Goal: Task Accomplishment & Management: Manage account settings

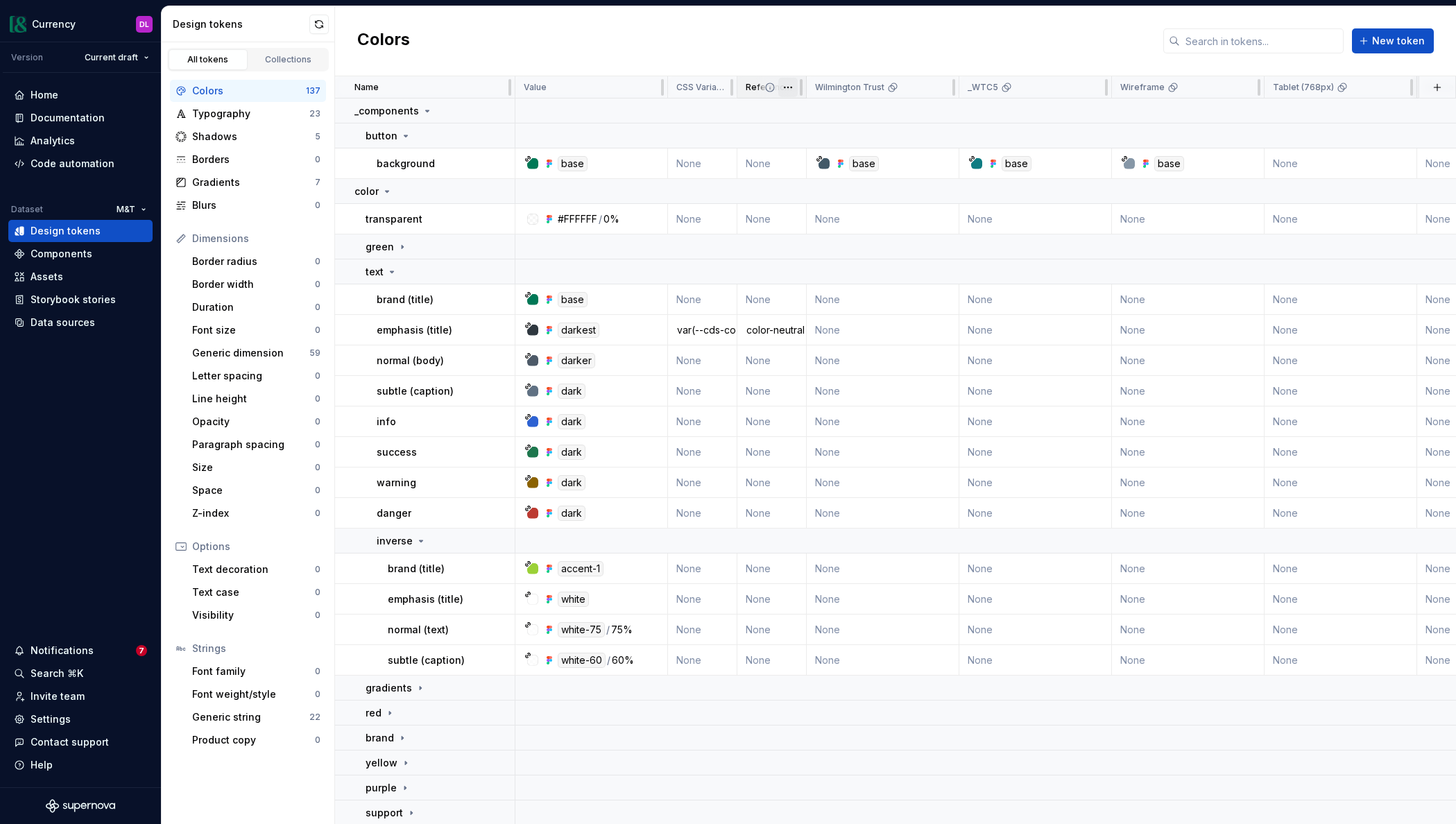
click at [788, 87] on html "Currency DL Version Current draft Home Documentation Analytics Code automation …" at bounding box center [728, 412] width 1456 height 824
click at [819, 199] on div "Delete property" at bounding box center [849, 193] width 90 height 14
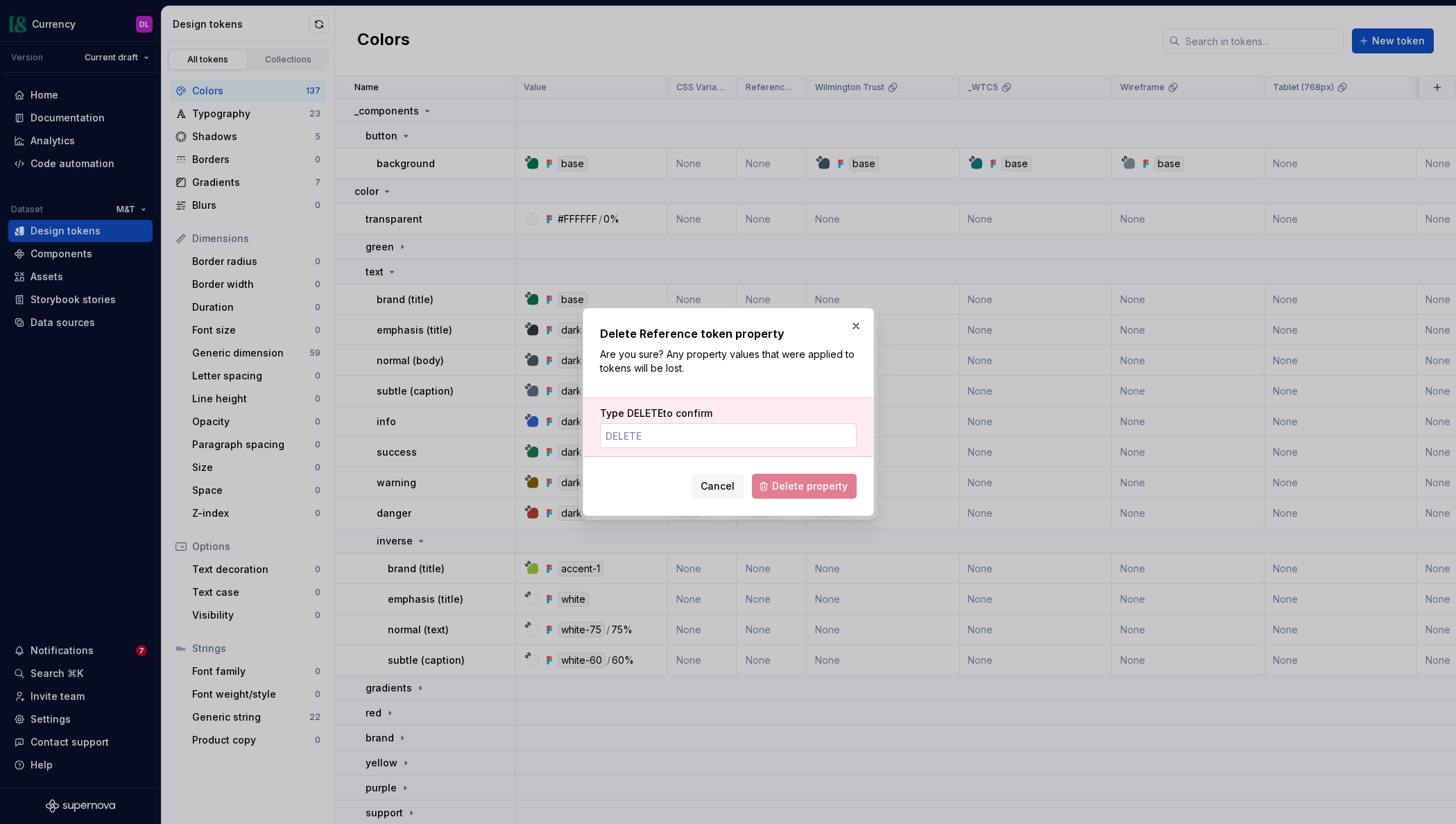
click at [763, 438] on input "Type DELETE to confirm" at bounding box center [728, 435] width 257 height 25
type input "DELETE"
click at [801, 487] on span "Delete property" at bounding box center [809, 486] width 75 height 14
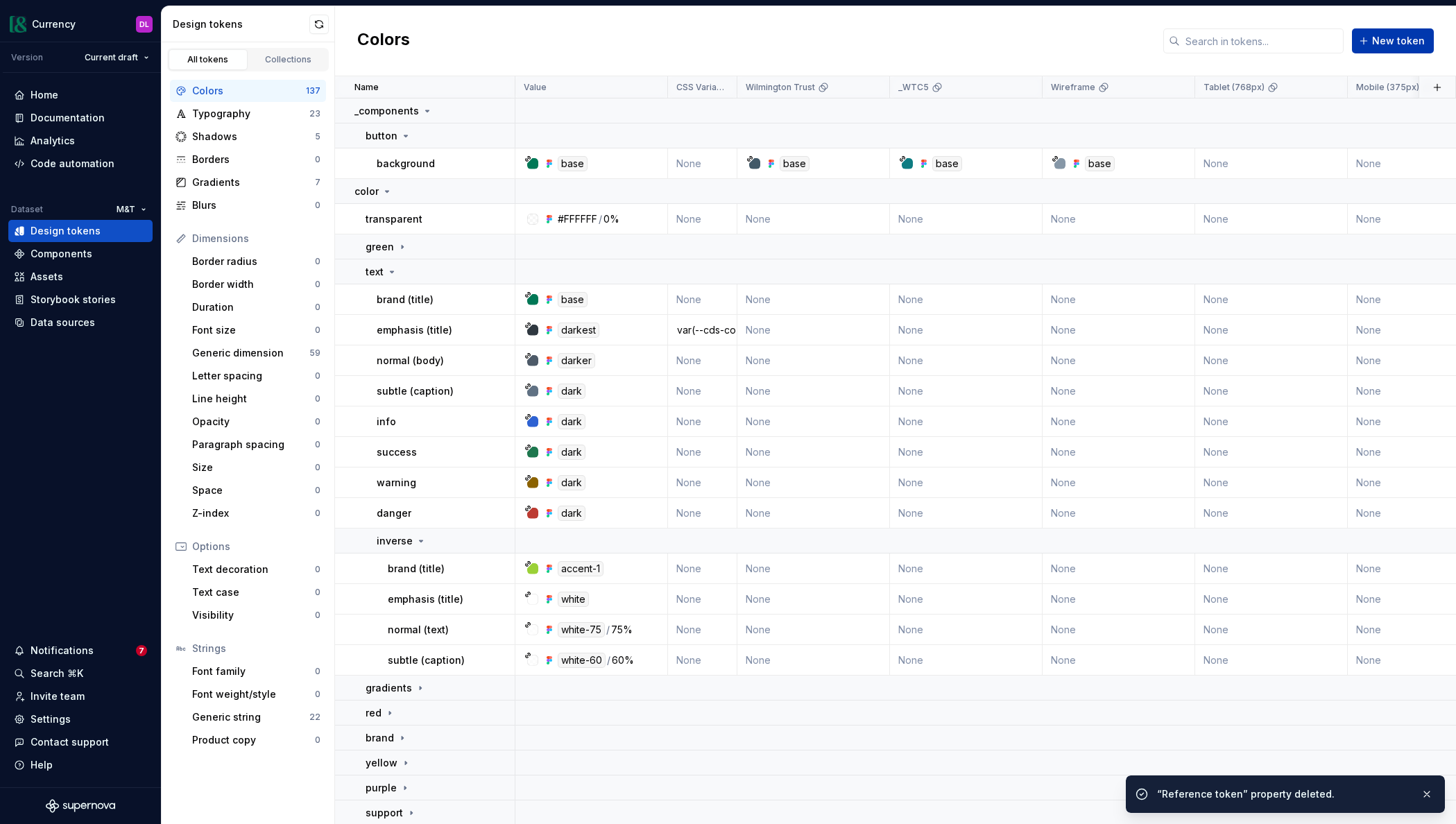
click at [1409, 50] on button "New token" at bounding box center [1393, 40] width 82 height 25
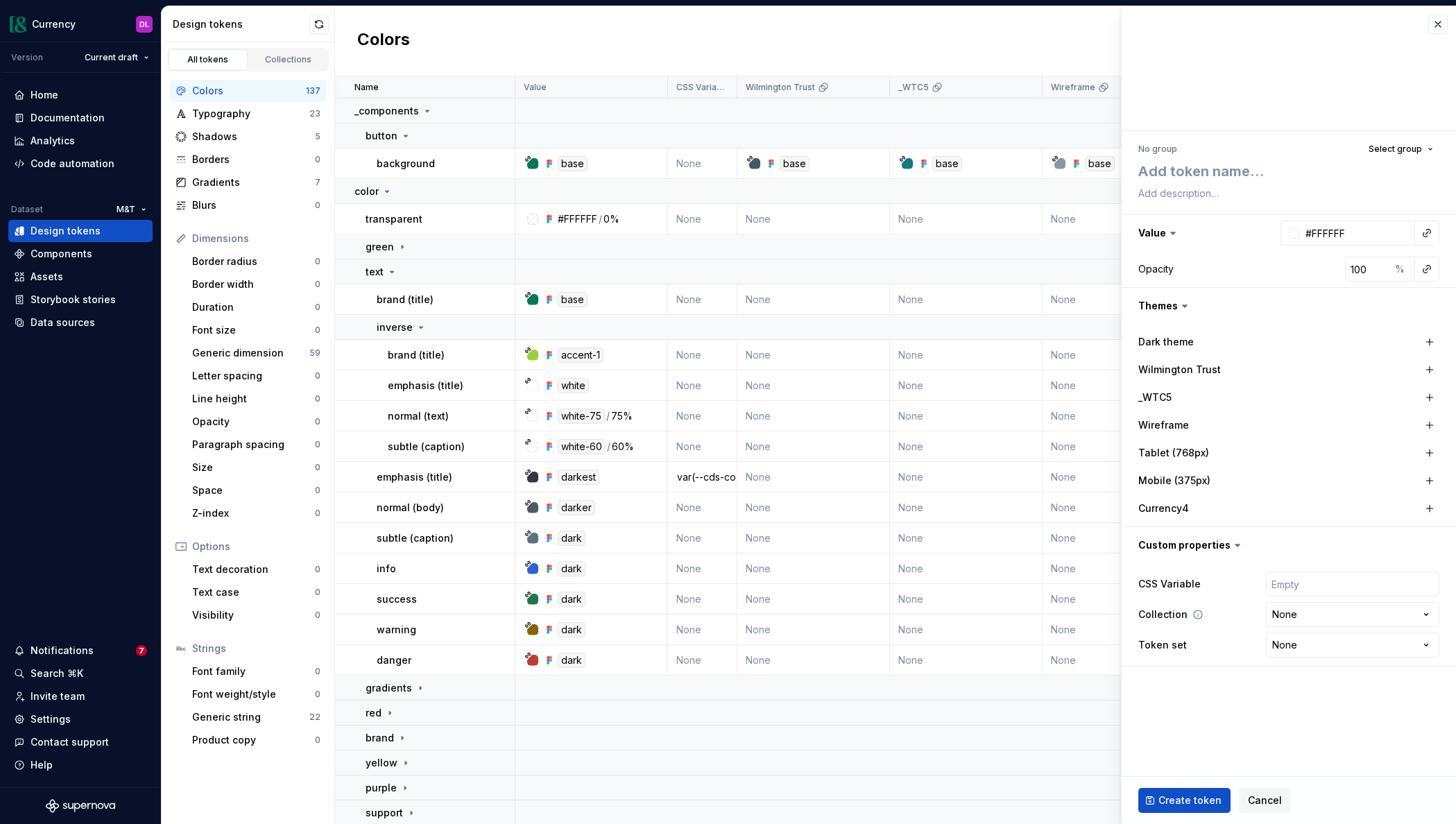
type textarea "*"
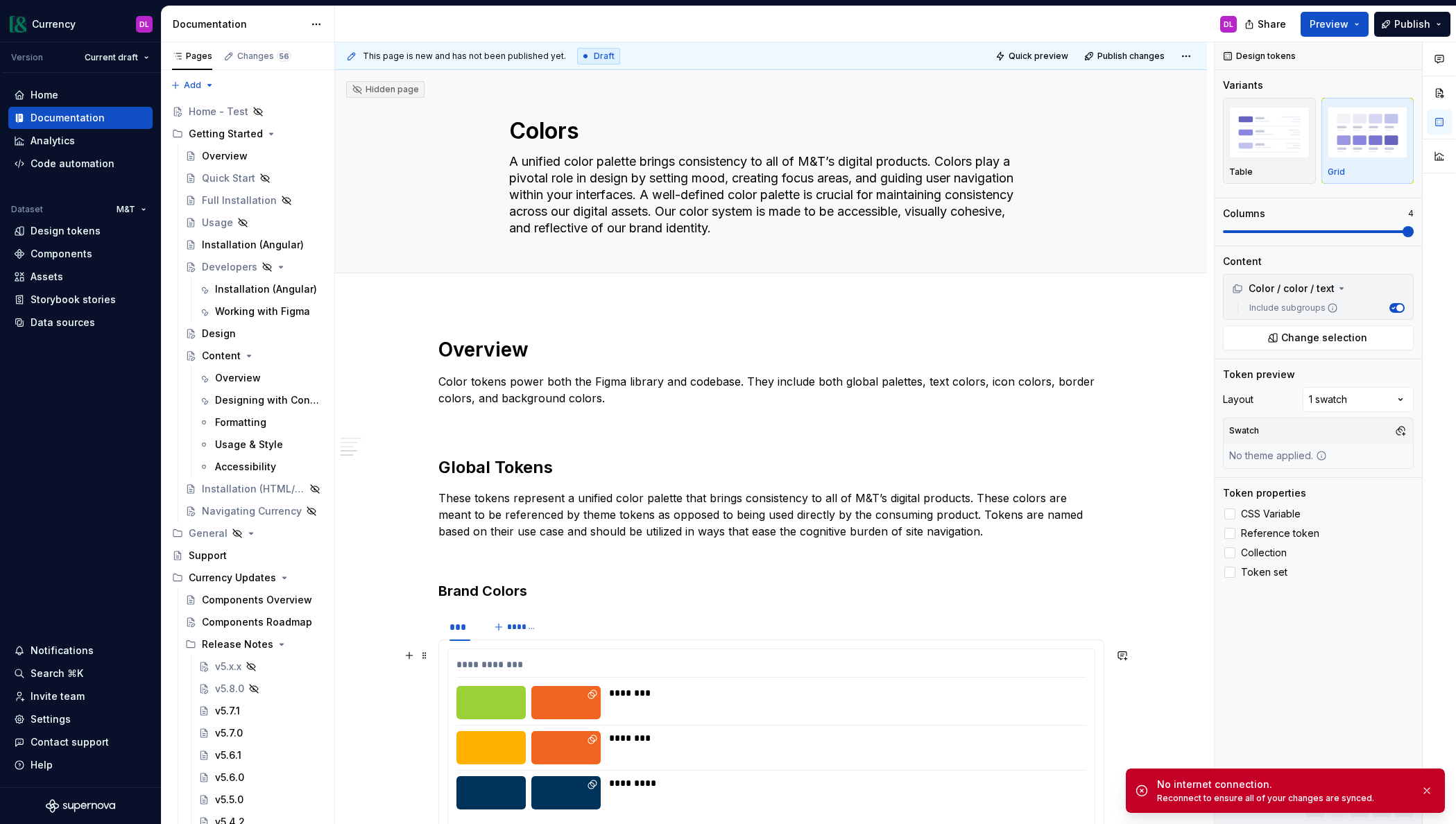
scroll to position [871, 0]
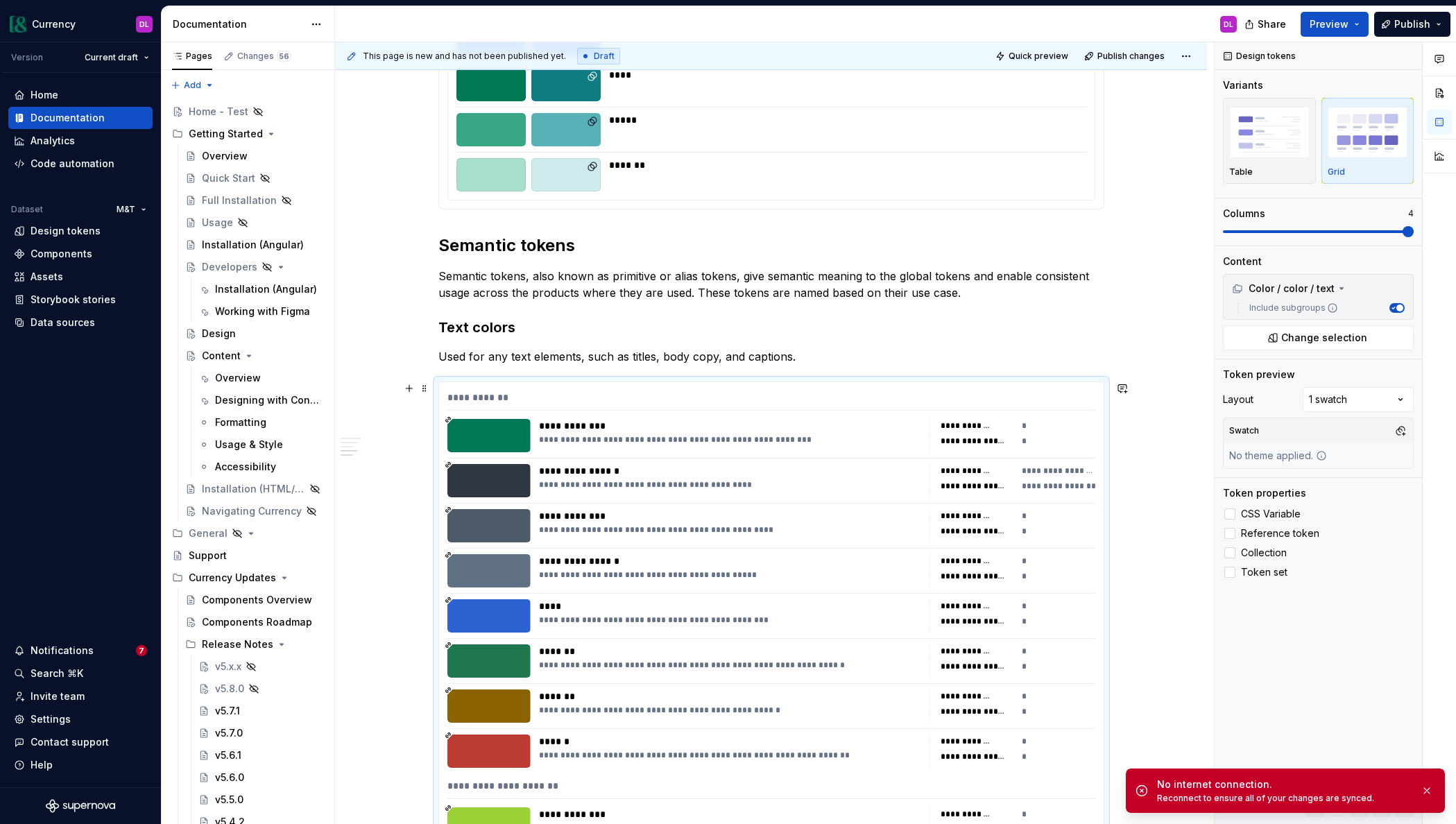
type textarea "*"
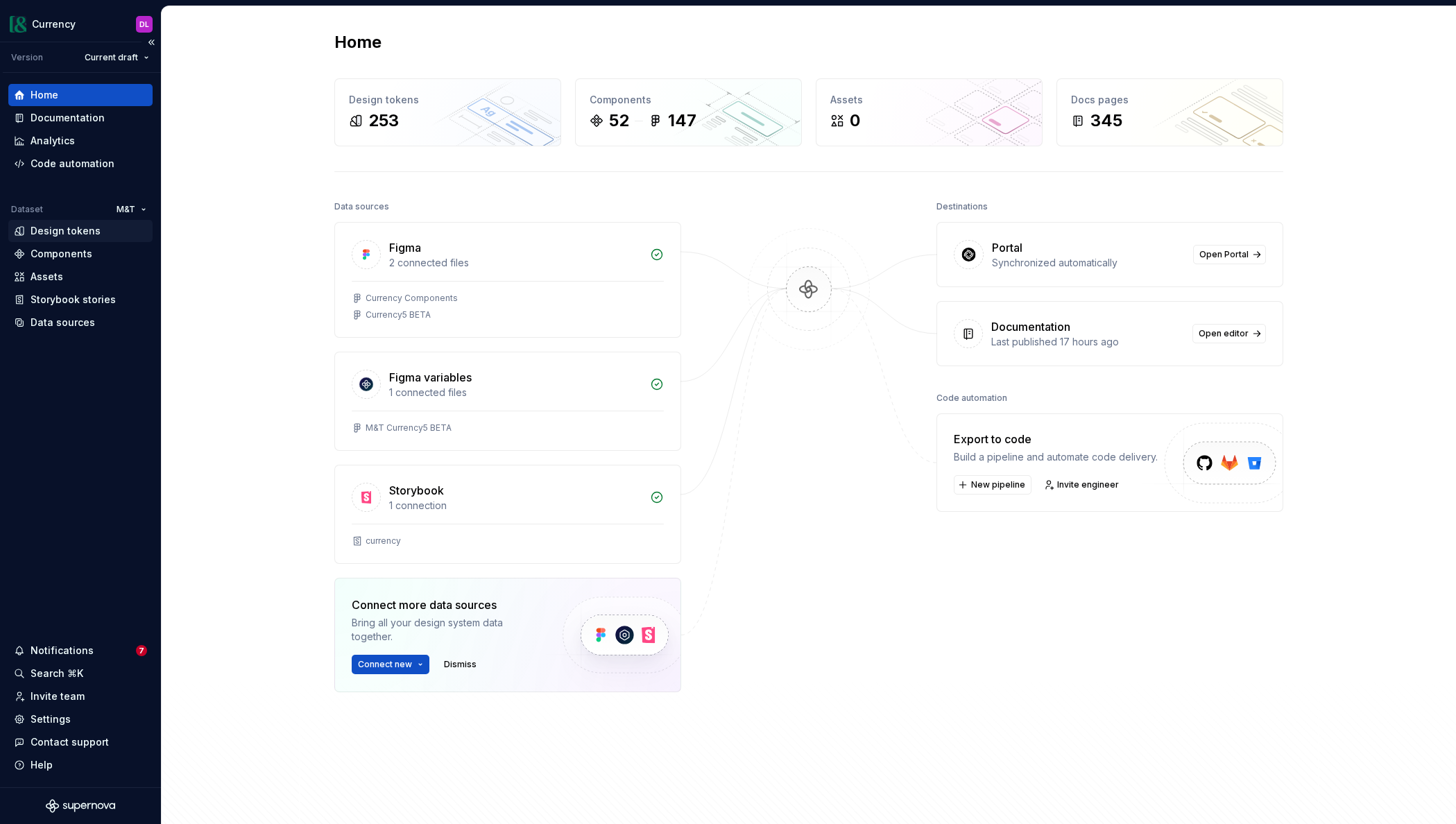
click at [75, 230] on div "Design tokens" at bounding box center [65, 231] width 70 height 14
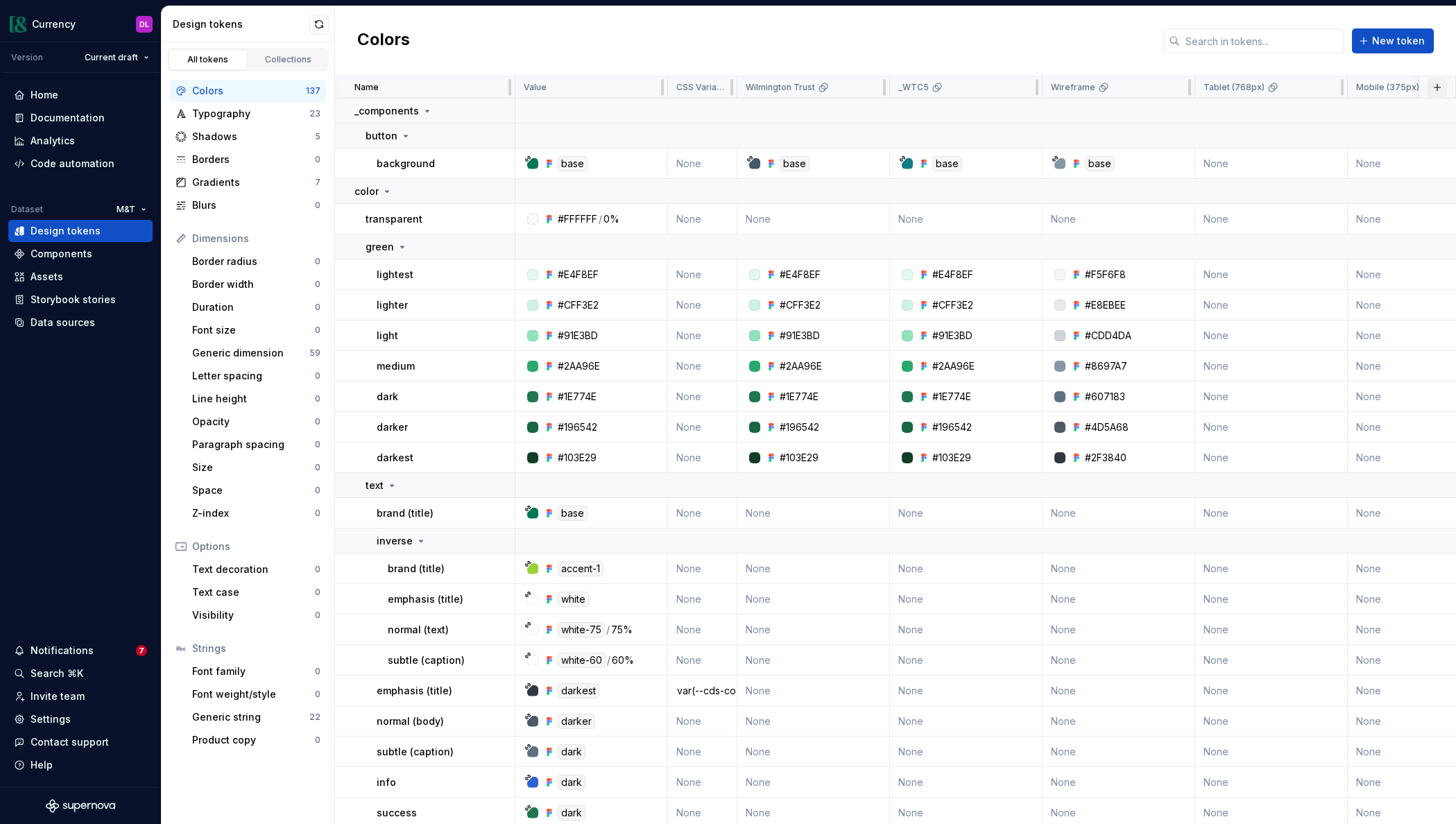
click at [1441, 89] on button "button" at bounding box center [1437, 86] width 19 height 19
click at [1341, 138] on div "New custom property" at bounding box center [1358, 143] width 104 height 14
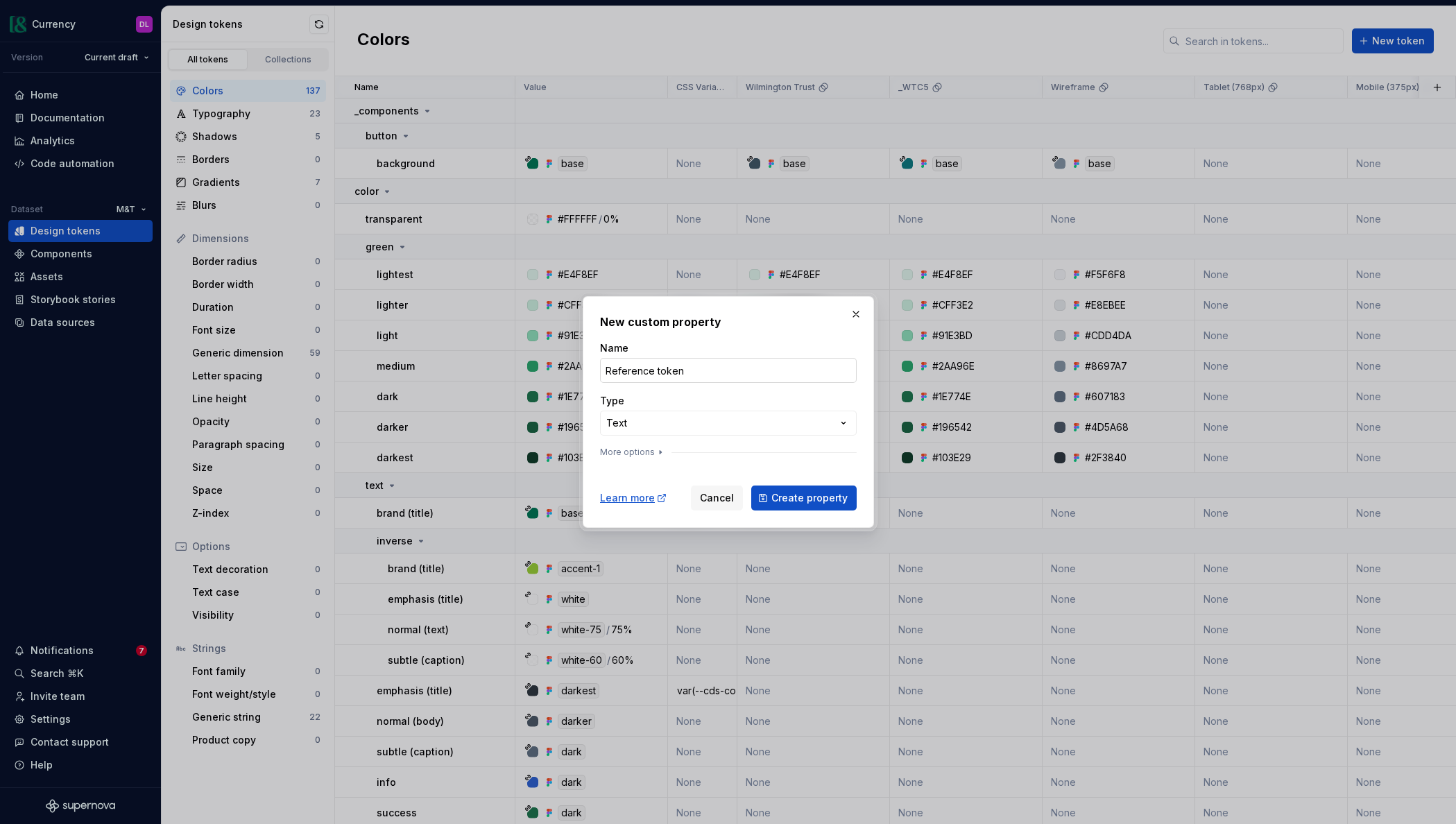
click at [662, 373] on input "Reference token" at bounding box center [728, 370] width 257 height 25
type input "Reference Token"
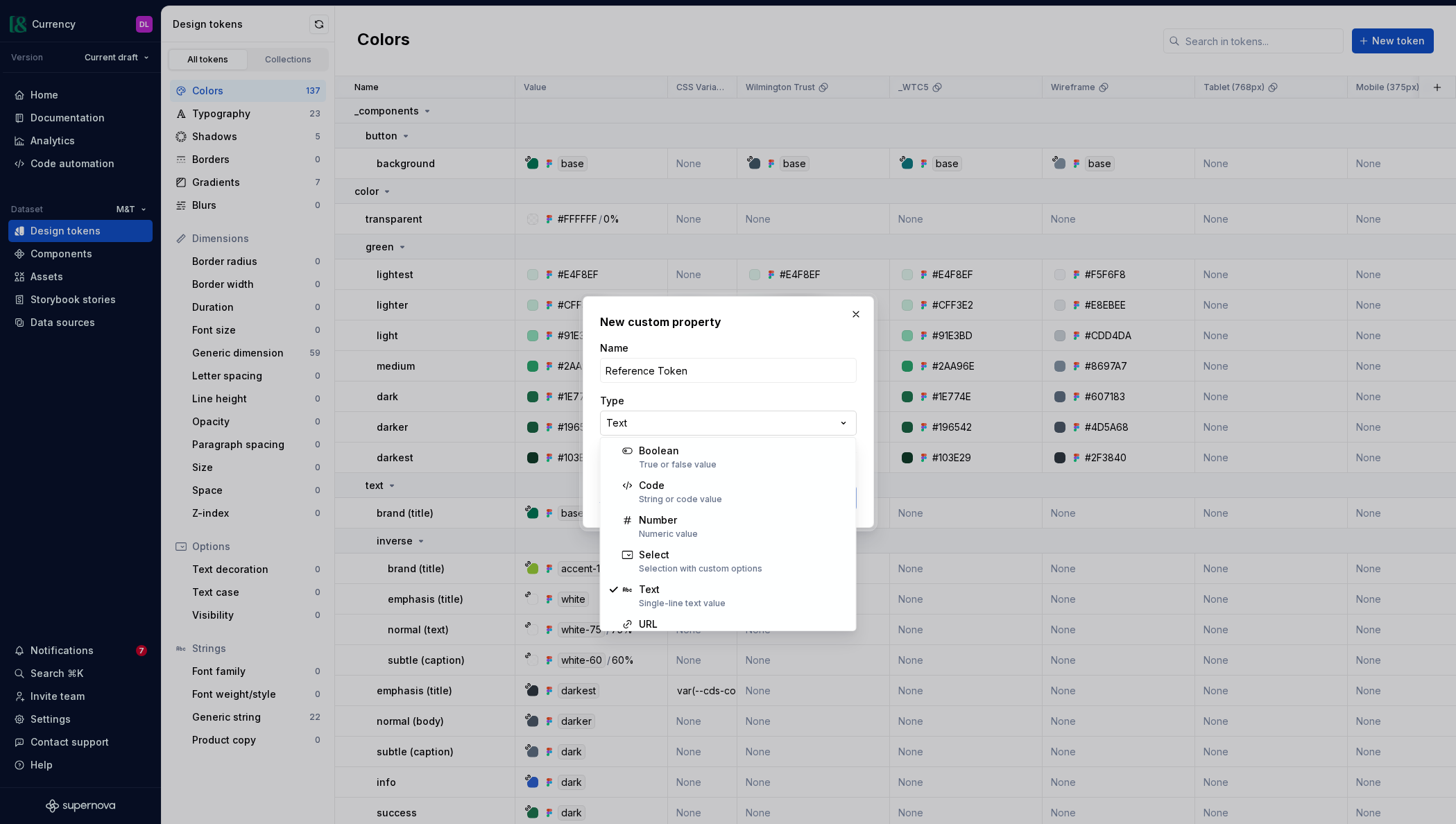
click at [669, 421] on div "**********" at bounding box center [728, 412] width 1456 height 824
select select "*******"
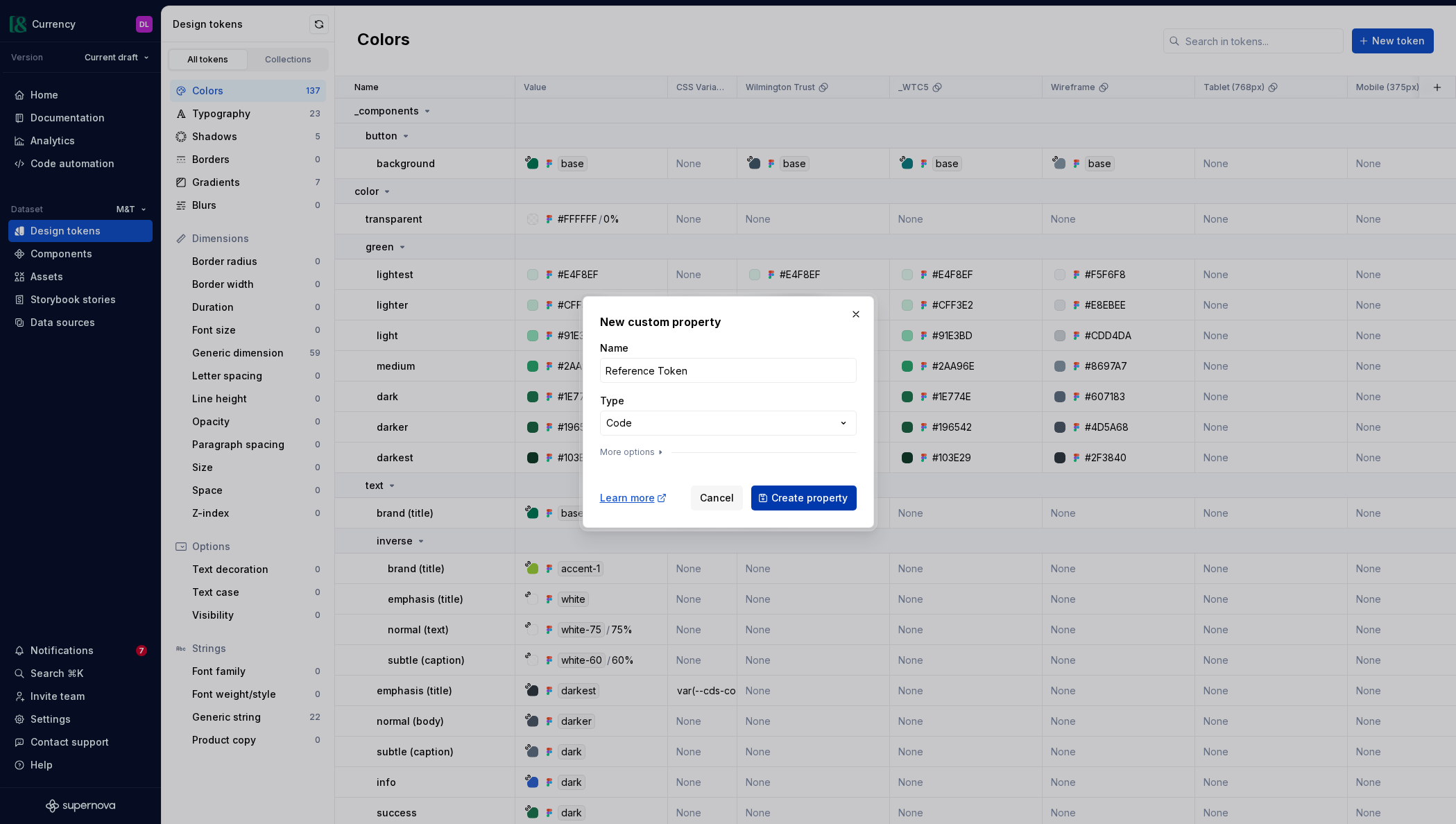
click at [801, 494] on span "Create property" at bounding box center [808, 498] width 76 height 14
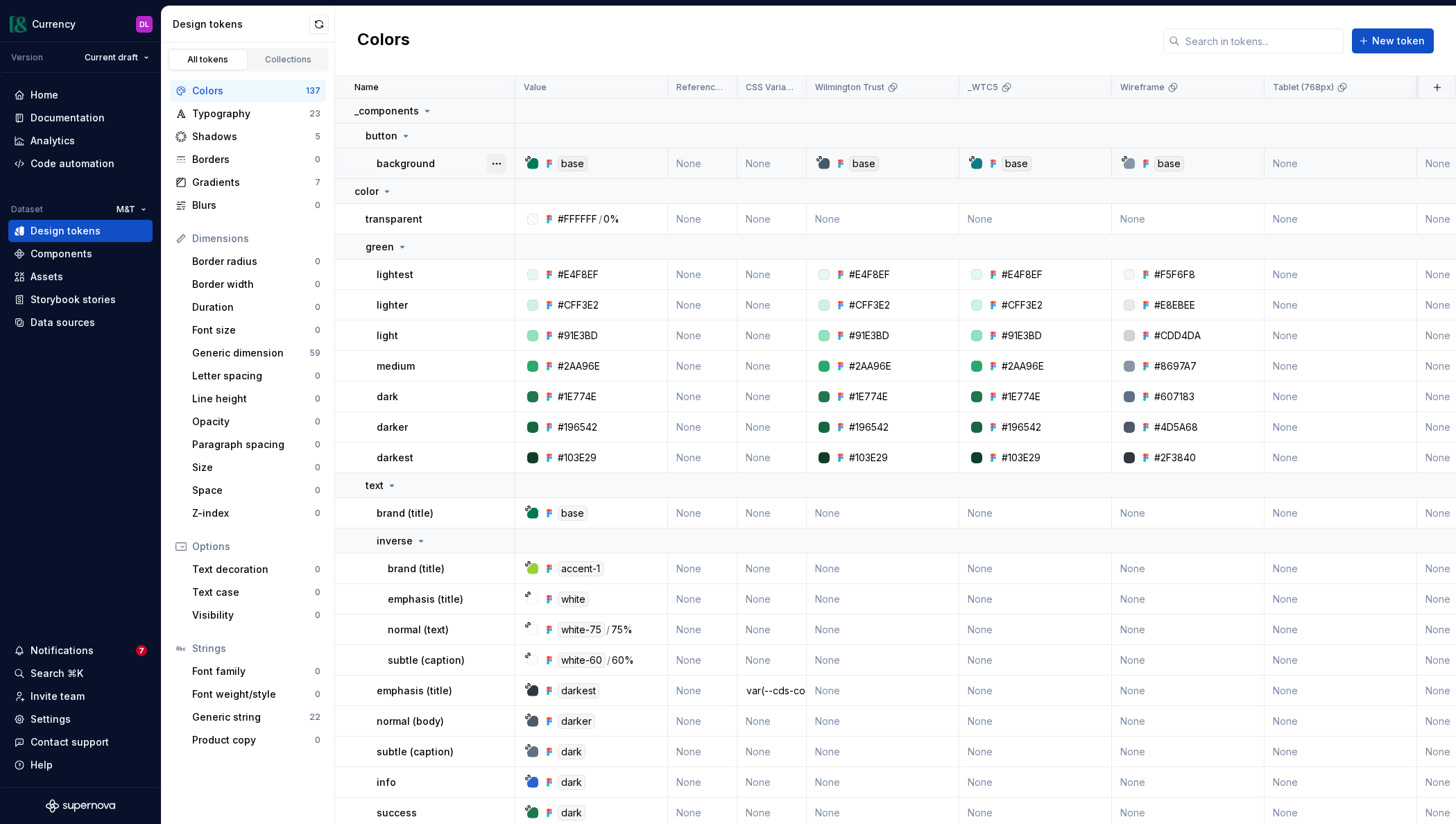
click at [495, 162] on button "button" at bounding box center [496, 163] width 19 height 19
click at [1010, 56] on html "Currency DL Version Current draft Home Documentation Analytics Code automation …" at bounding box center [728, 412] width 1456 height 824
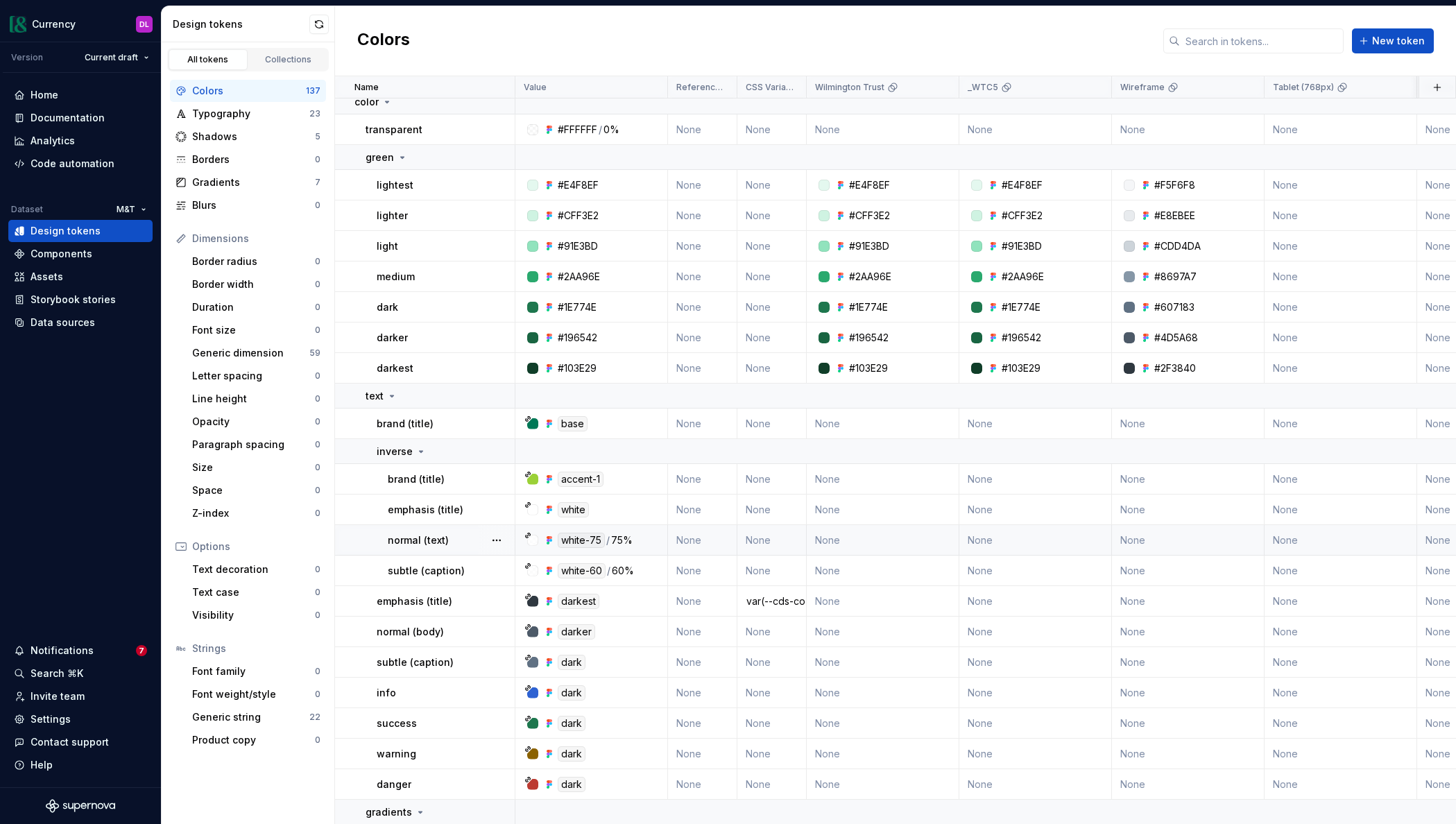
scroll to position [90, 0]
click at [63, 327] on div "Data sources" at bounding box center [63, 322] width 64 height 14
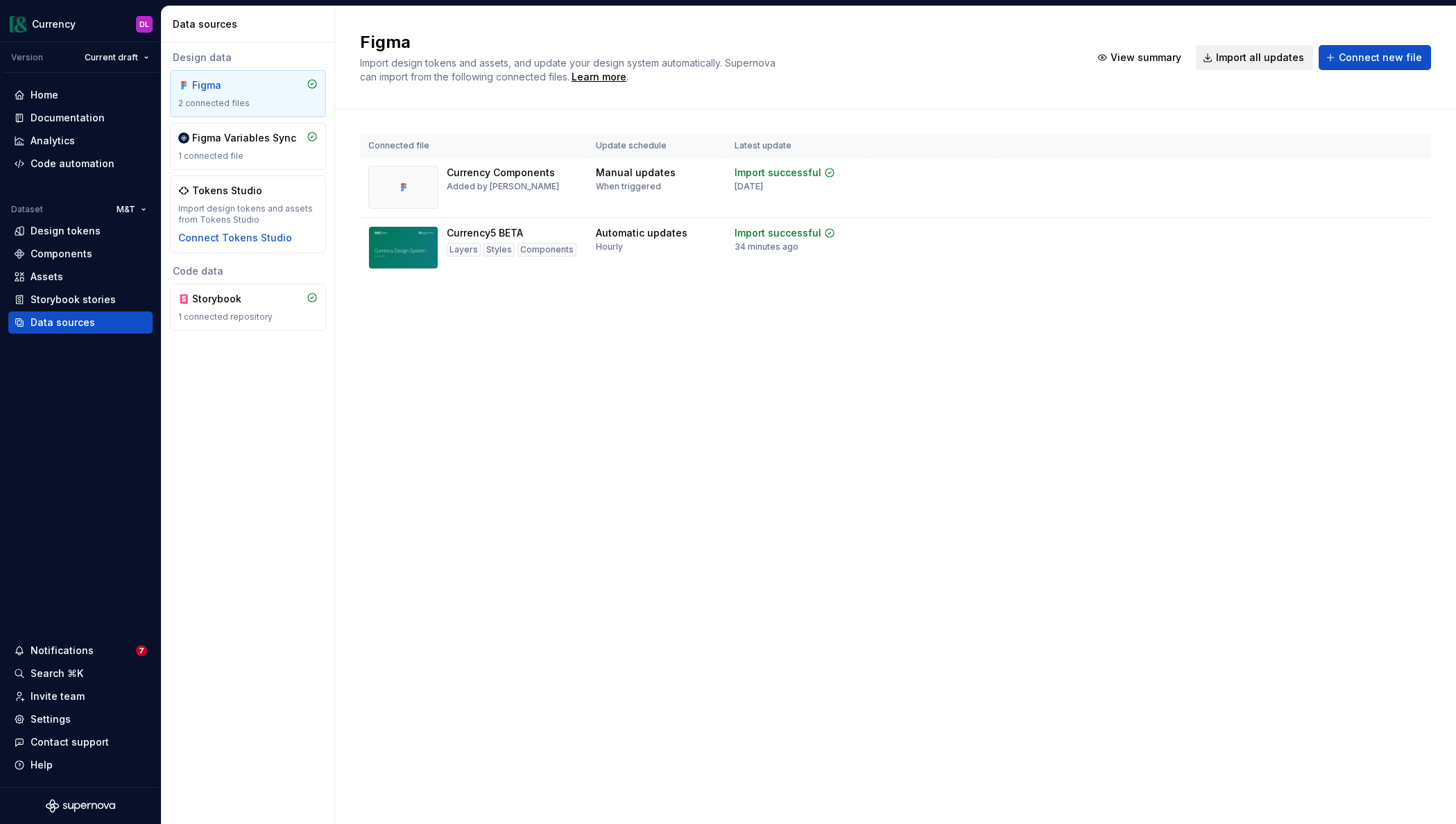
click at [1250, 63] on span "Import all updates" at bounding box center [1260, 57] width 88 height 14
click at [871, 432] on div "Figma Import design tokens and assets, and update your design system automatica…" at bounding box center [895, 415] width 1121 height 818
click at [1346, 257] on div "Import updates" at bounding box center [1359, 255] width 63 height 11
click at [969, 394] on div "Figma Import design tokens and assets, and update your design system automatica…" at bounding box center [895, 415] width 1121 height 818
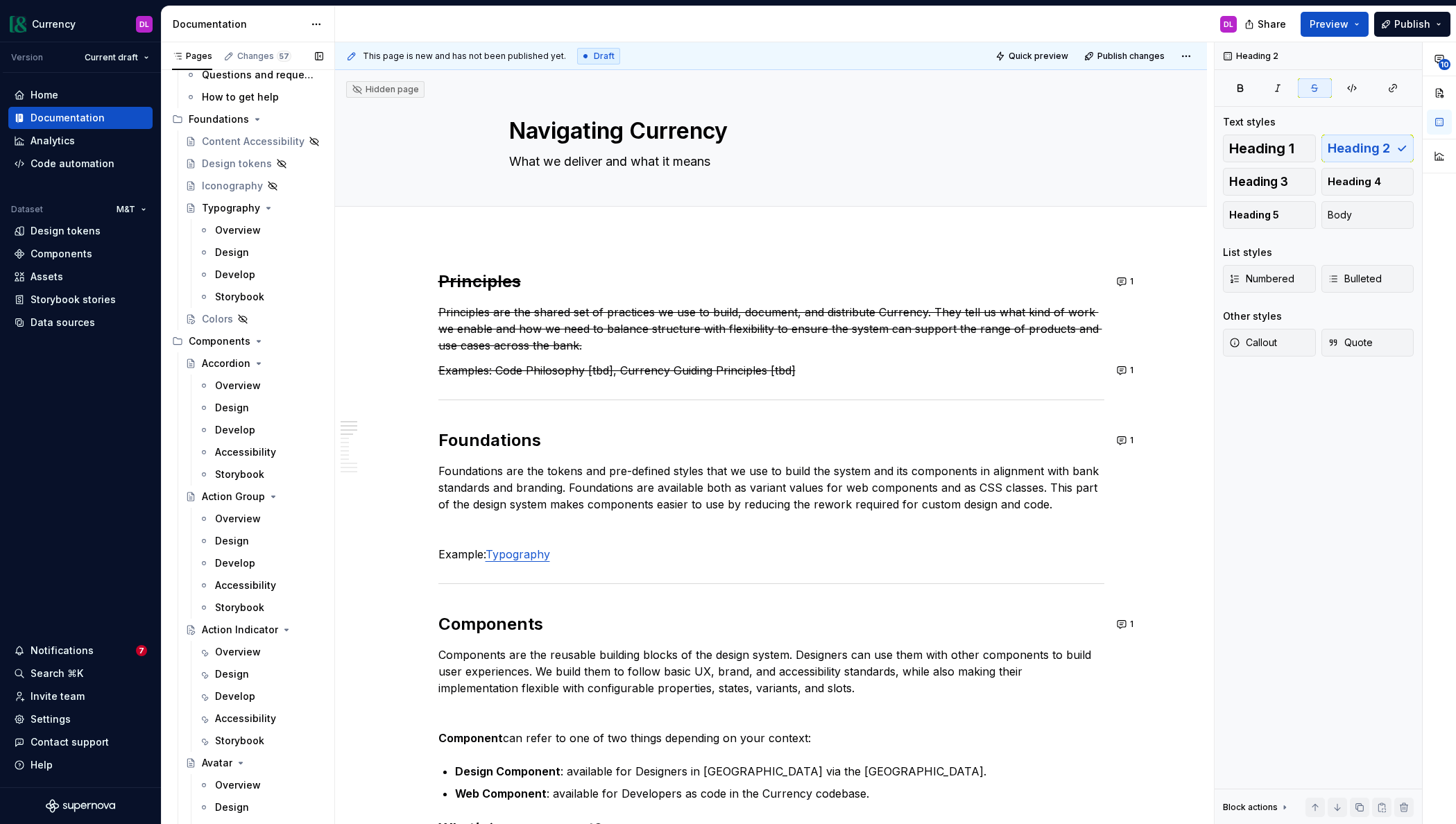
scroll to position [939, 0]
click at [269, 326] on div "Colors" at bounding box center [262, 326] width 121 height 19
click at [214, 332] on div "Colors" at bounding box center [217, 326] width 31 height 14
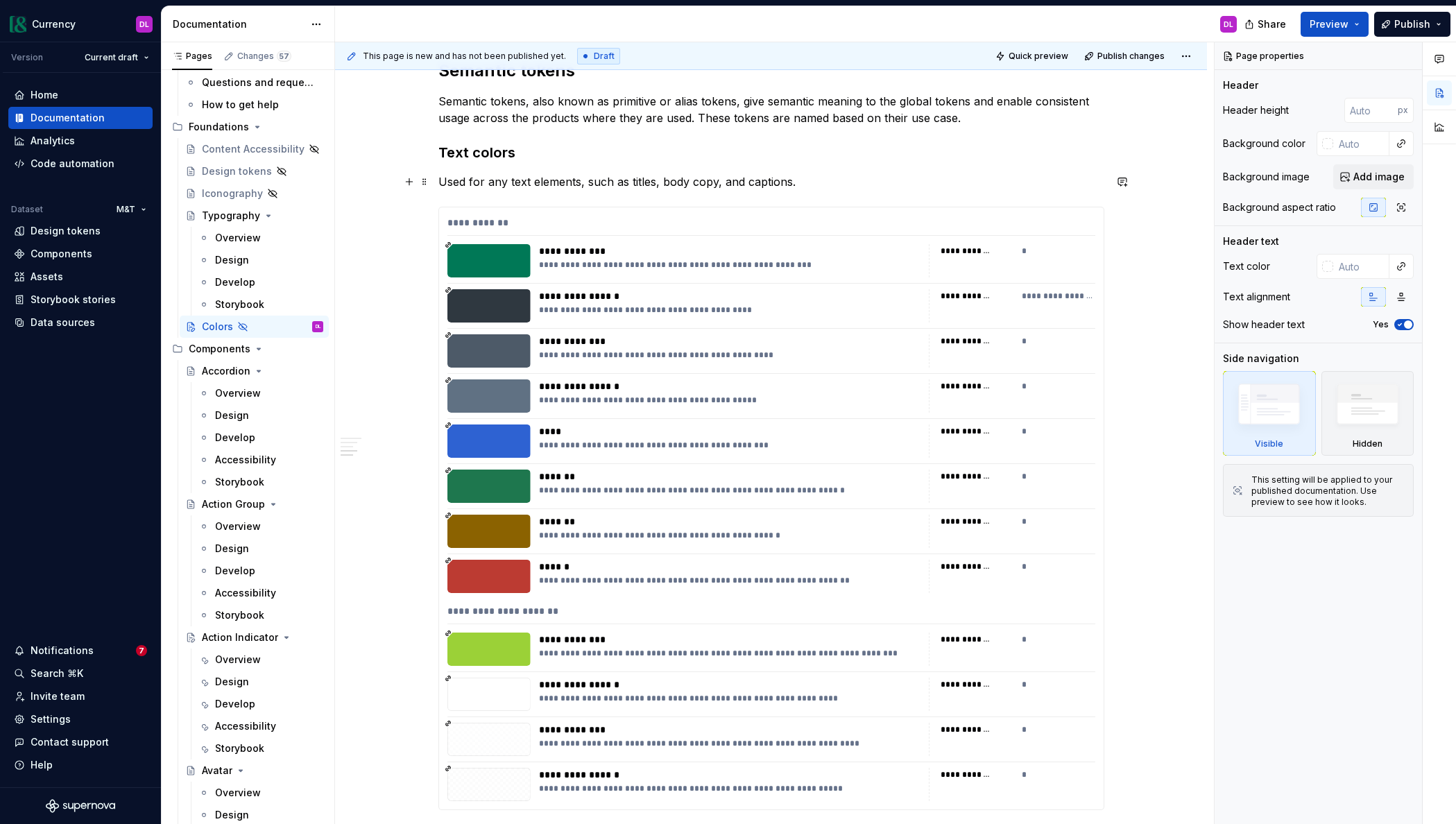
scroll to position [1047, 0]
type textarea "*"
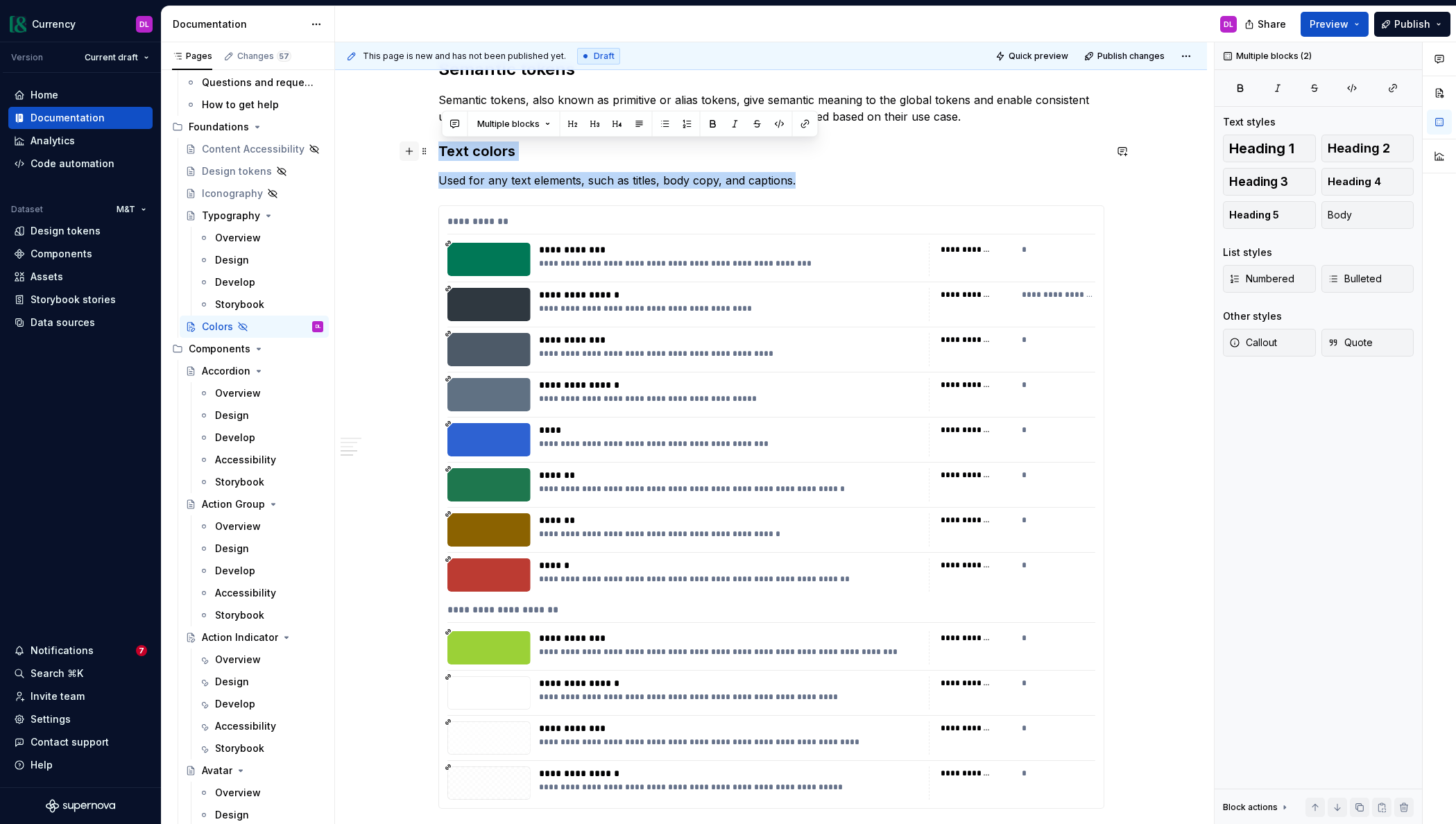
drag, startPoint x: 810, startPoint y: 185, endPoint x: 413, endPoint y: 150, distance: 398.5
click at [439, 150] on div "**********" at bounding box center [772, 57] width 666 height 1535
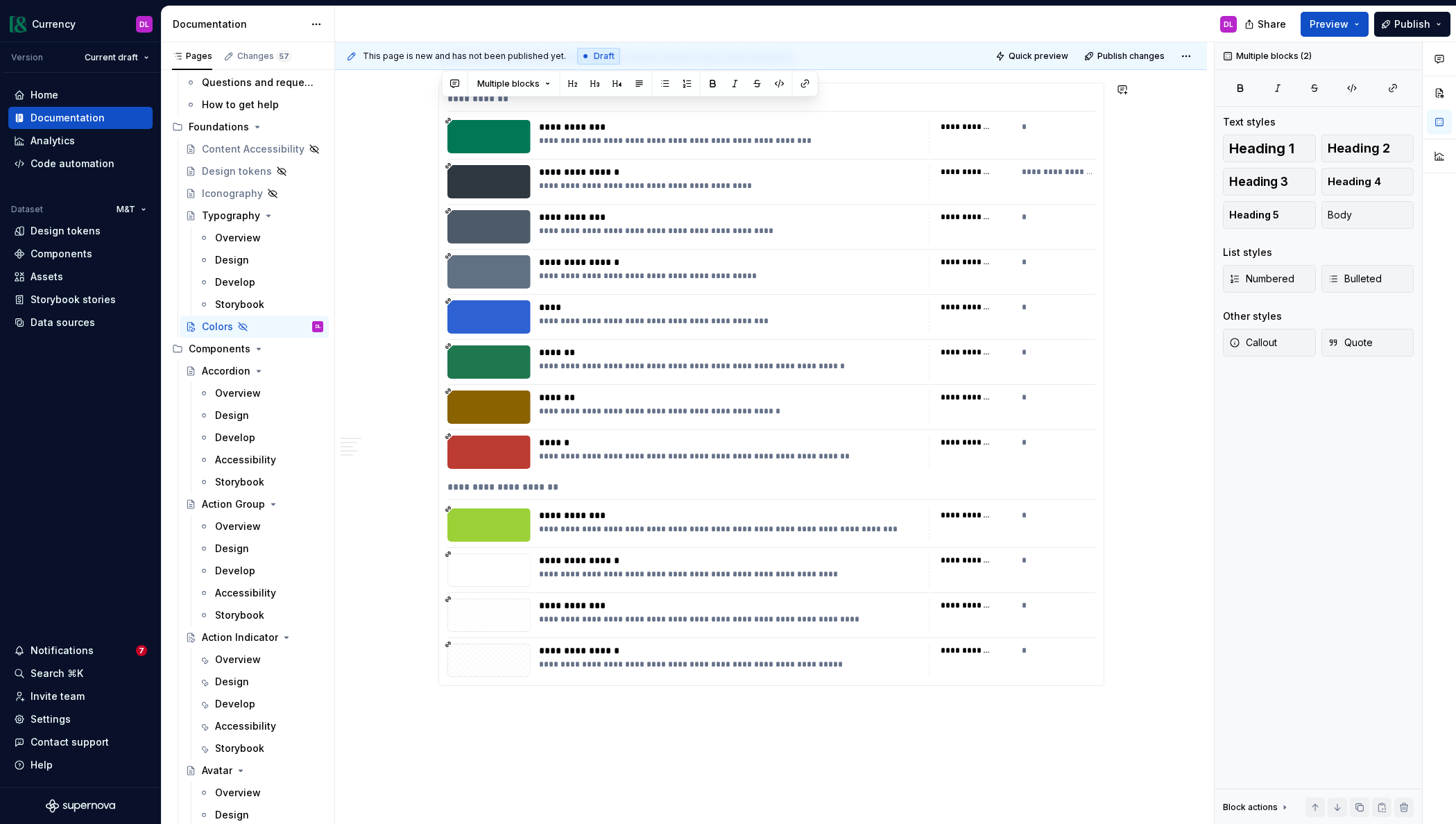
scroll to position [1174, 0]
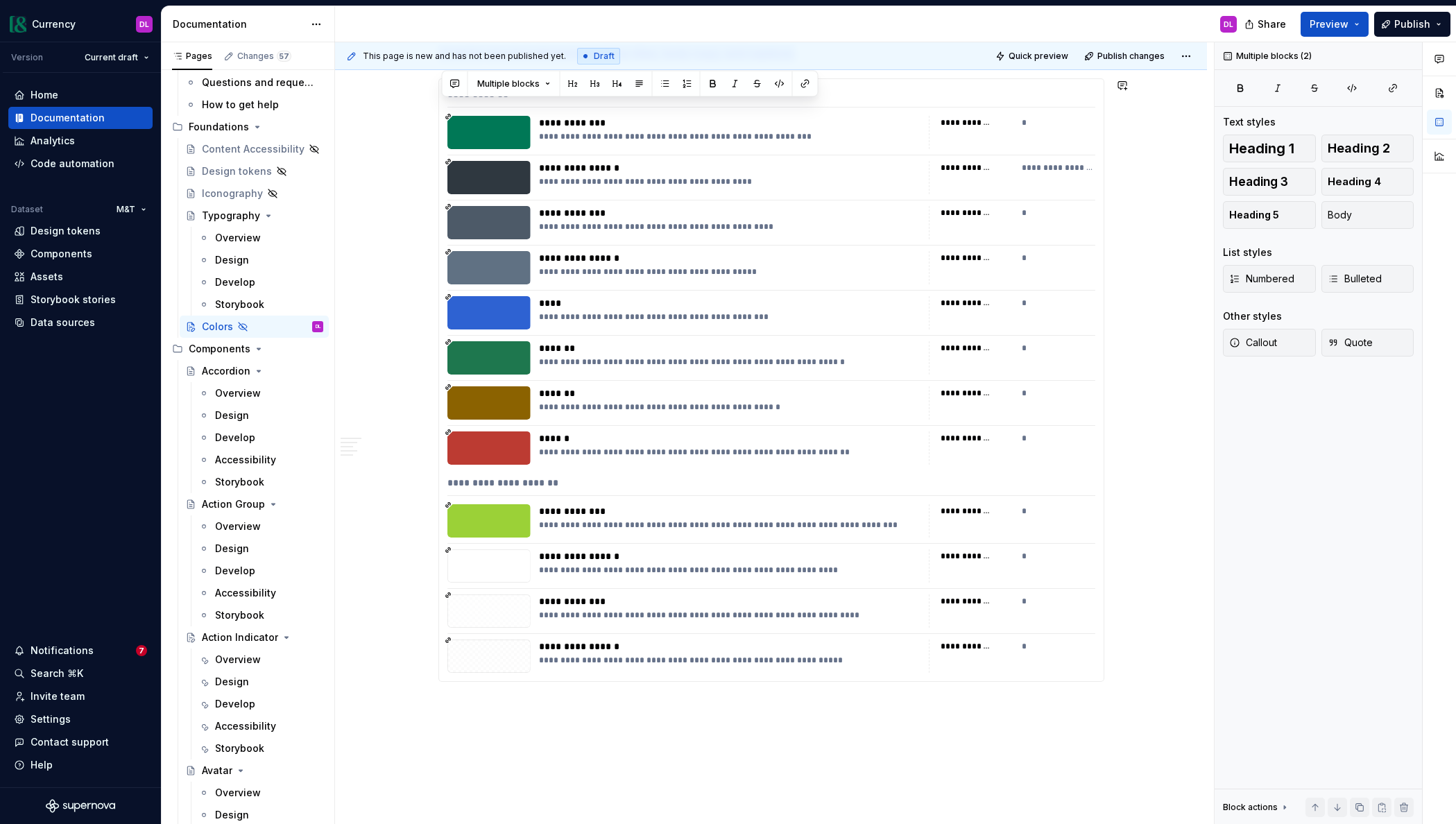
click at [533, 722] on div "**********" at bounding box center [771, 38] width 872 height 1815
paste div
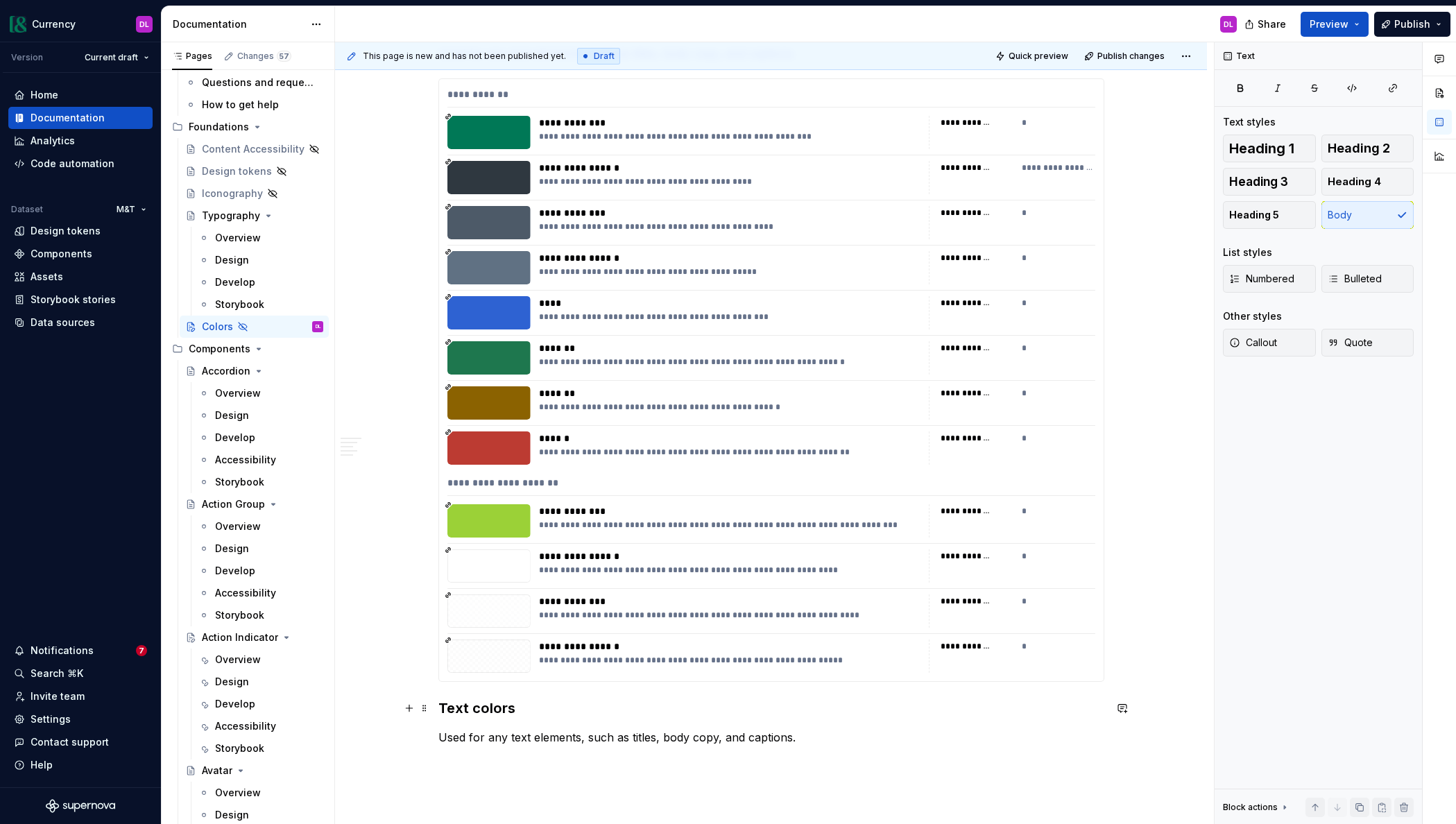
click at [463, 705] on h3 "Text colors" at bounding box center [772, 707] width 666 height 19
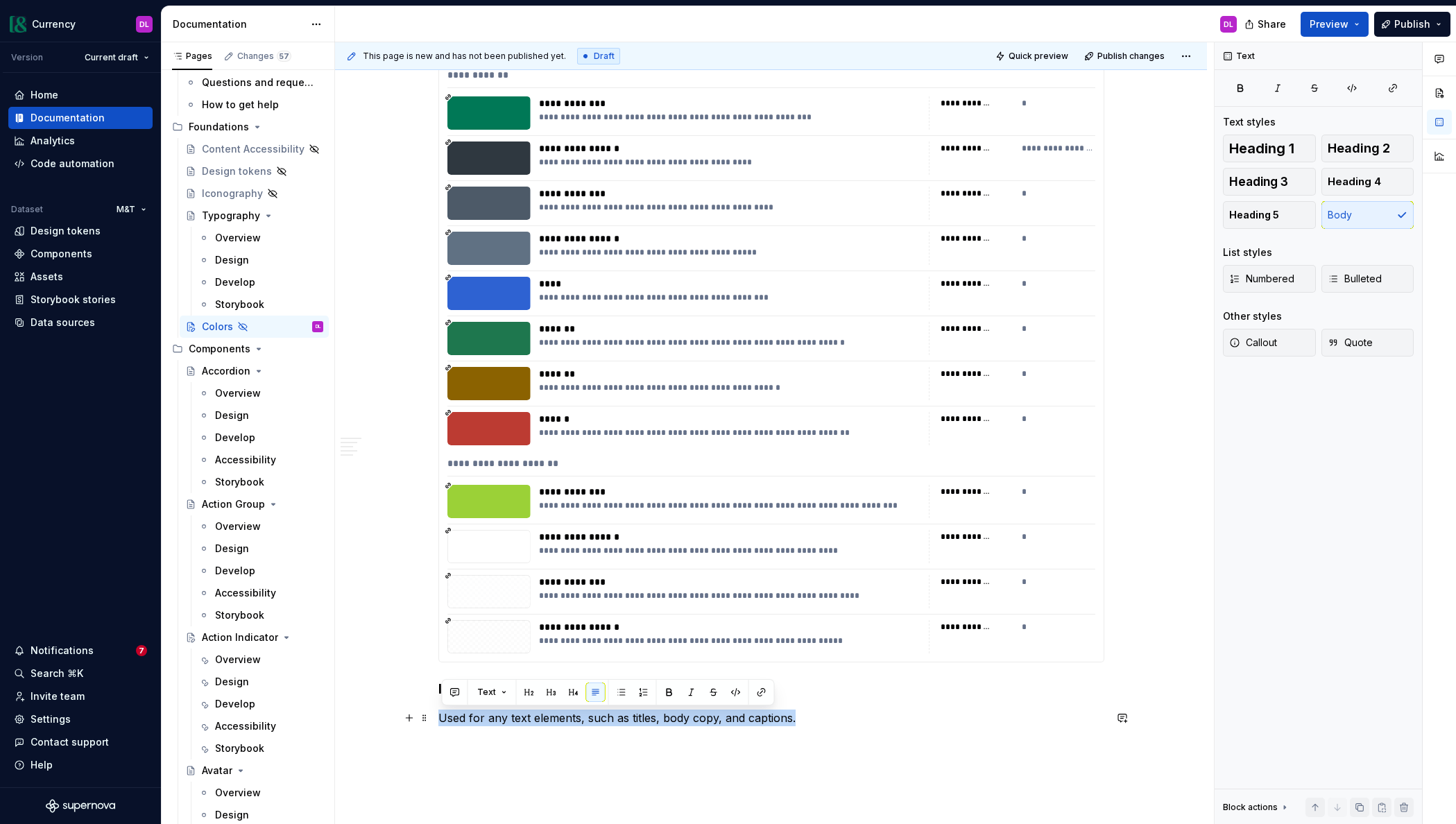
drag, startPoint x: 444, startPoint y: 717, endPoint x: 822, endPoint y: 722, distance: 378.0
click at [822, 722] on p "Used for any text elements, such as titles, body copy, and captions." at bounding box center [772, 717] width 666 height 17
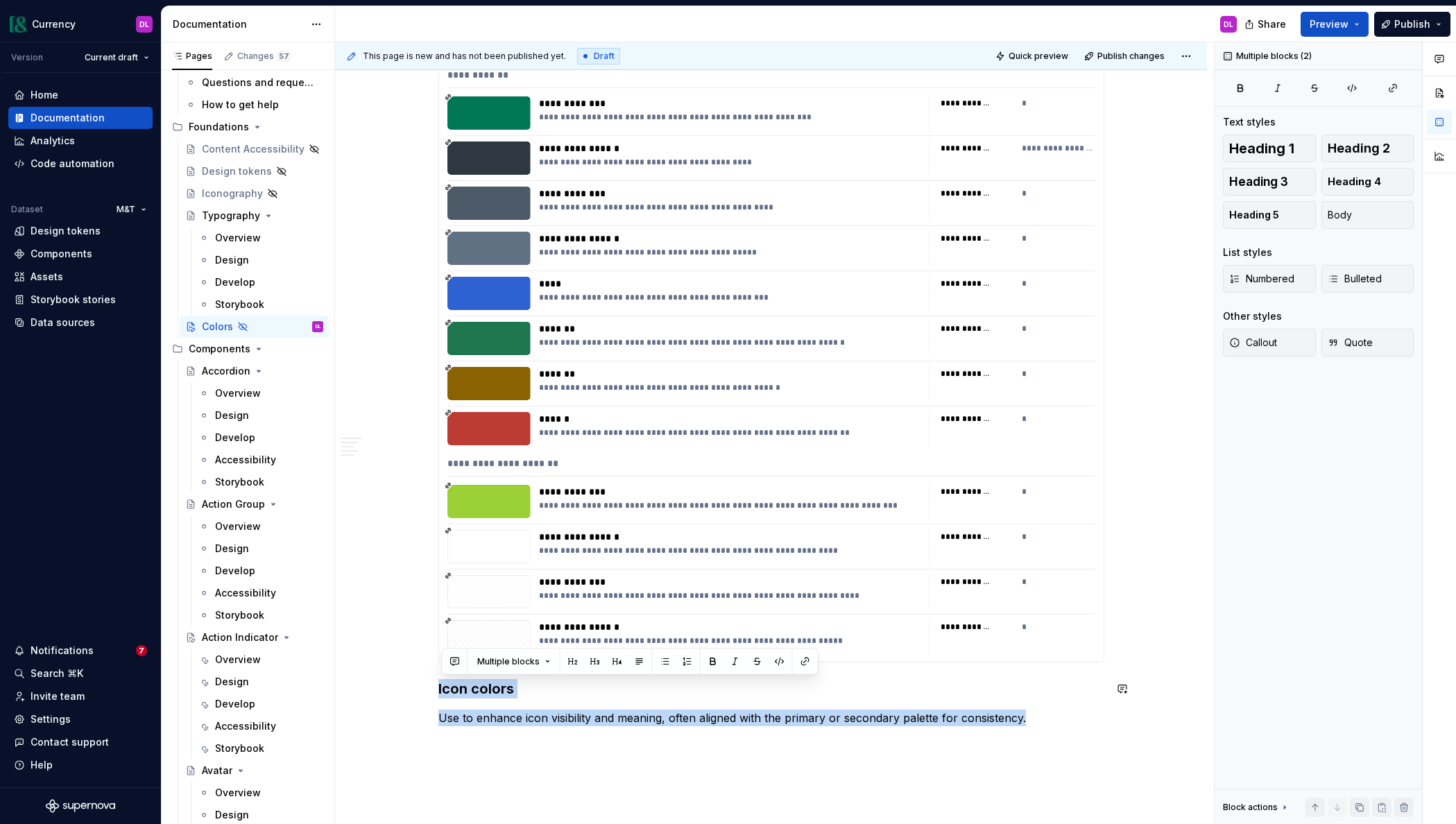
drag, startPoint x: 922, startPoint y: 712, endPoint x: 418, endPoint y: 677, distance: 505.2
click at [418, 677] on div "**********" at bounding box center [771, 50] width 872 height 1879
copy div "Icon colors Use to enhance icon visibility and meaning, often aligned with the …"
click at [1035, 715] on p "Use to enhance icon visibility and meaning, often aligned with the primary or s…" at bounding box center [772, 717] width 666 height 17
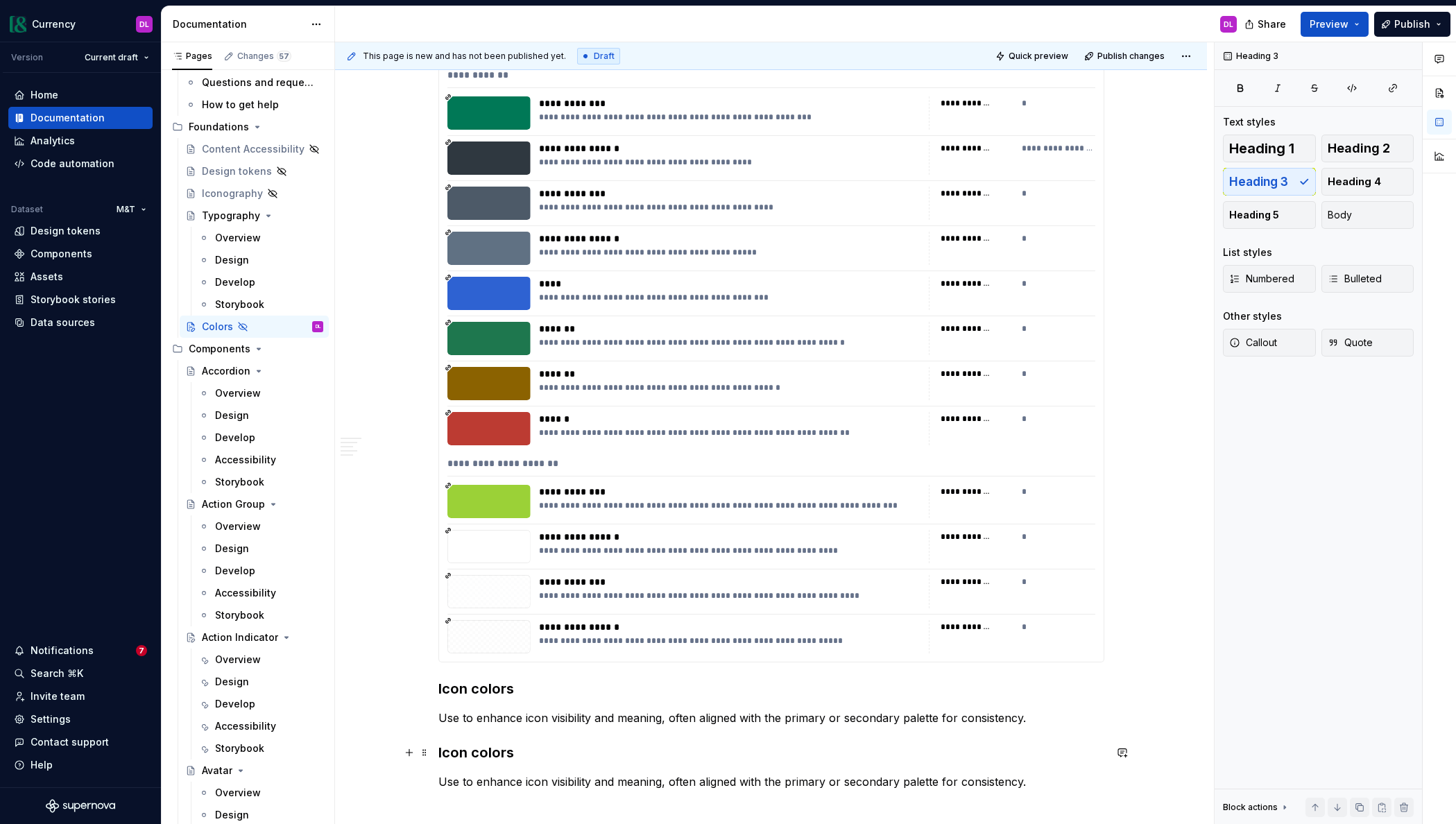
click at [459, 753] on h3 "Icon colors" at bounding box center [772, 752] width 666 height 19
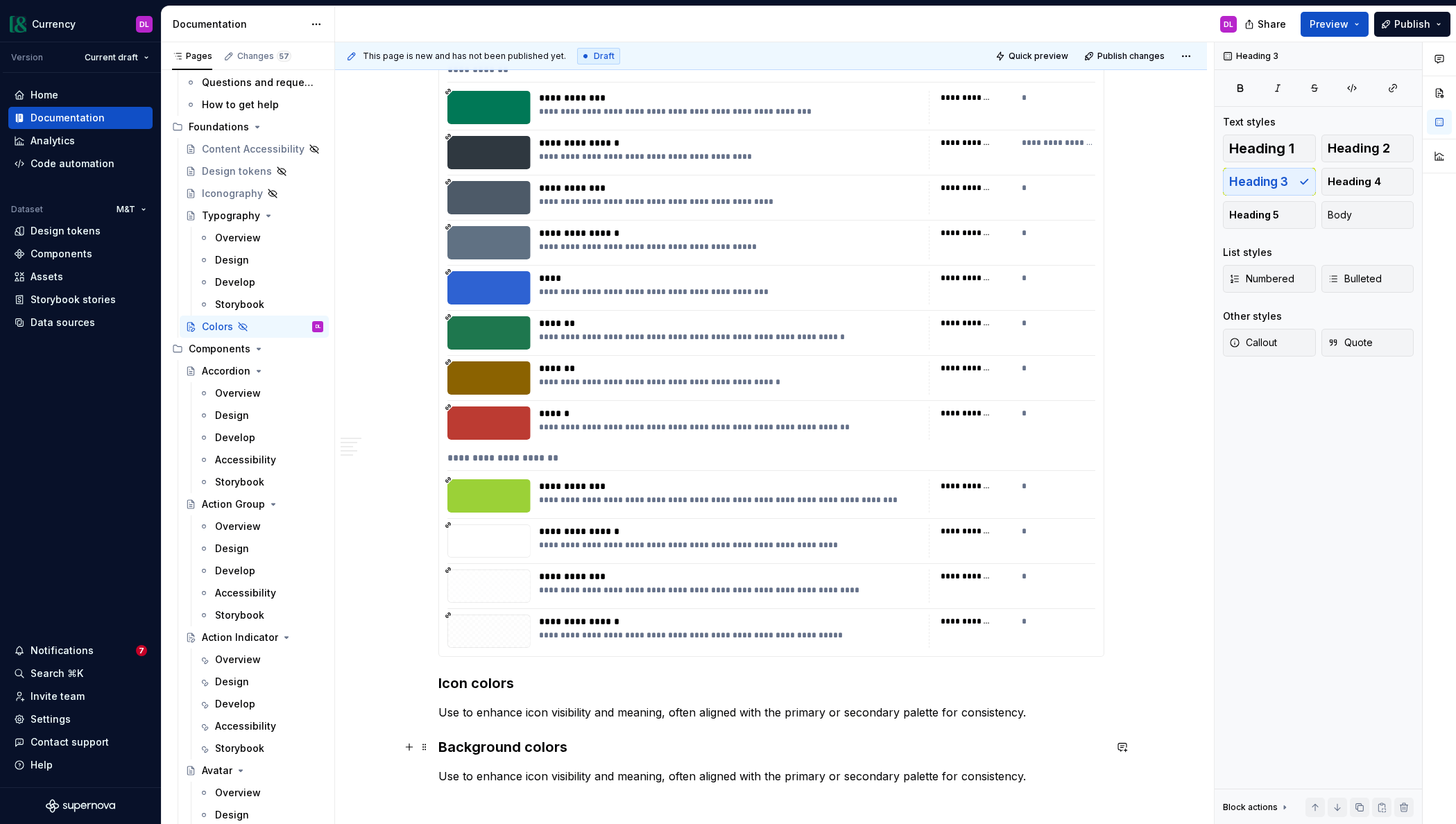
scroll to position [1268, 0]
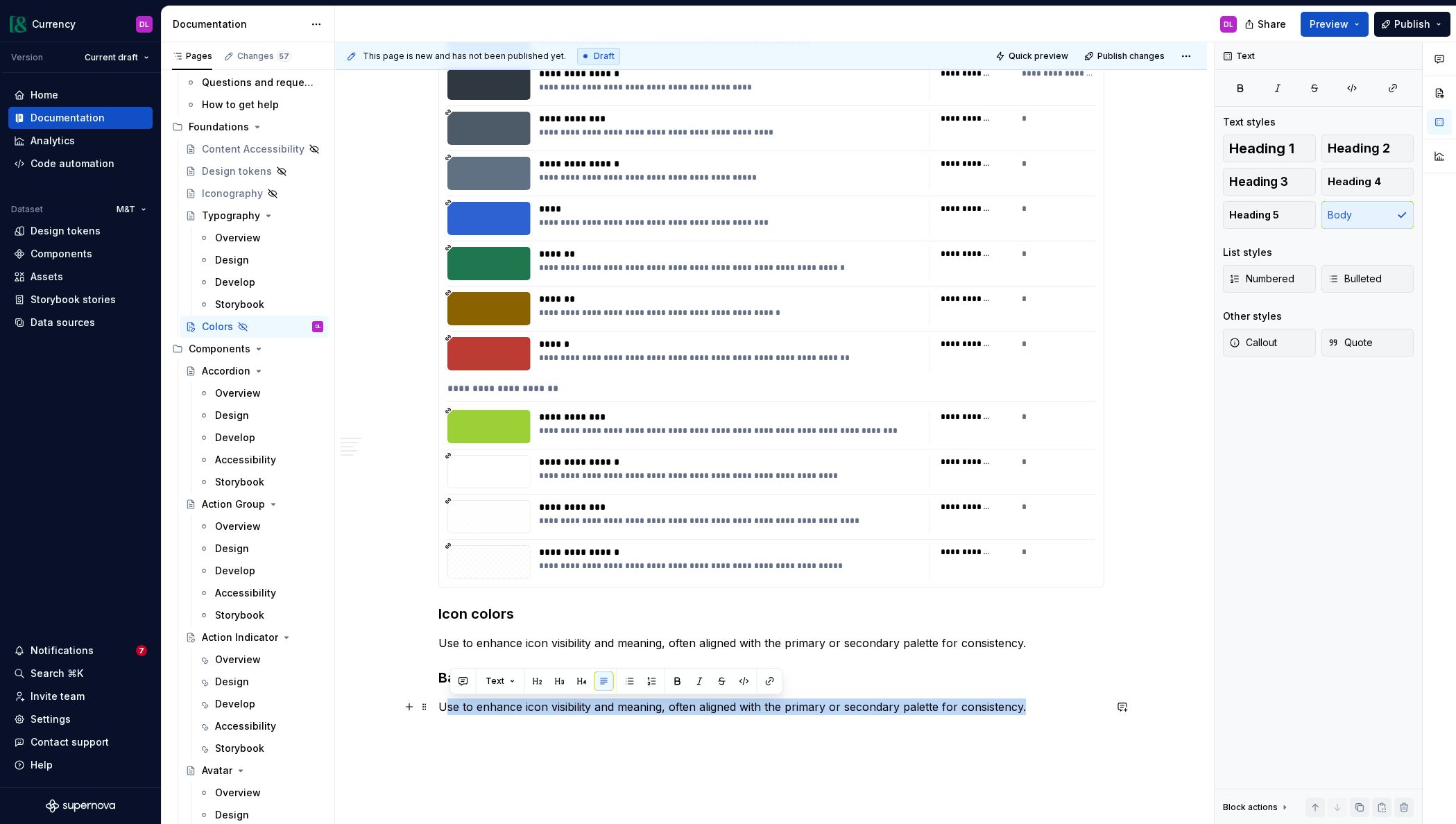
drag, startPoint x: 1044, startPoint y: 705, endPoint x: 429, endPoint y: 699, distance: 615.0
click at [418, 701] on button "button" at bounding box center [408, 706] width 19 height 19
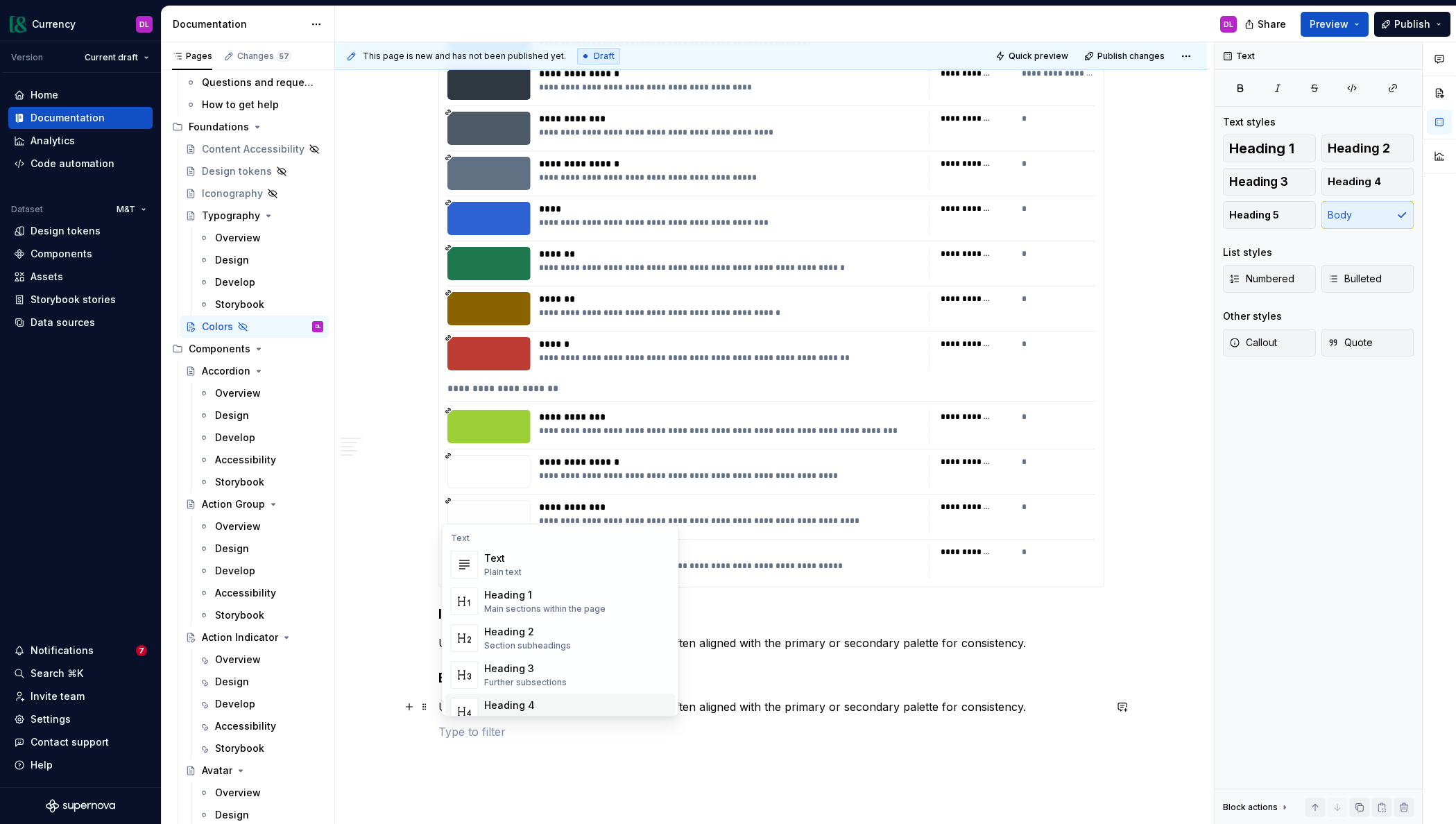
click at [795, 757] on div "**********" at bounding box center [771, 19] width 872 height 1968
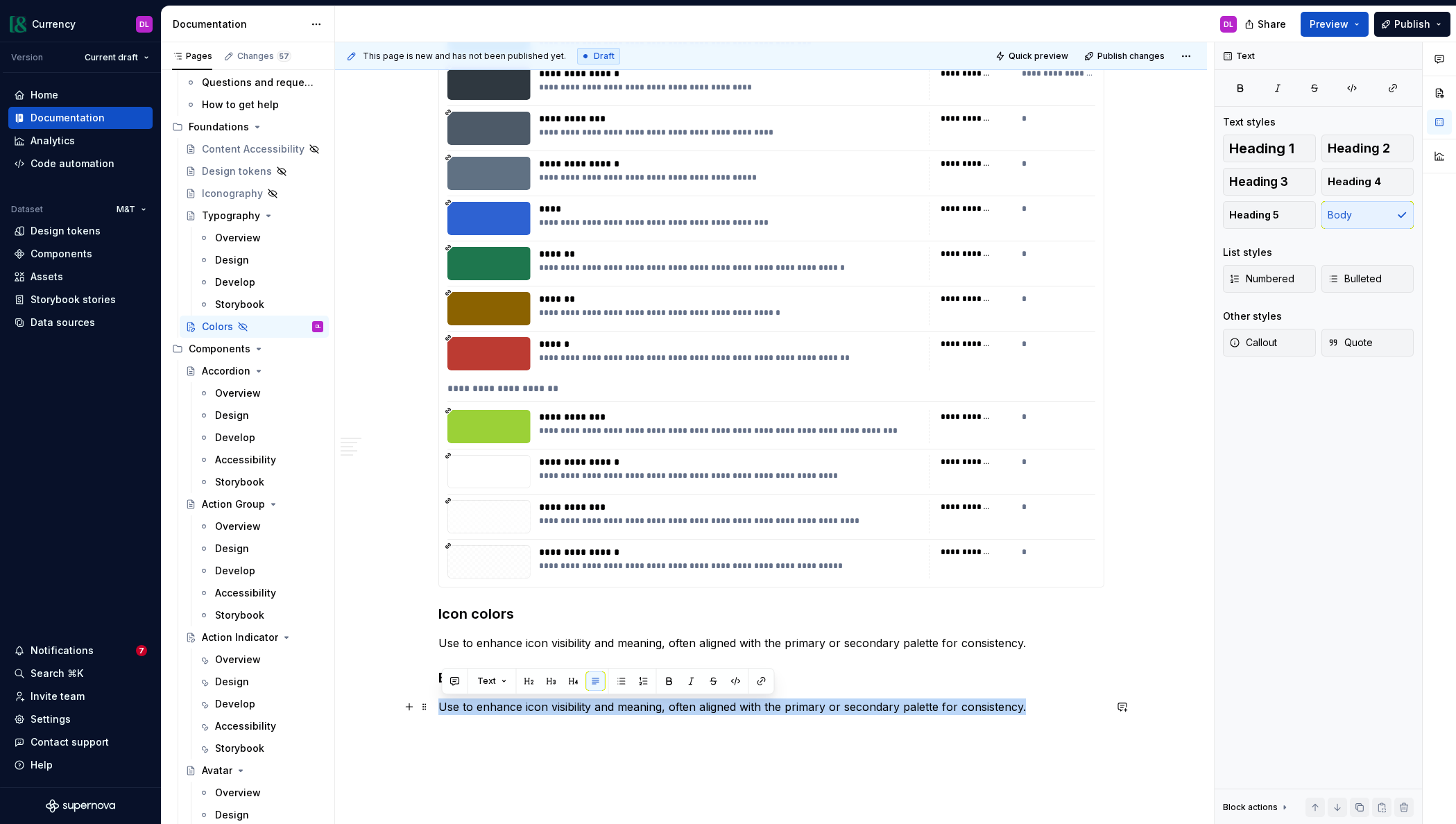
drag, startPoint x: 998, startPoint y: 706, endPoint x: 443, endPoint y: 708, distance: 555.0
click at [443, 708] on p "Use to enhance icon visibility and meaning, often aligned with the primary or s…" at bounding box center [772, 706] width 666 height 17
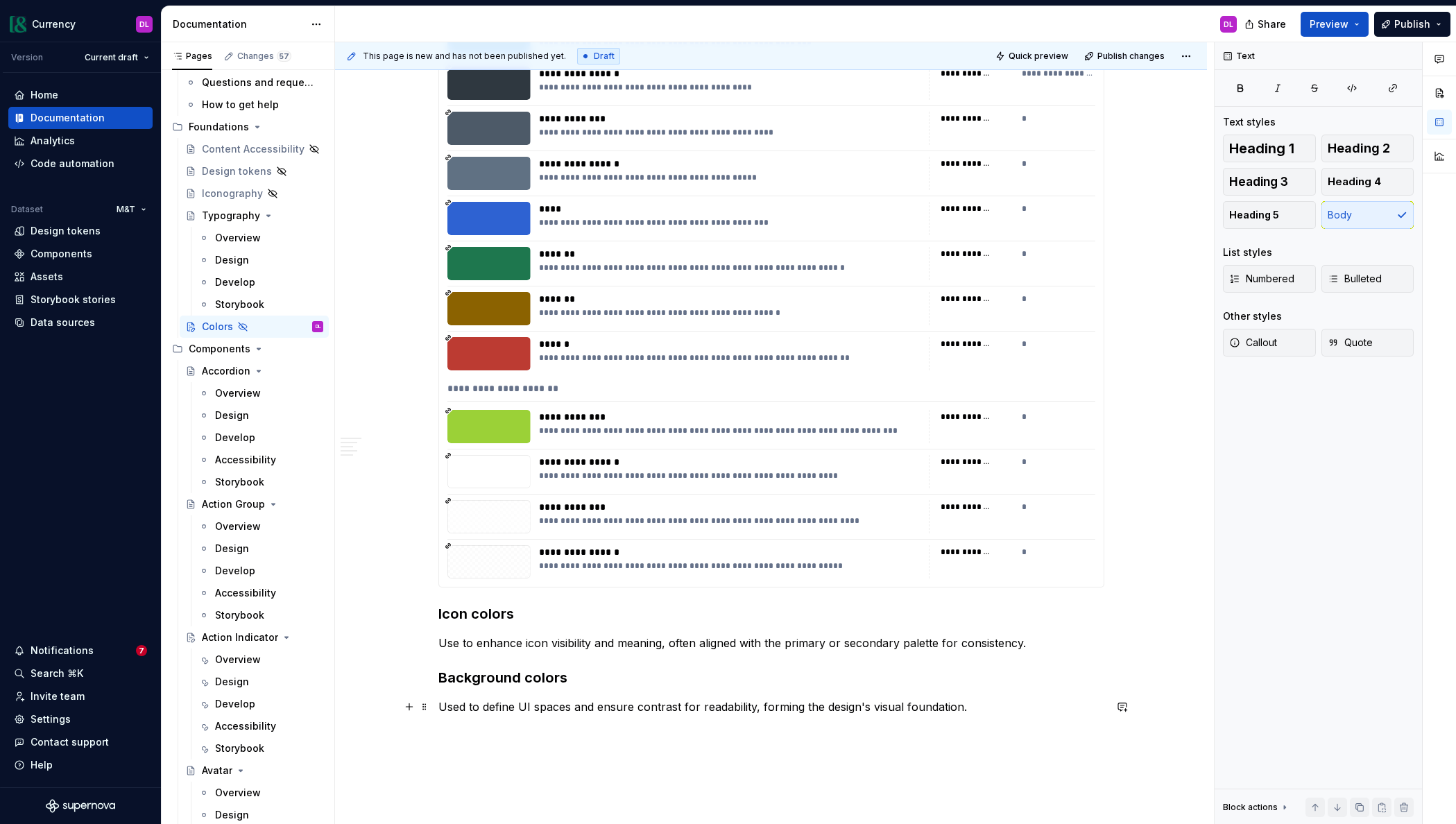
click at [980, 709] on p "Used to define UI spaces and ensure contrast for readability, forming the desig…" at bounding box center [772, 706] width 666 height 17
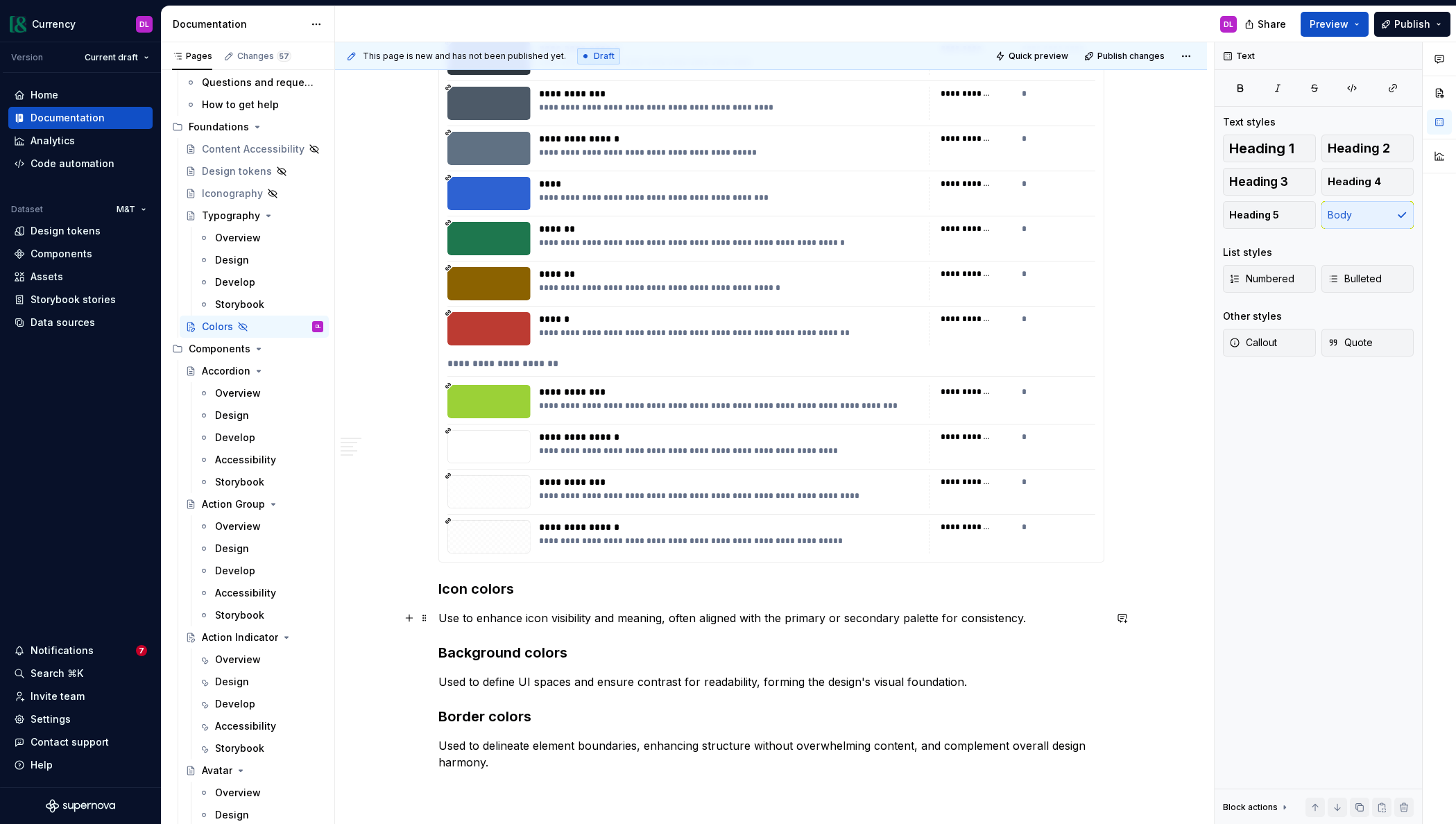
click at [1048, 620] on p "Use to enhance icon visibility and meaning, often aligned with the primary or s…" at bounding box center [772, 618] width 666 height 17
click at [896, 472] on div "**********" at bounding box center [771, 260] width 664 height 602
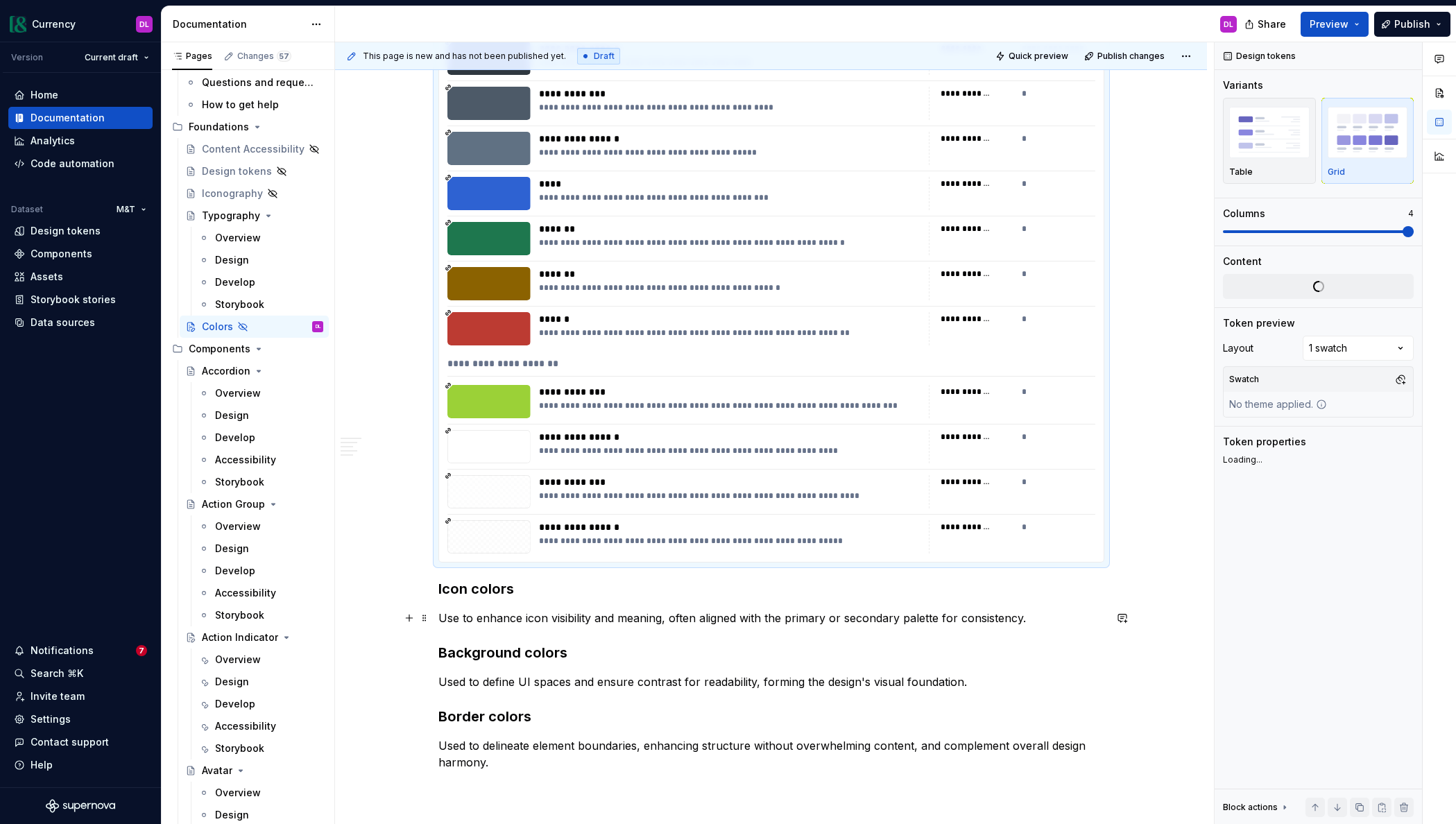
click at [1066, 620] on p "Use to enhance icon visibility and meaning, often aligned with the primary or s…" at bounding box center [772, 618] width 666 height 17
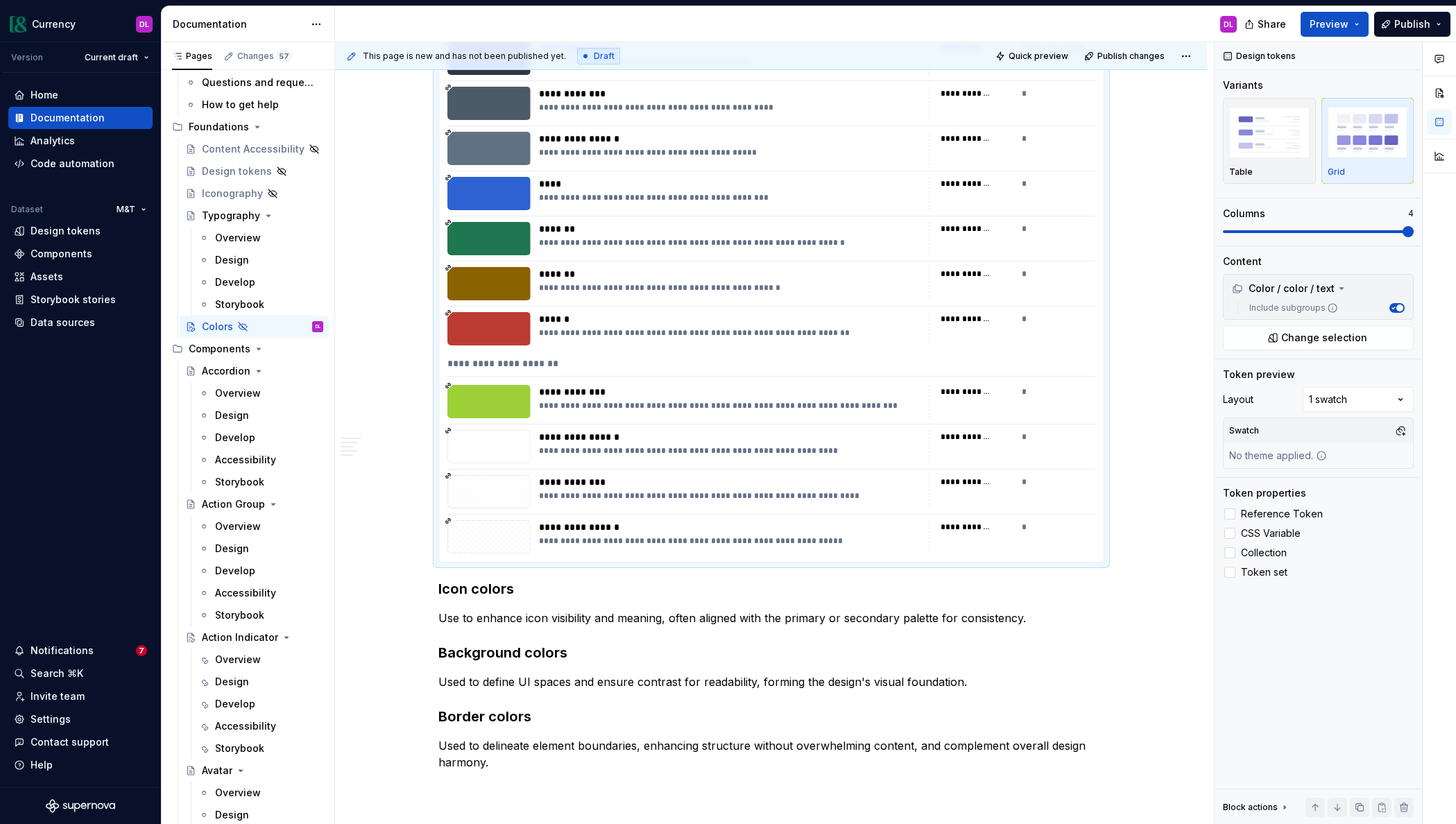
click at [695, 492] on div "**********" at bounding box center [729, 496] width 382 height 11
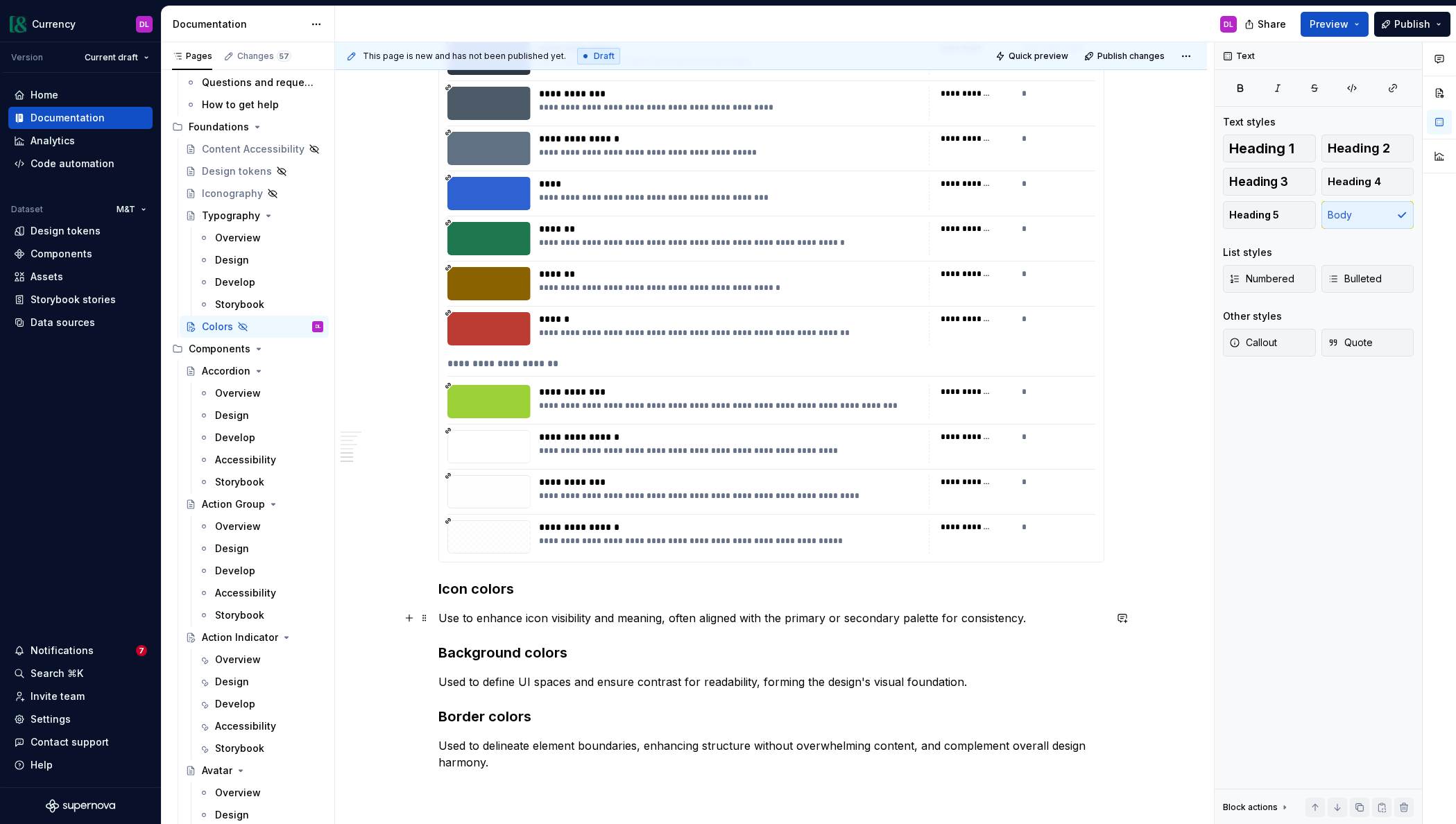
click at [1053, 616] on p "Use to enhance icon visibility and meaning, often aligned with the primary or s…" at bounding box center [772, 618] width 666 height 17
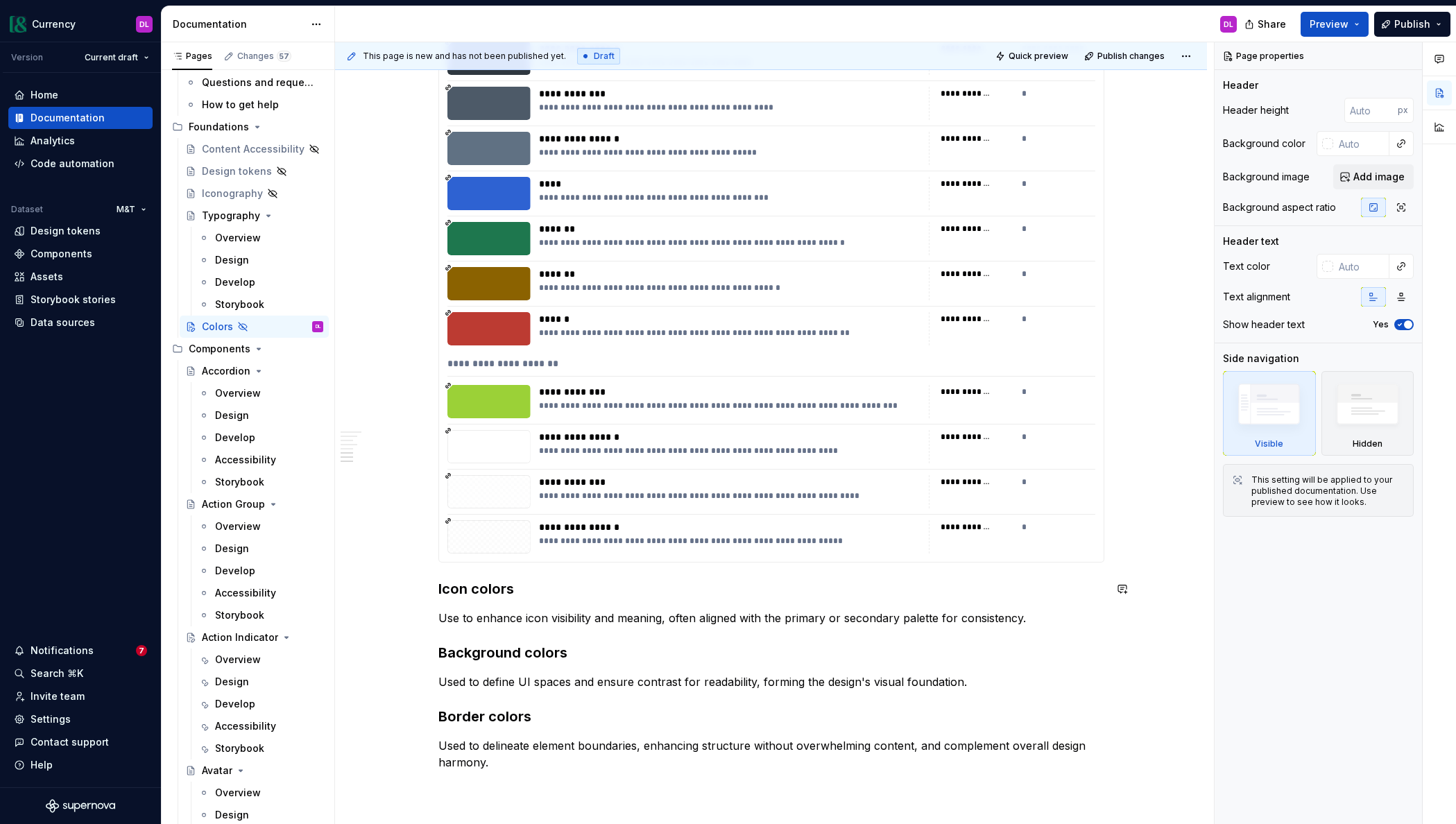
click at [841, 486] on div "**********" at bounding box center [729, 482] width 382 height 14
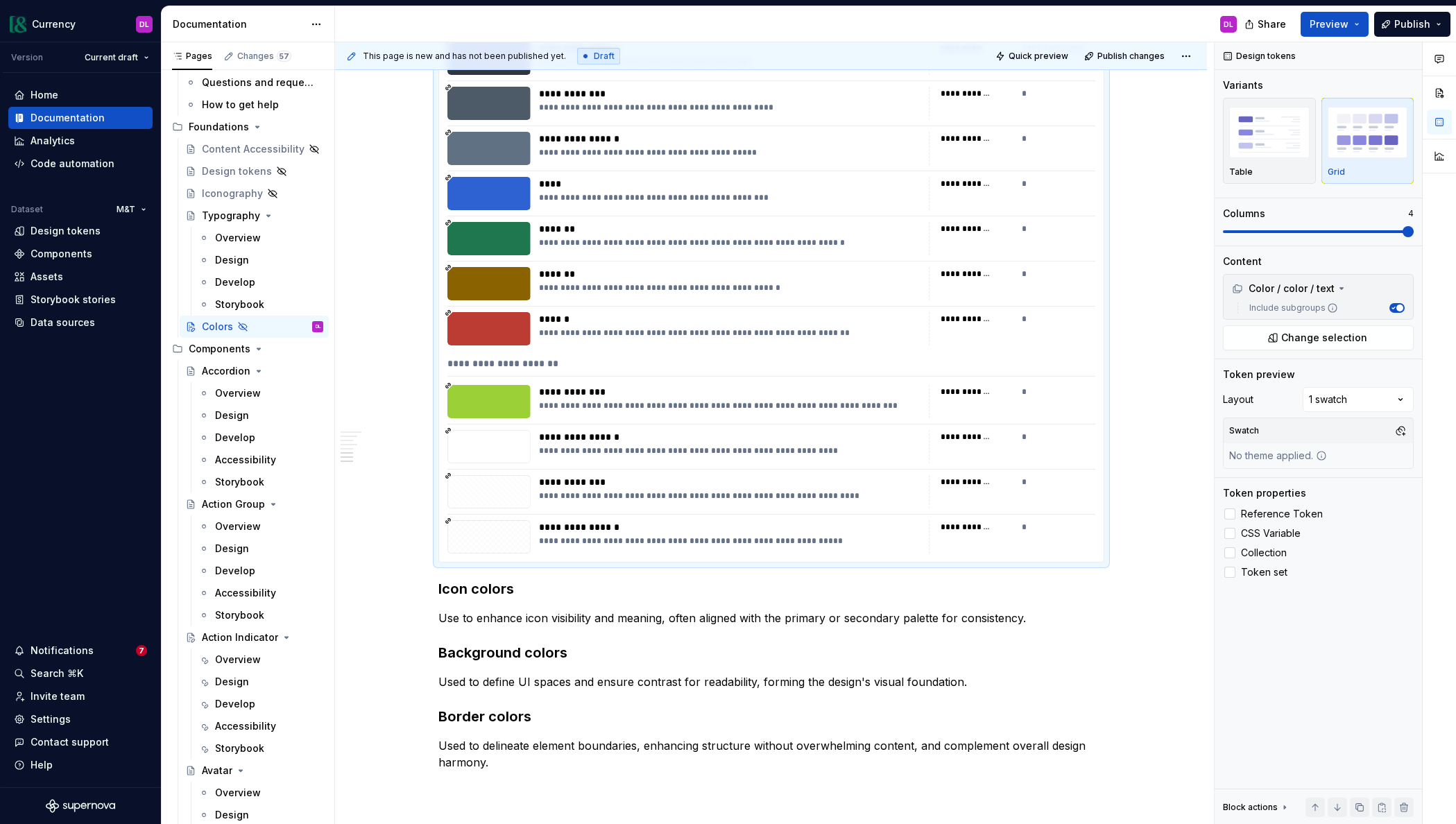
click at [619, 500] on div "**********" at bounding box center [729, 496] width 382 height 11
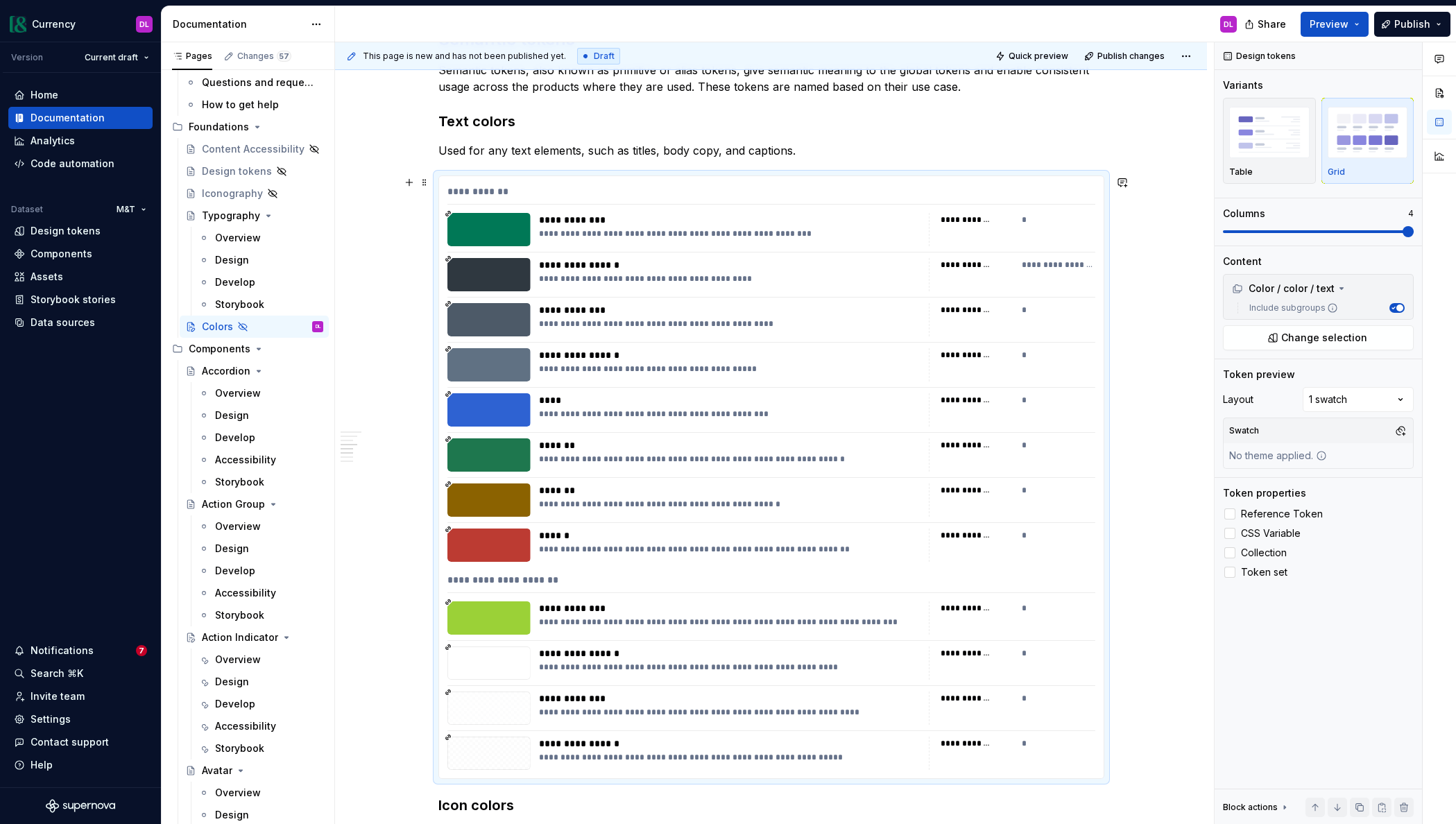
scroll to position [1074, 0]
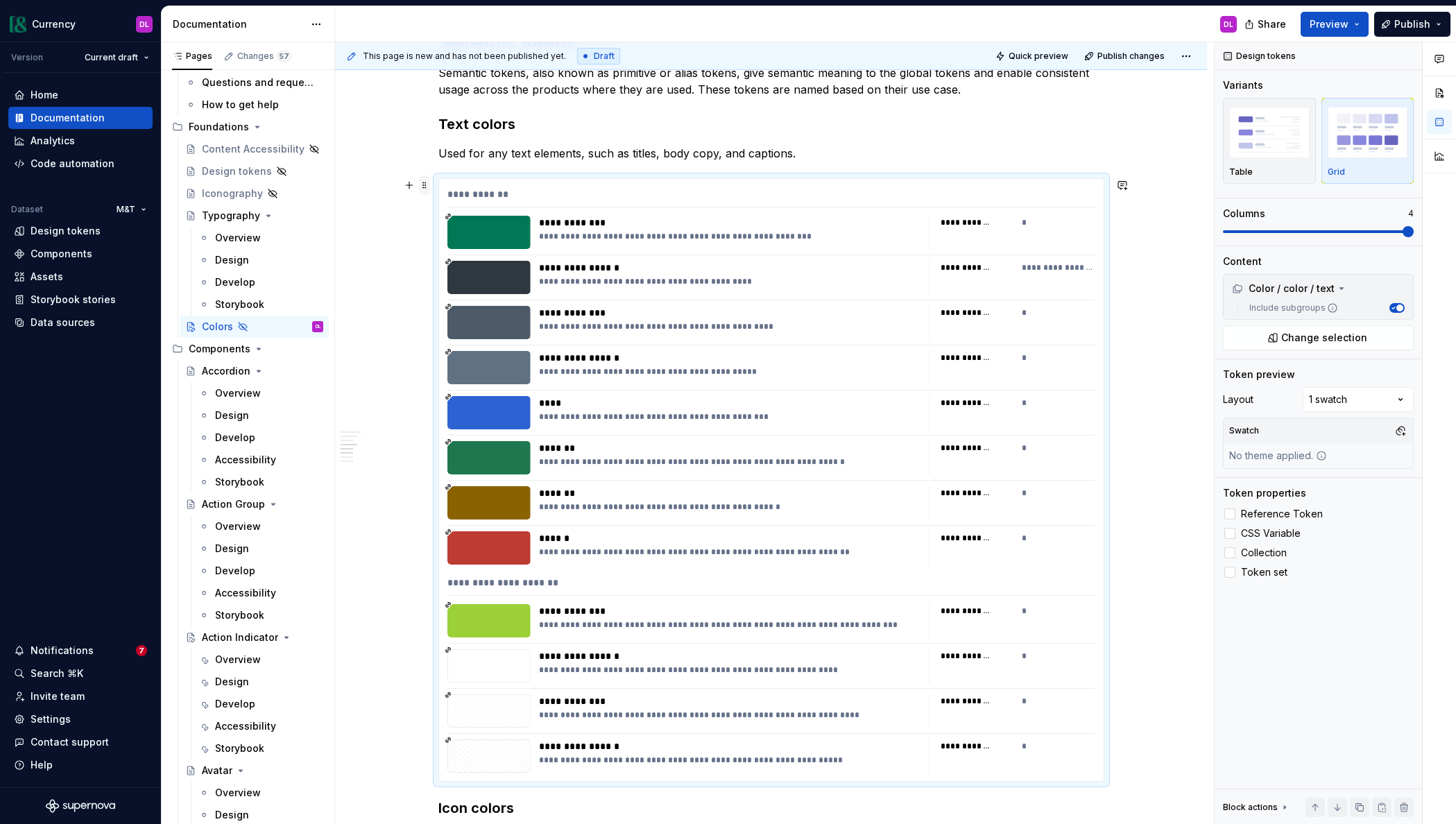
click at [430, 188] on span at bounding box center [424, 185] width 11 height 19
click at [466, 210] on div "Duplicate" at bounding box center [493, 206] width 90 height 14
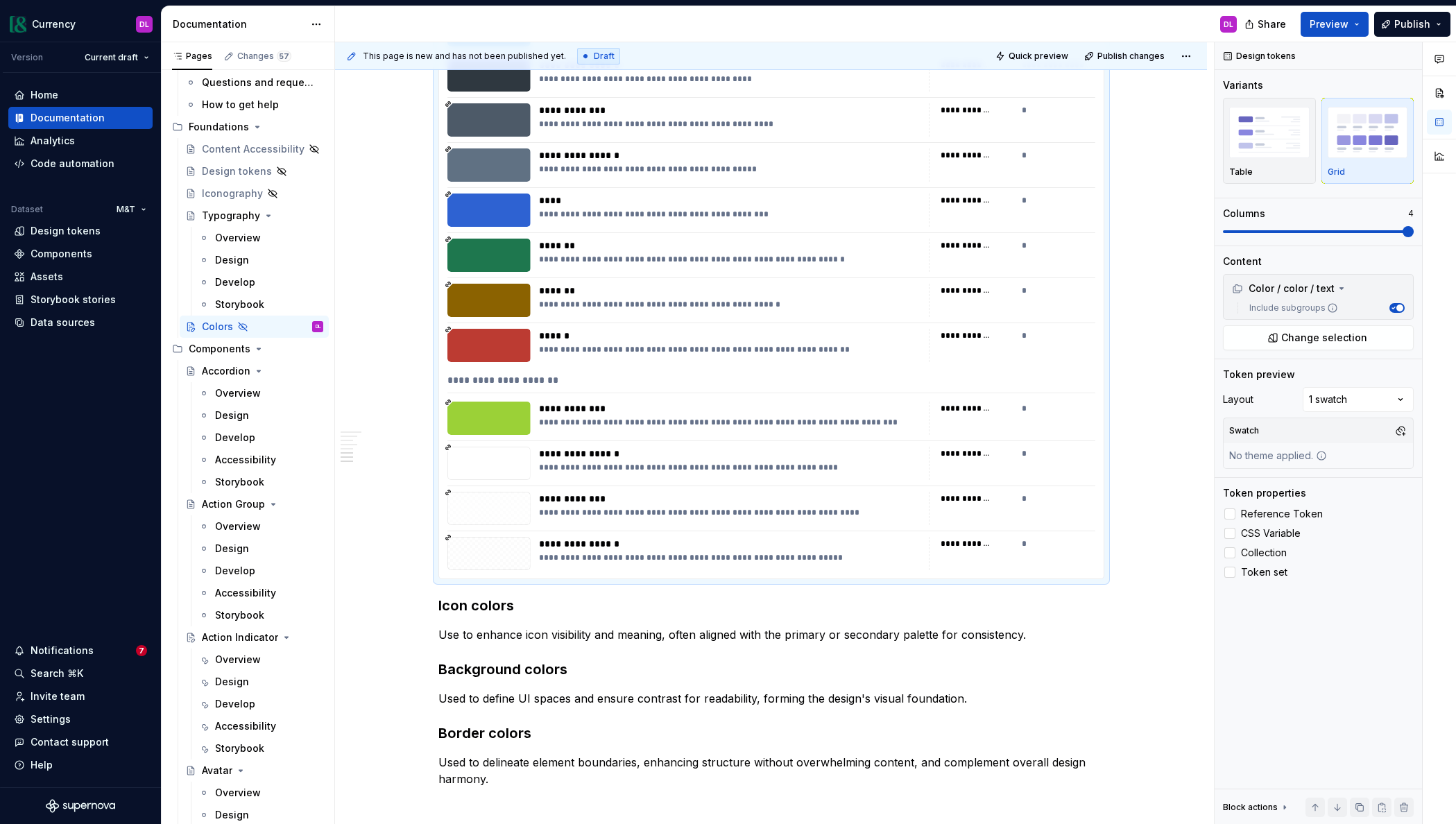
scroll to position [1899, 0]
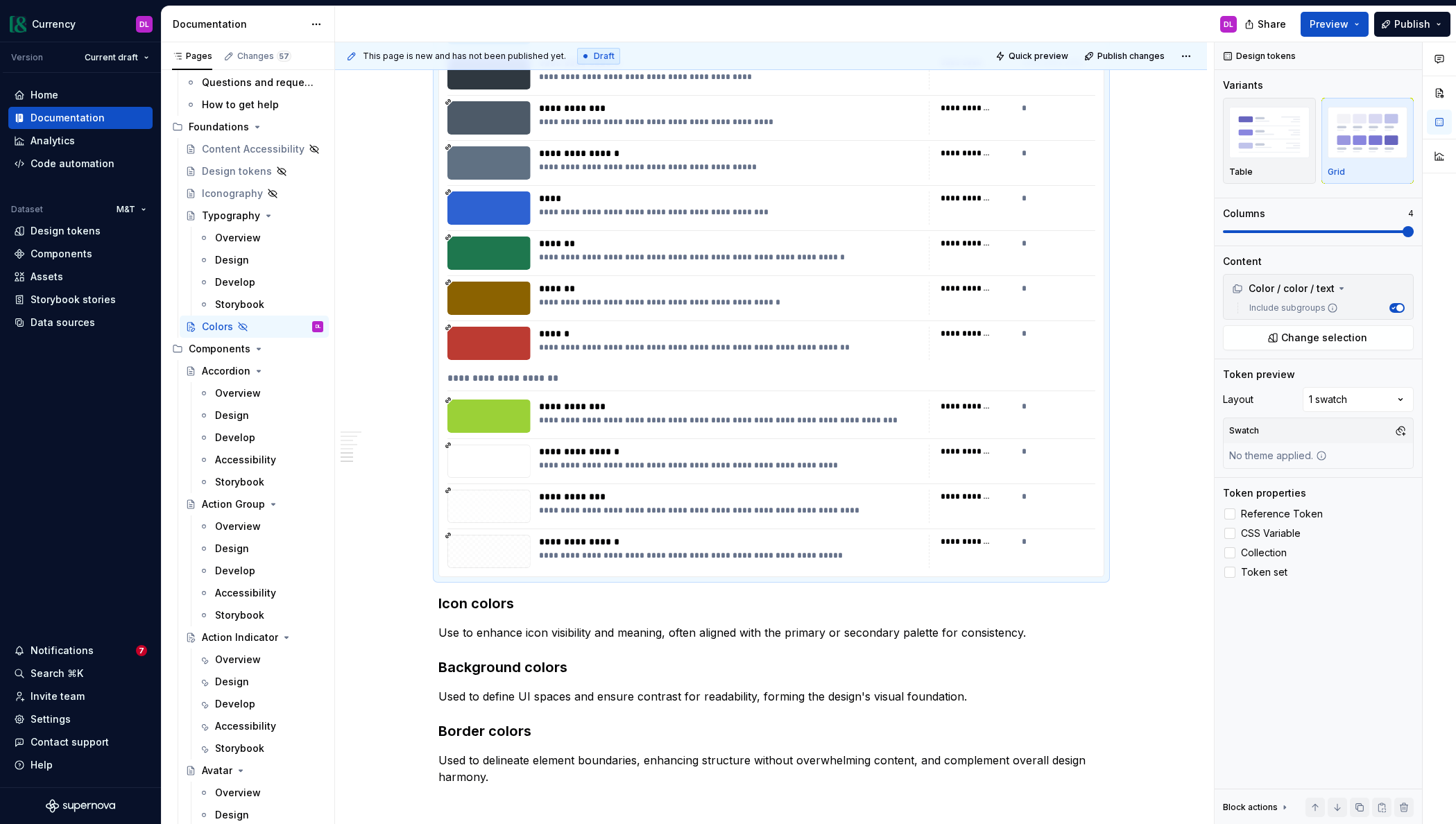
drag, startPoint x: 518, startPoint y: 484, endPoint x: 525, endPoint y: 583, distance: 99.2
drag, startPoint x: 506, startPoint y: 418, endPoint x: 991, endPoint y: 625, distance: 527.3
drag, startPoint x: 1004, startPoint y: 509, endPoint x: 1055, endPoint y: 626, distance: 127.6
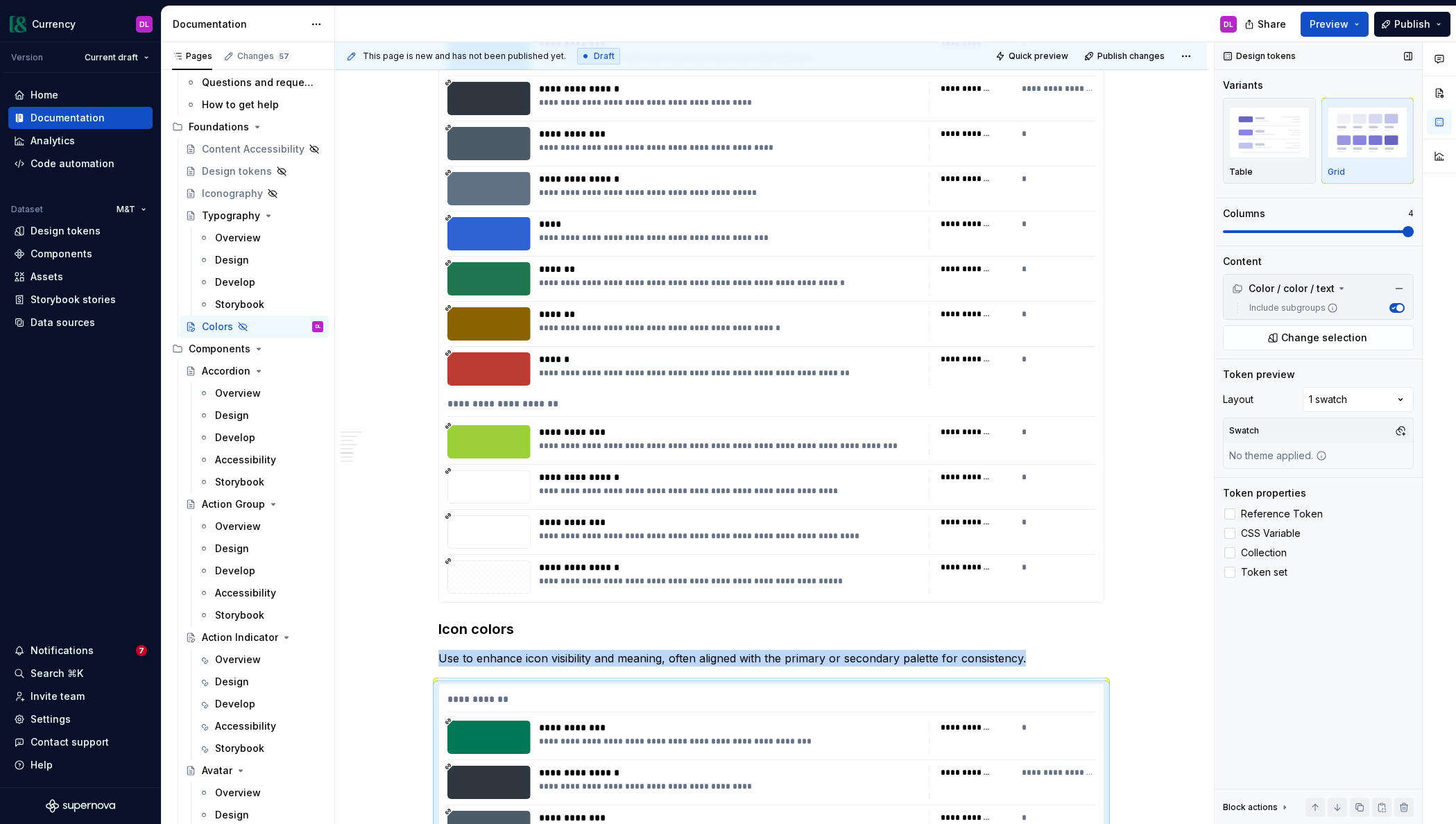
scroll to position [1253, 0]
click at [1309, 335] on span "Change selection" at bounding box center [1324, 338] width 86 height 14
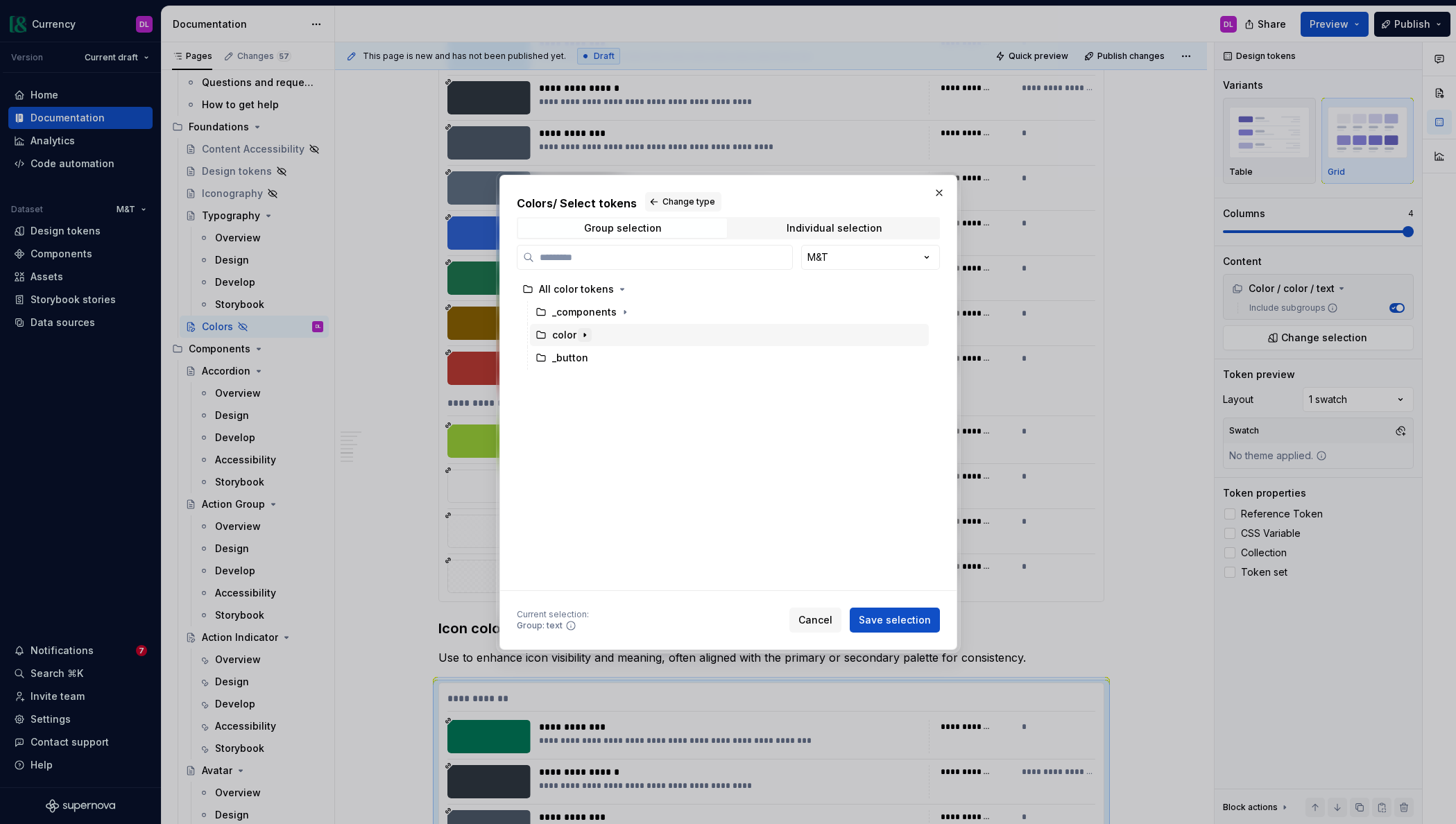
click at [578, 331] on button "button" at bounding box center [584, 335] width 14 height 14
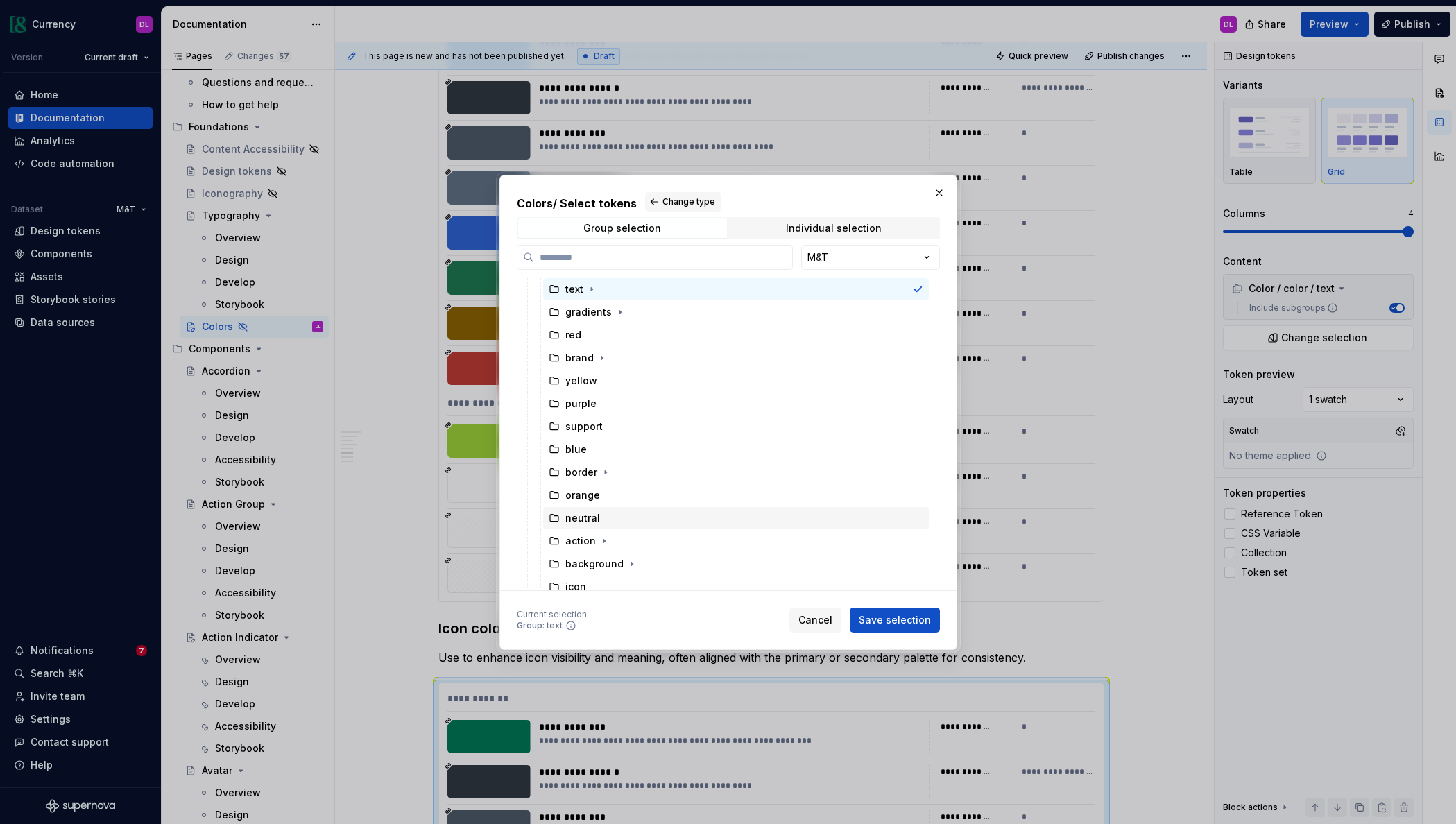
scroll to position [122, 0]
click at [600, 556] on div "icon" at bounding box center [735, 555] width 385 height 22
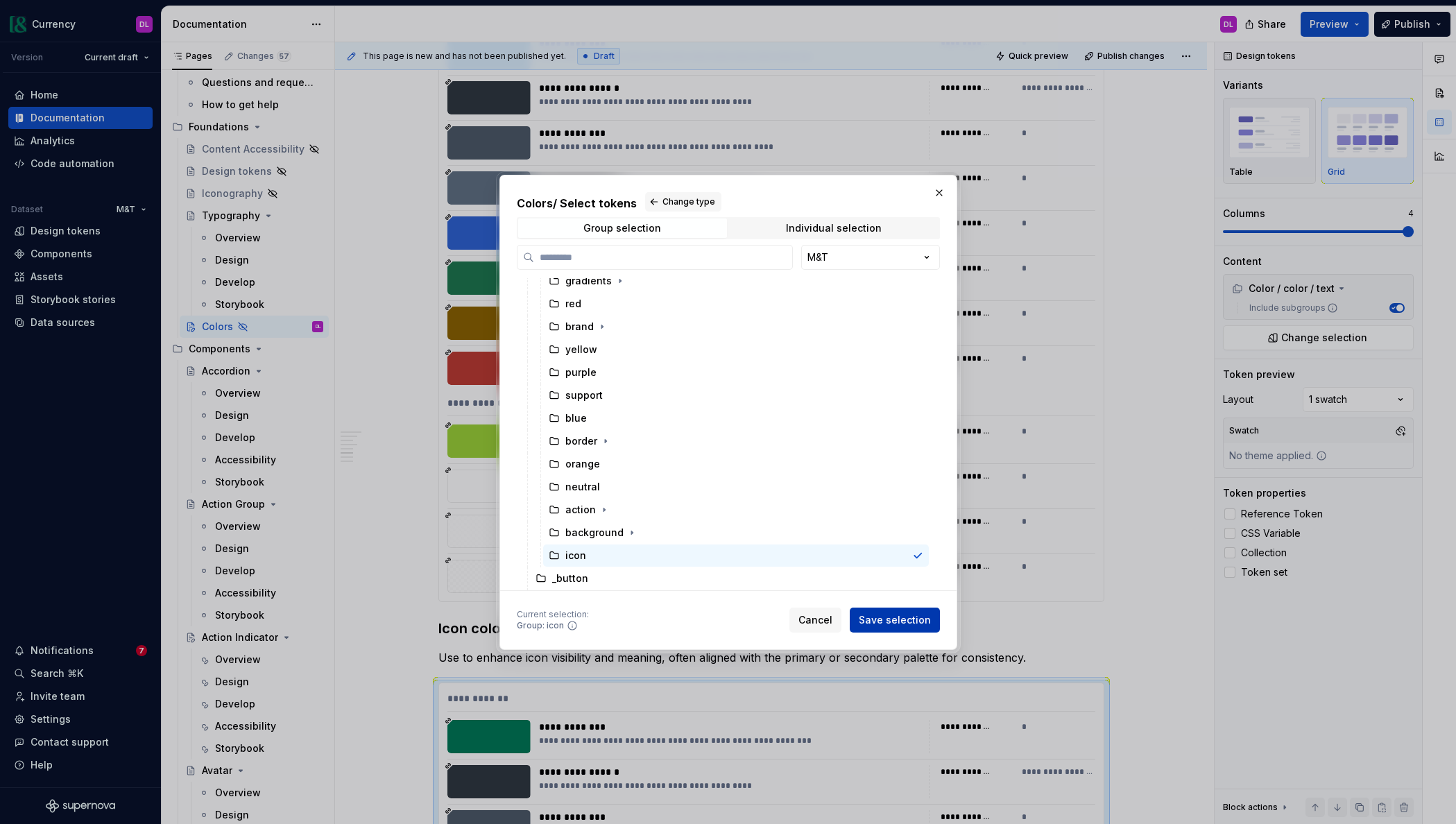
click at [894, 624] on span "Save selection" at bounding box center [895, 620] width 72 height 14
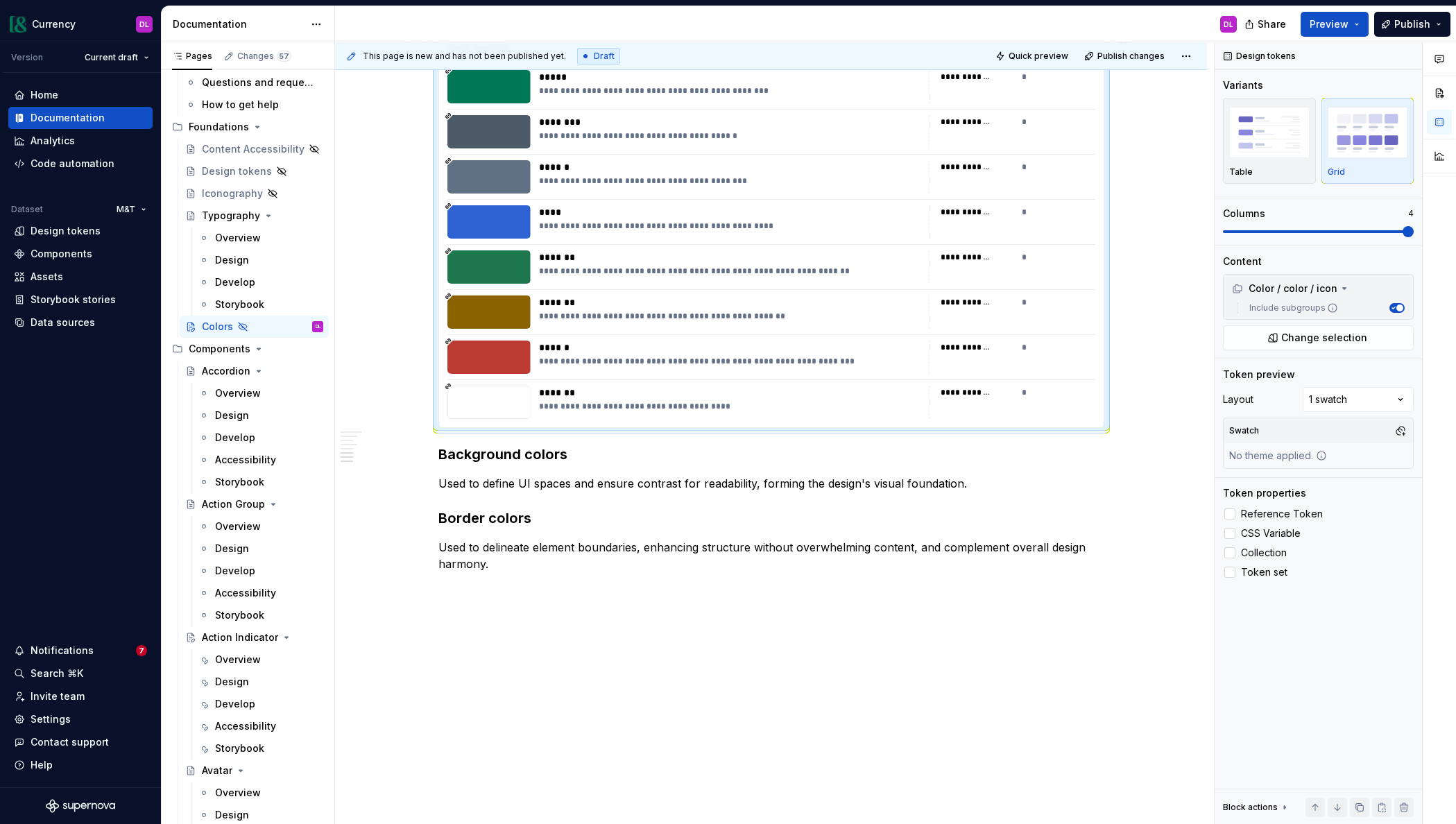
scroll to position [1940, 0]
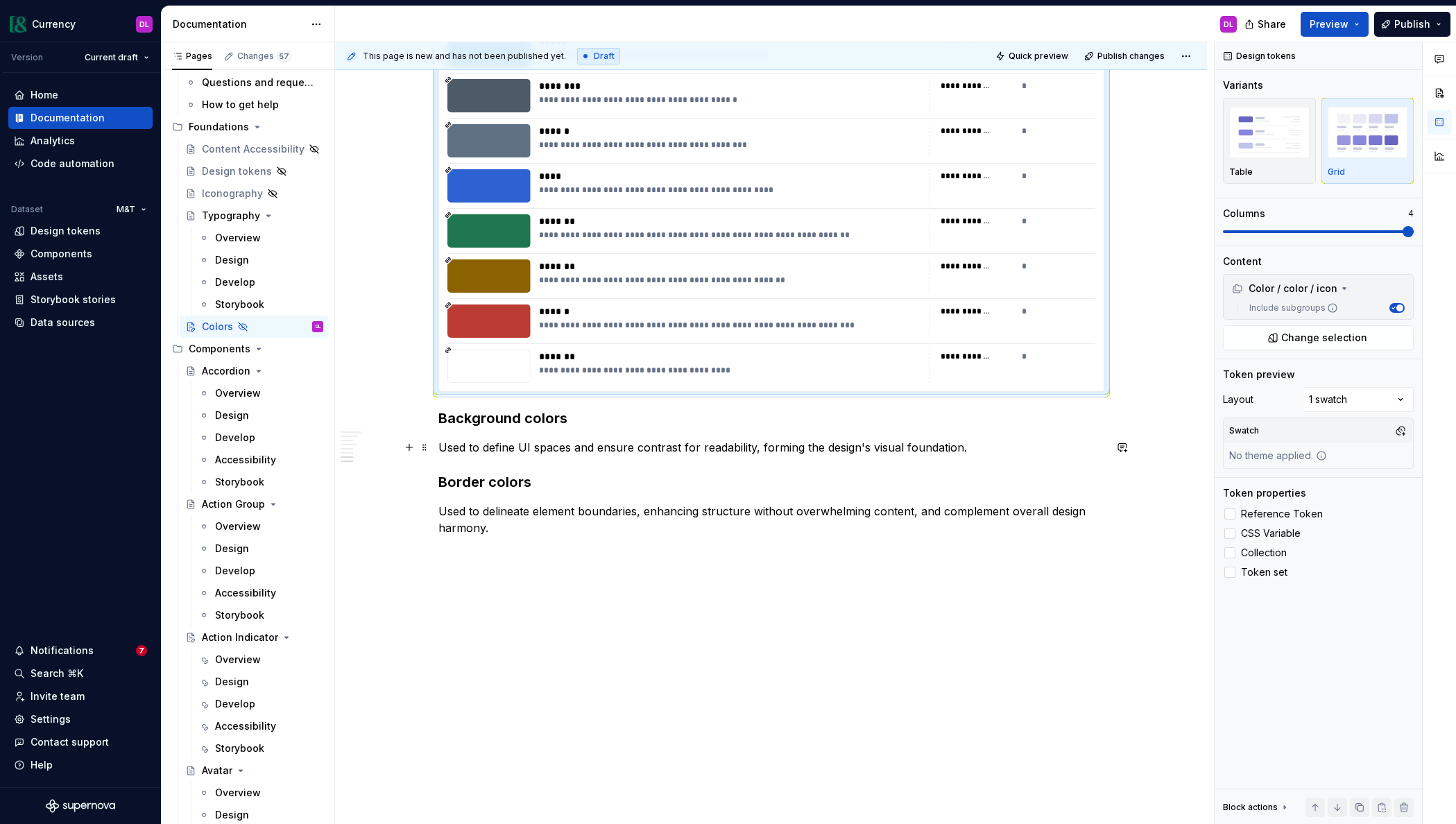
click at [980, 452] on p "Used to define UI spaces and ensure contrast for readability, forming the desig…" at bounding box center [772, 447] width 666 height 17
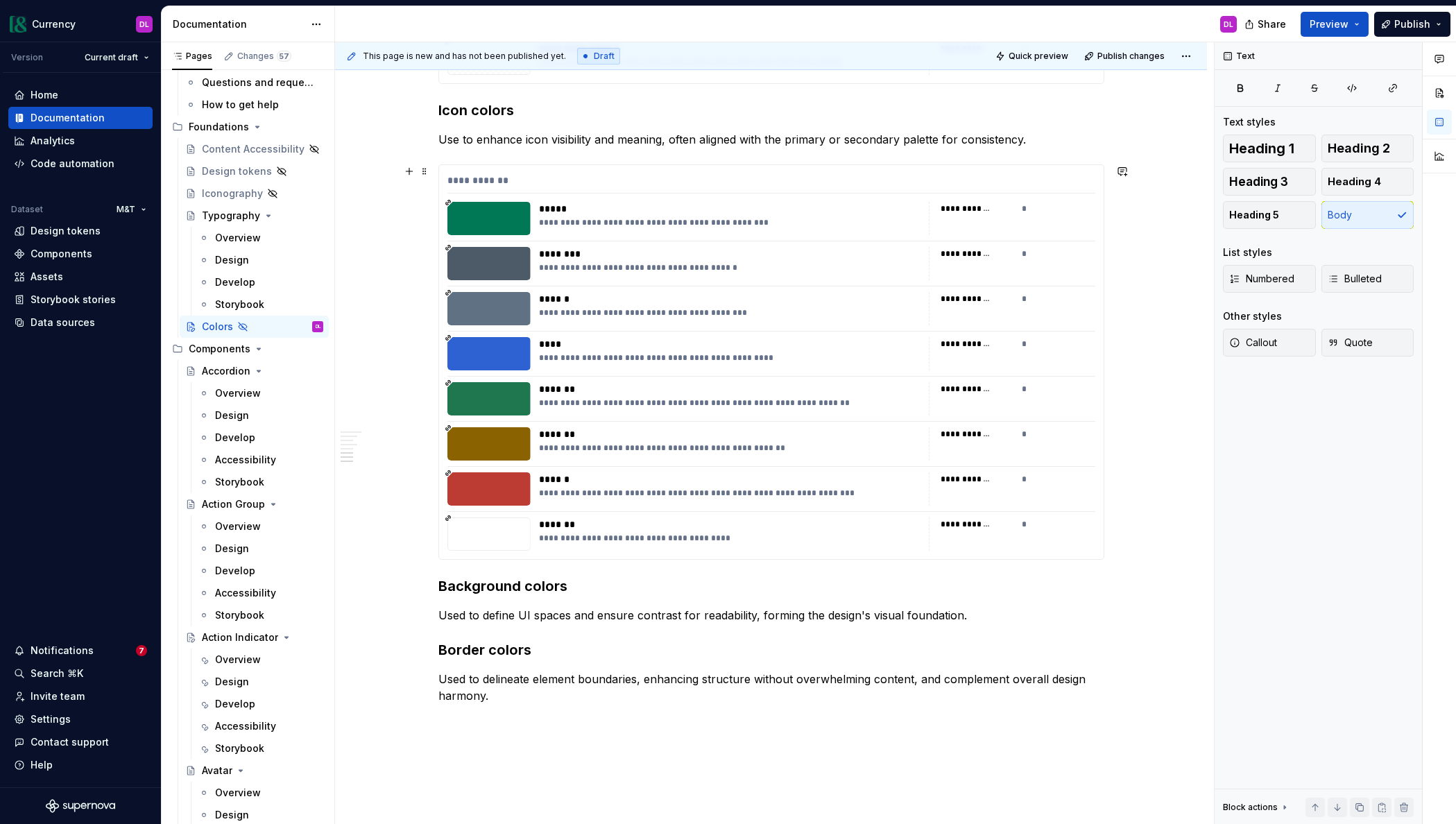
scroll to position [1771, 0]
click at [430, 173] on span at bounding box center [424, 171] width 11 height 19
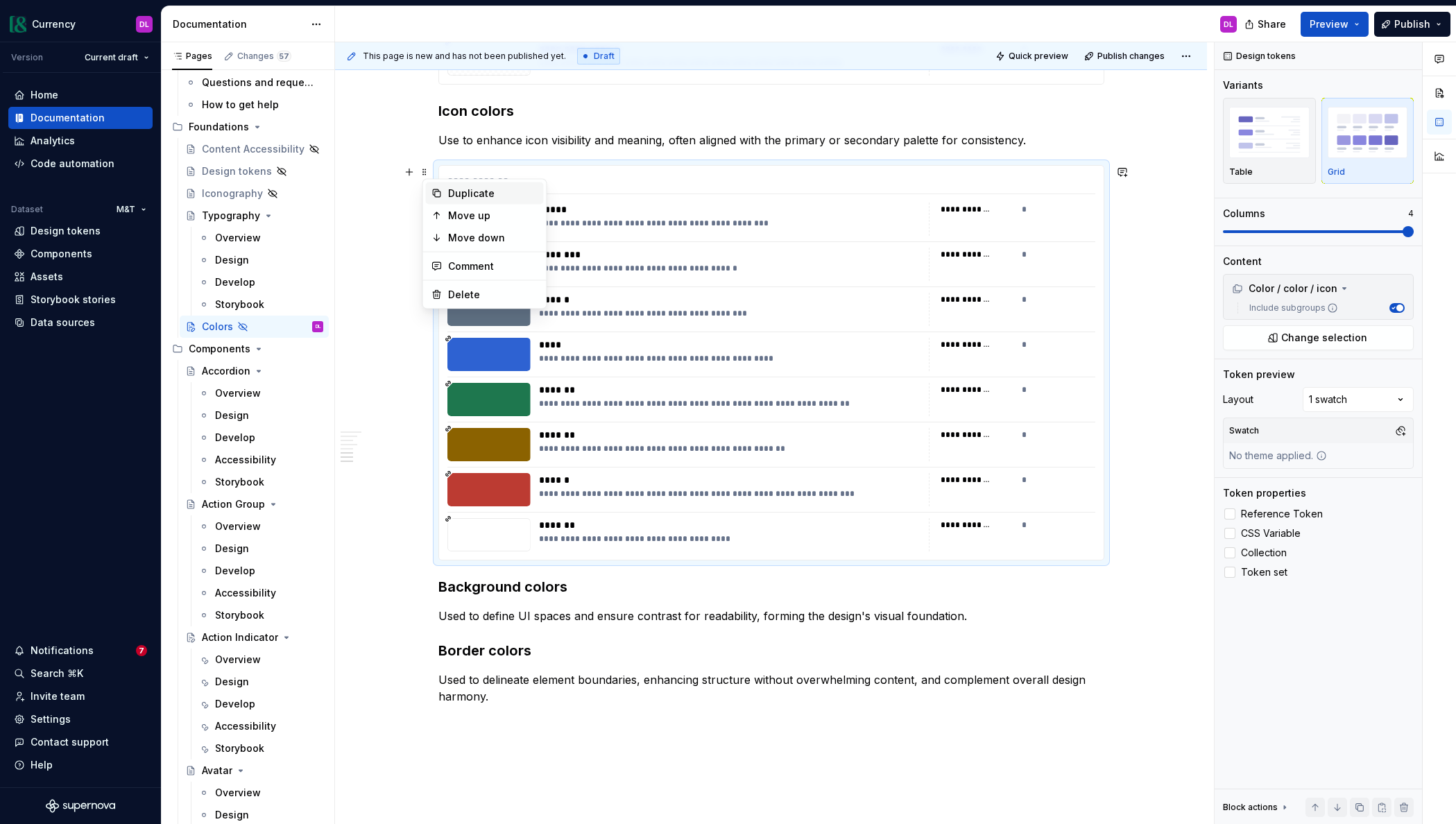
click at [459, 196] on div "Duplicate" at bounding box center [493, 193] width 90 height 14
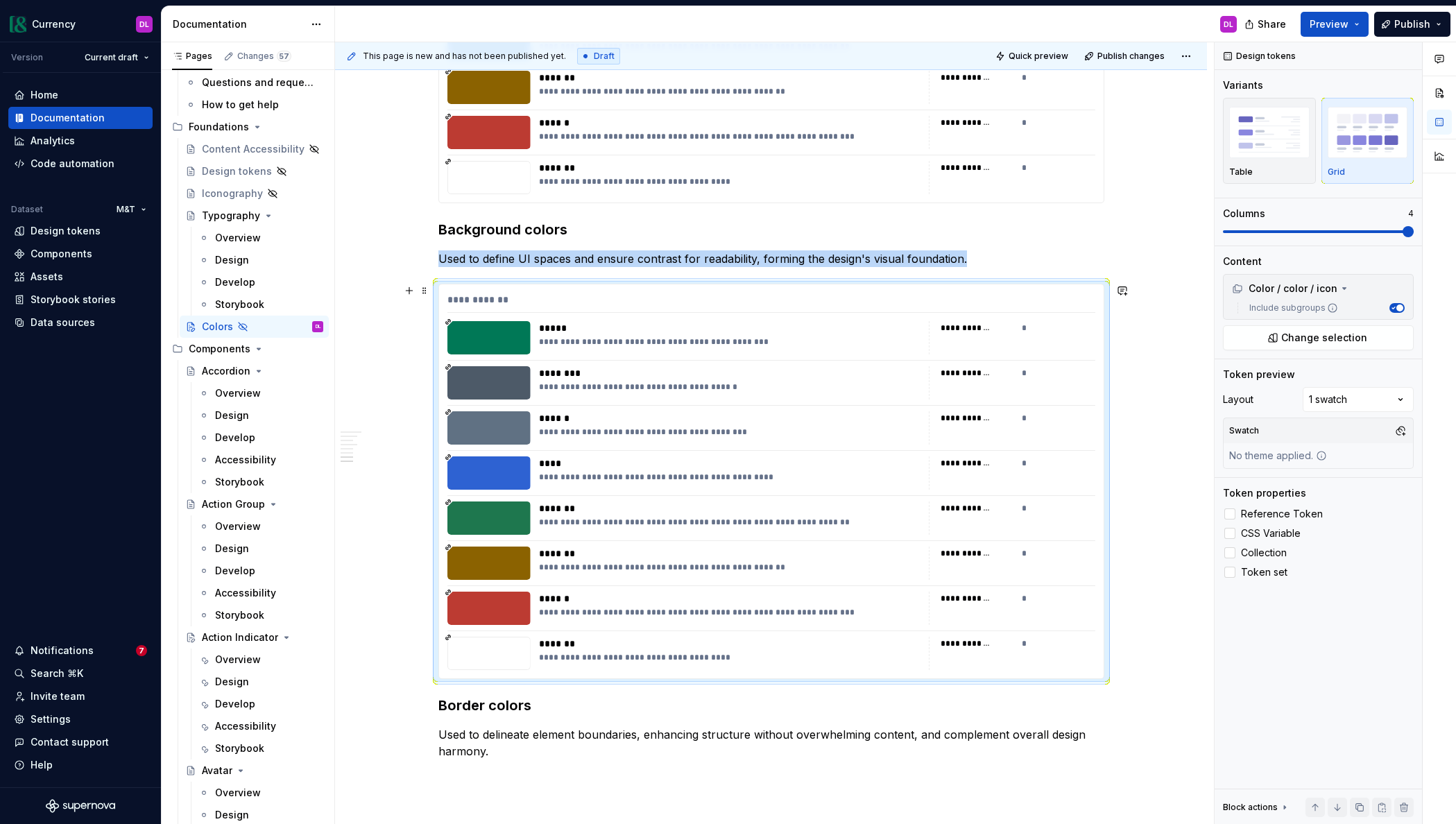
scroll to position [2143, 0]
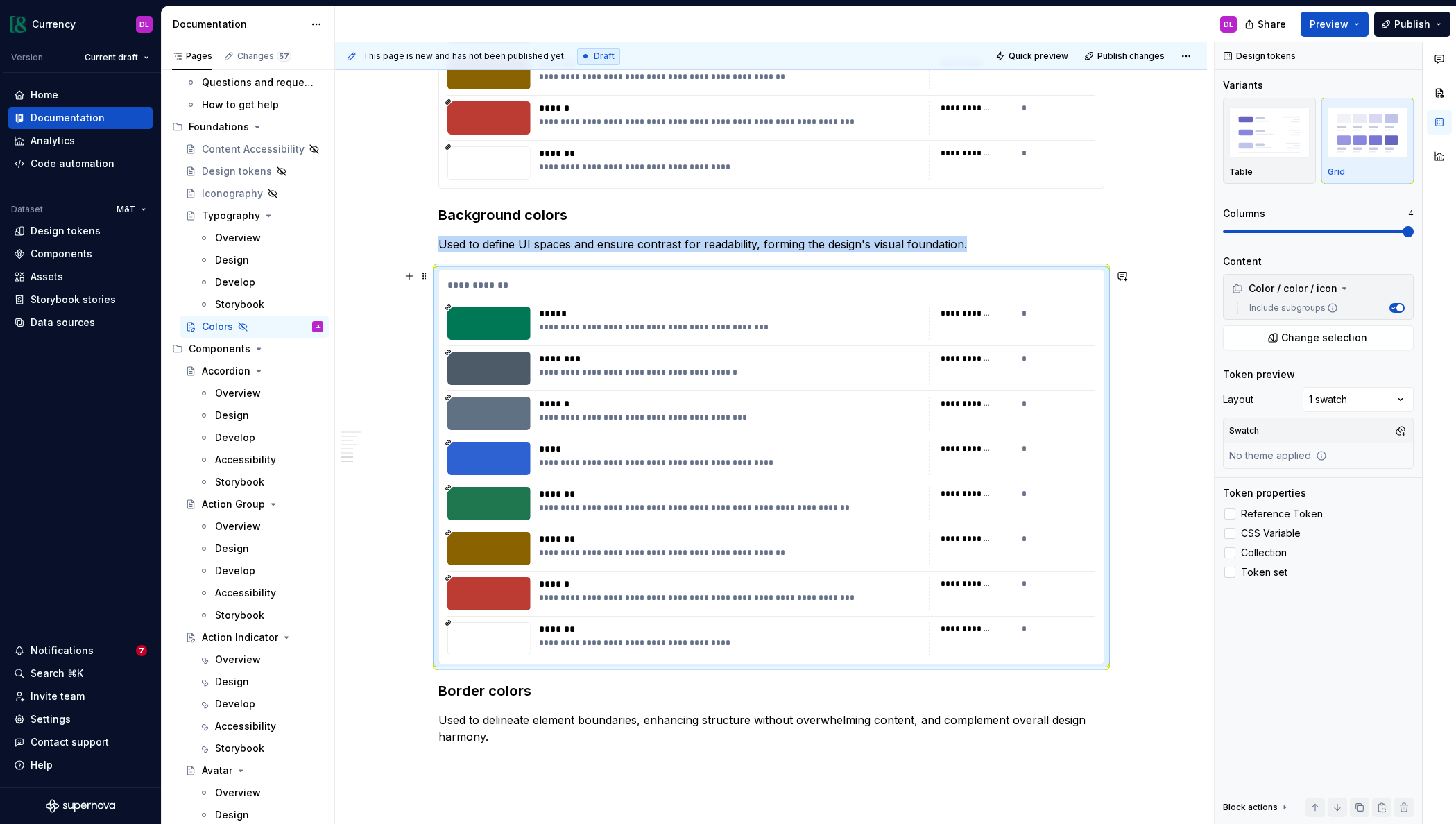
click at [609, 527] on div "**********" at bounding box center [771, 466] width 664 height 394
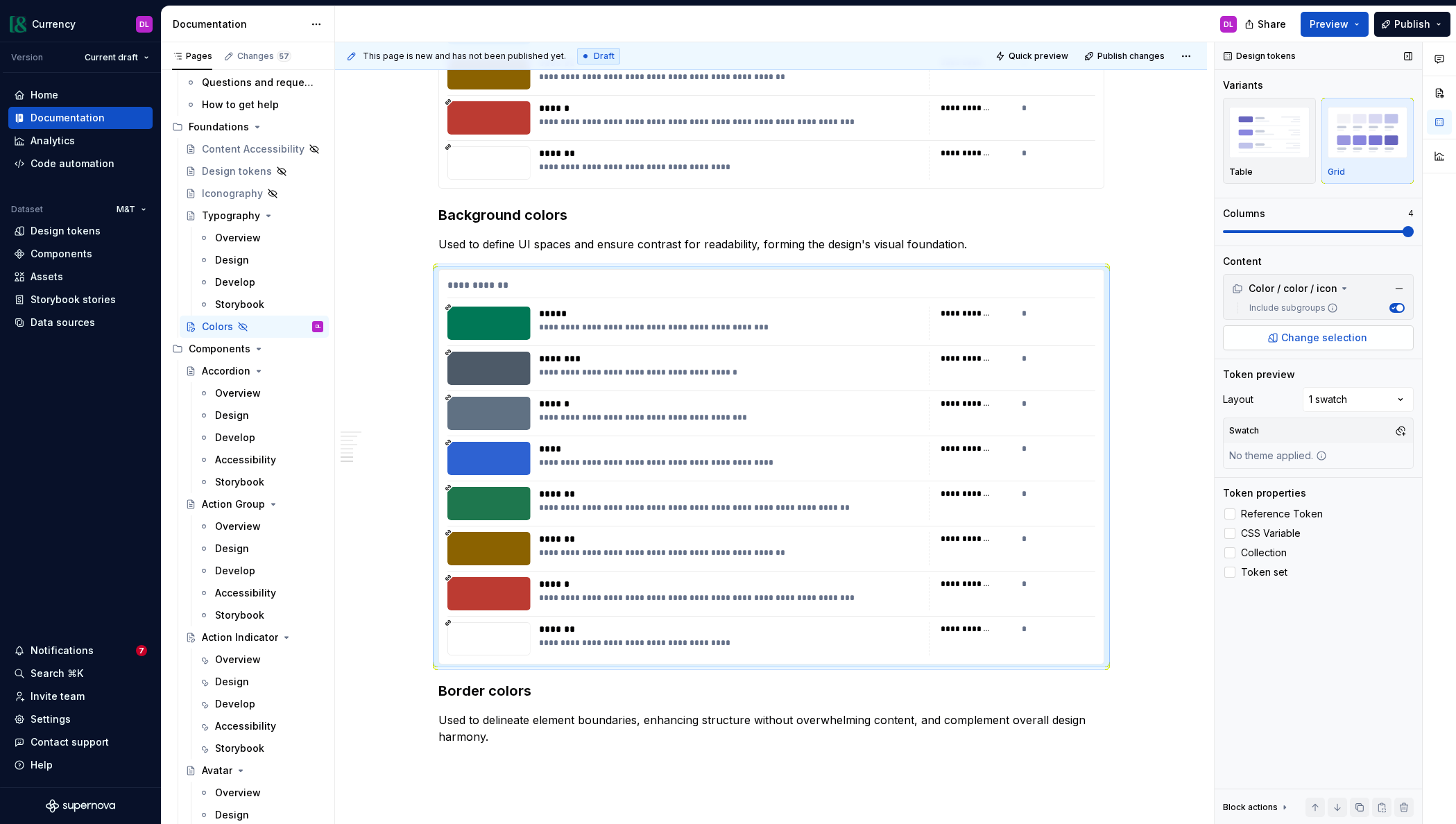
click at [1313, 337] on span "Change selection" at bounding box center [1324, 338] width 86 height 14
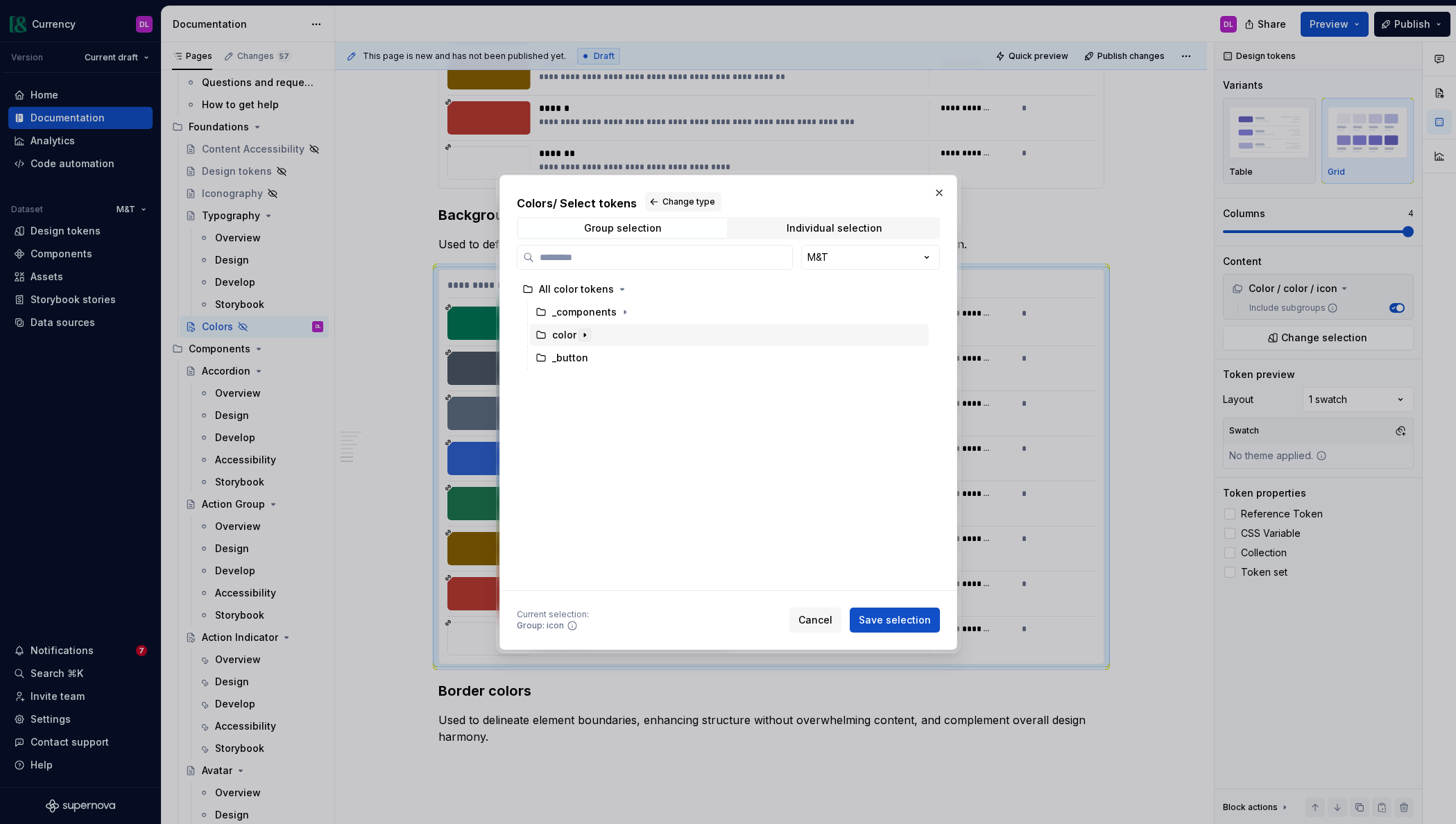
click at [588, 335] on icon "button" at bounding box center [585, 335] width 11 height 11
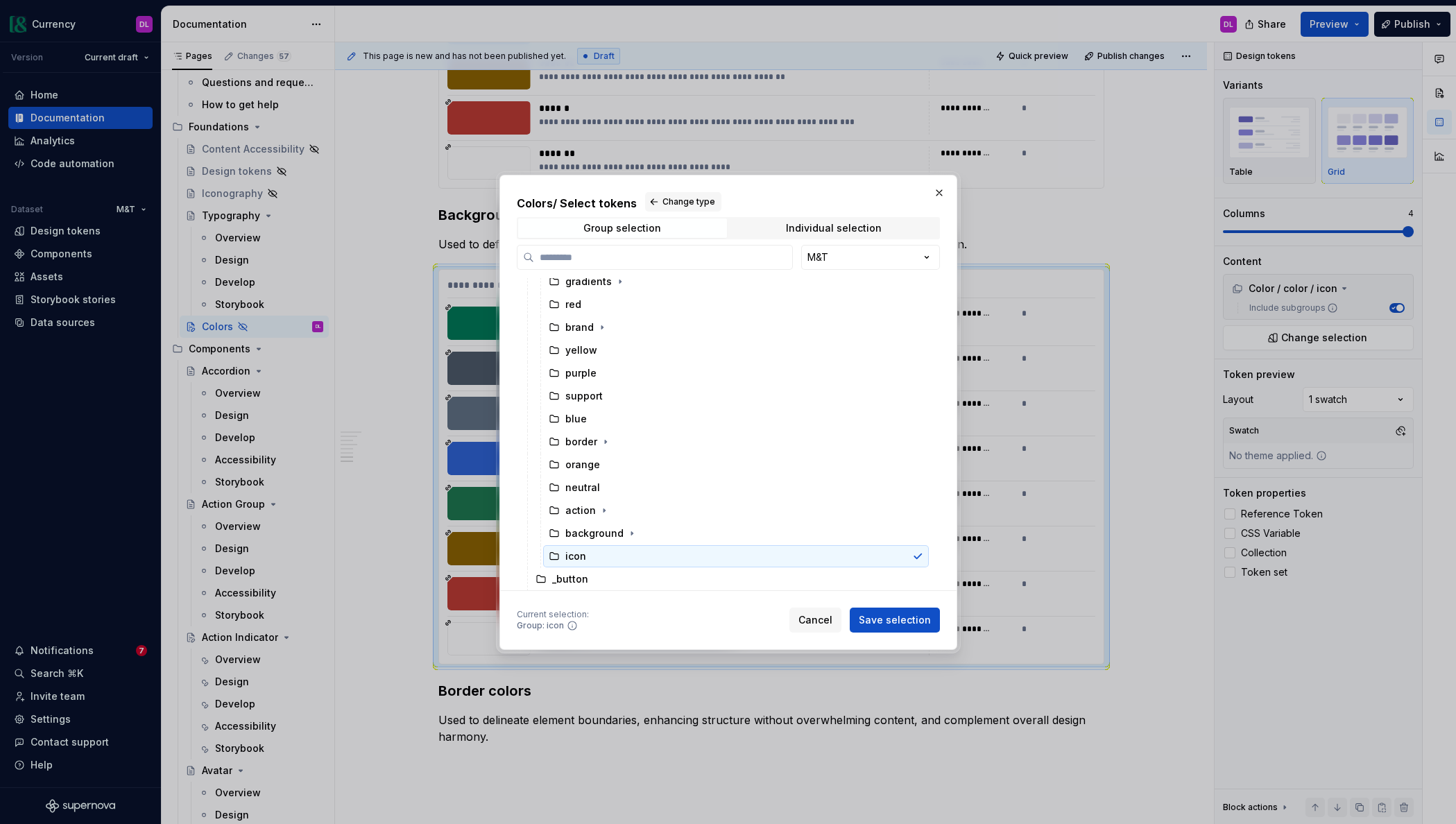
scroll to position [122, 0]
click at [665, 526] on div "background" at bounding box center [735, 532] width 385 height 22
click at [898, 619] on span "Save selection" at bounding box center [895, 620] width 72 height 14
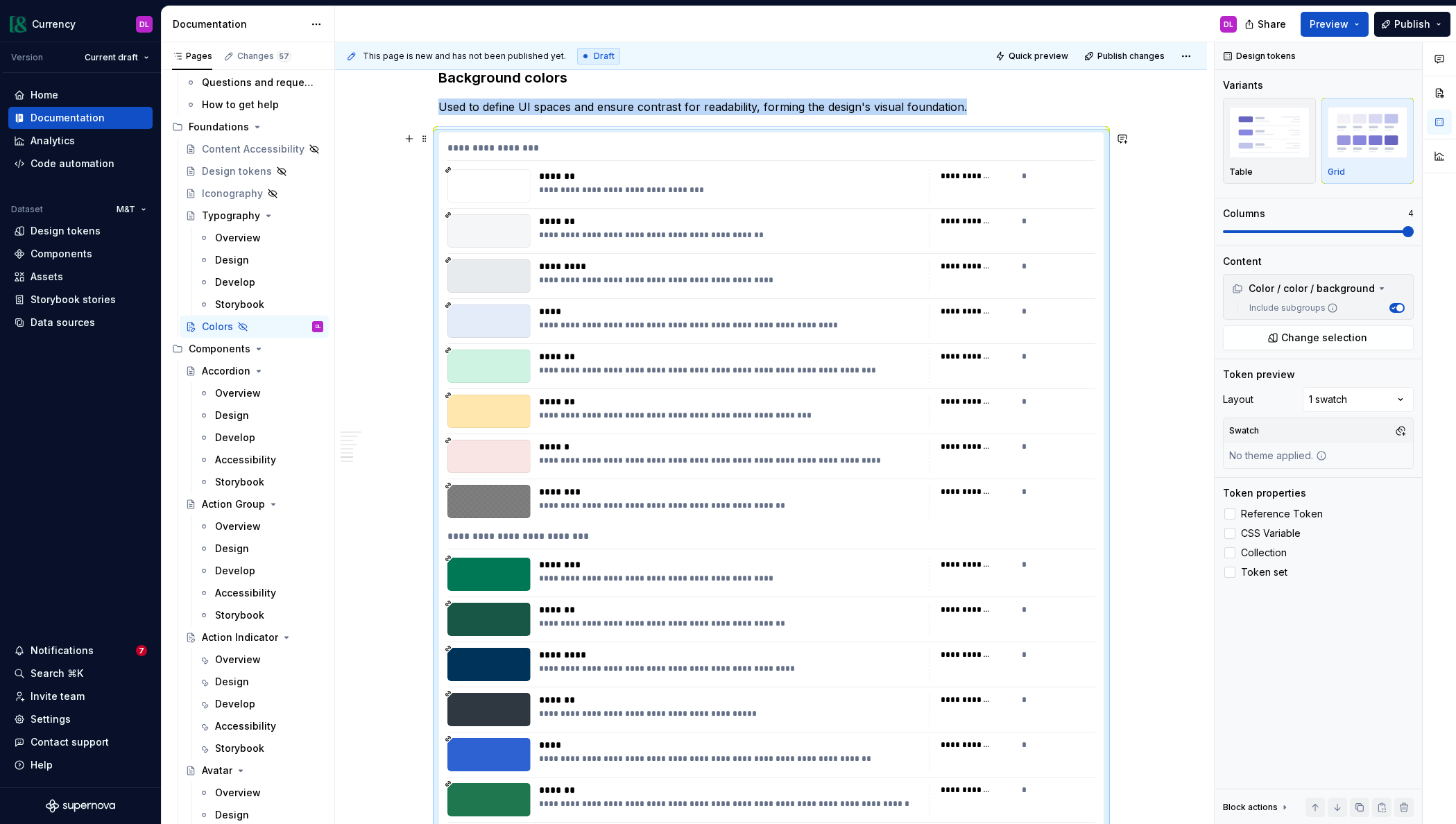
scroll to position [2277, 0]
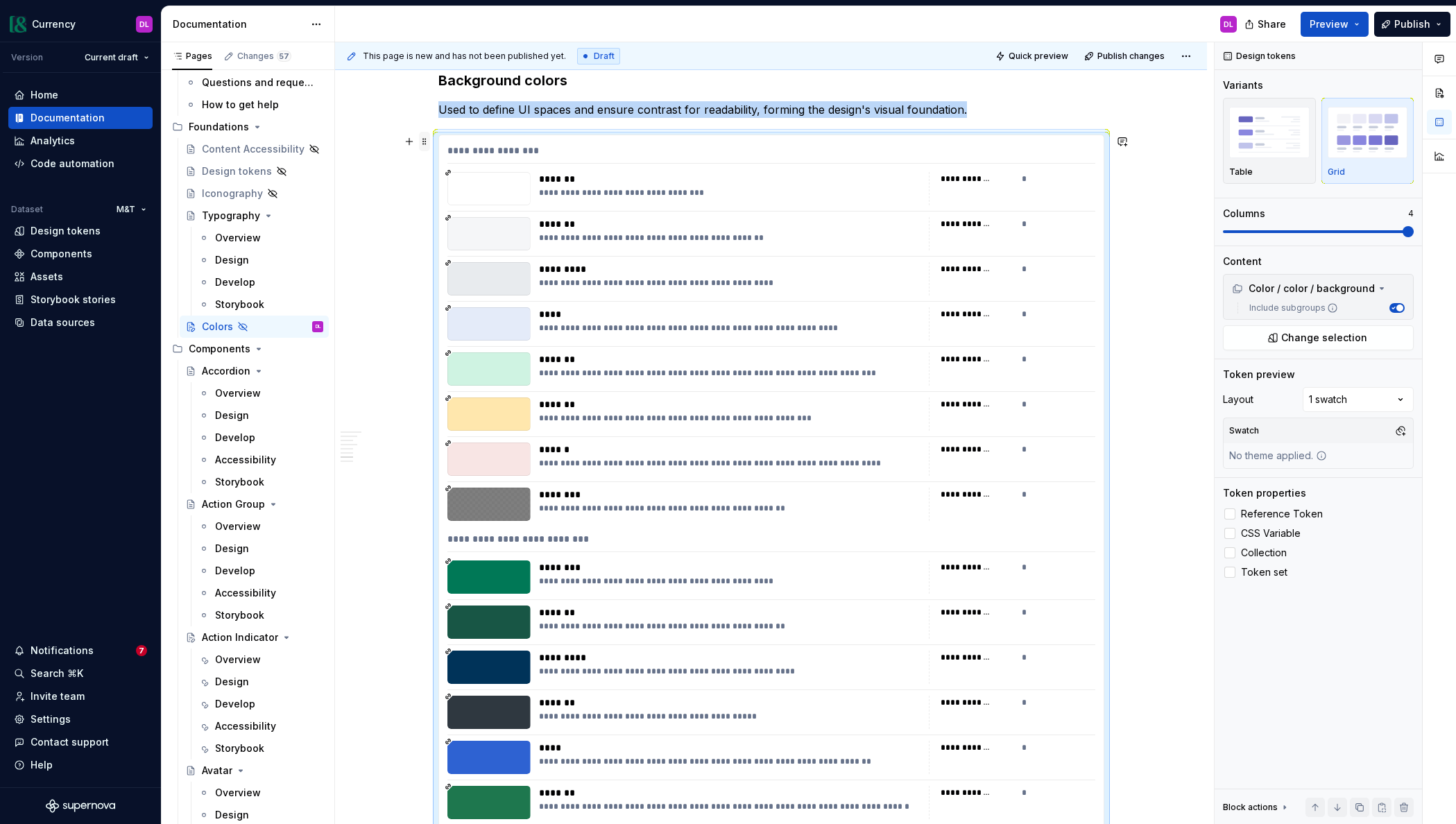
click at [428, 150] on span at bounding box center [424, 141] width 11 height 19
drag, startPoint x: 468, startPoint y: 169, endPoint x: 478, endPoint y: 196, distance: 28.8
click at [468, 169] on div "Duplicate" at bounding box center [493, 163] width 90 height 14
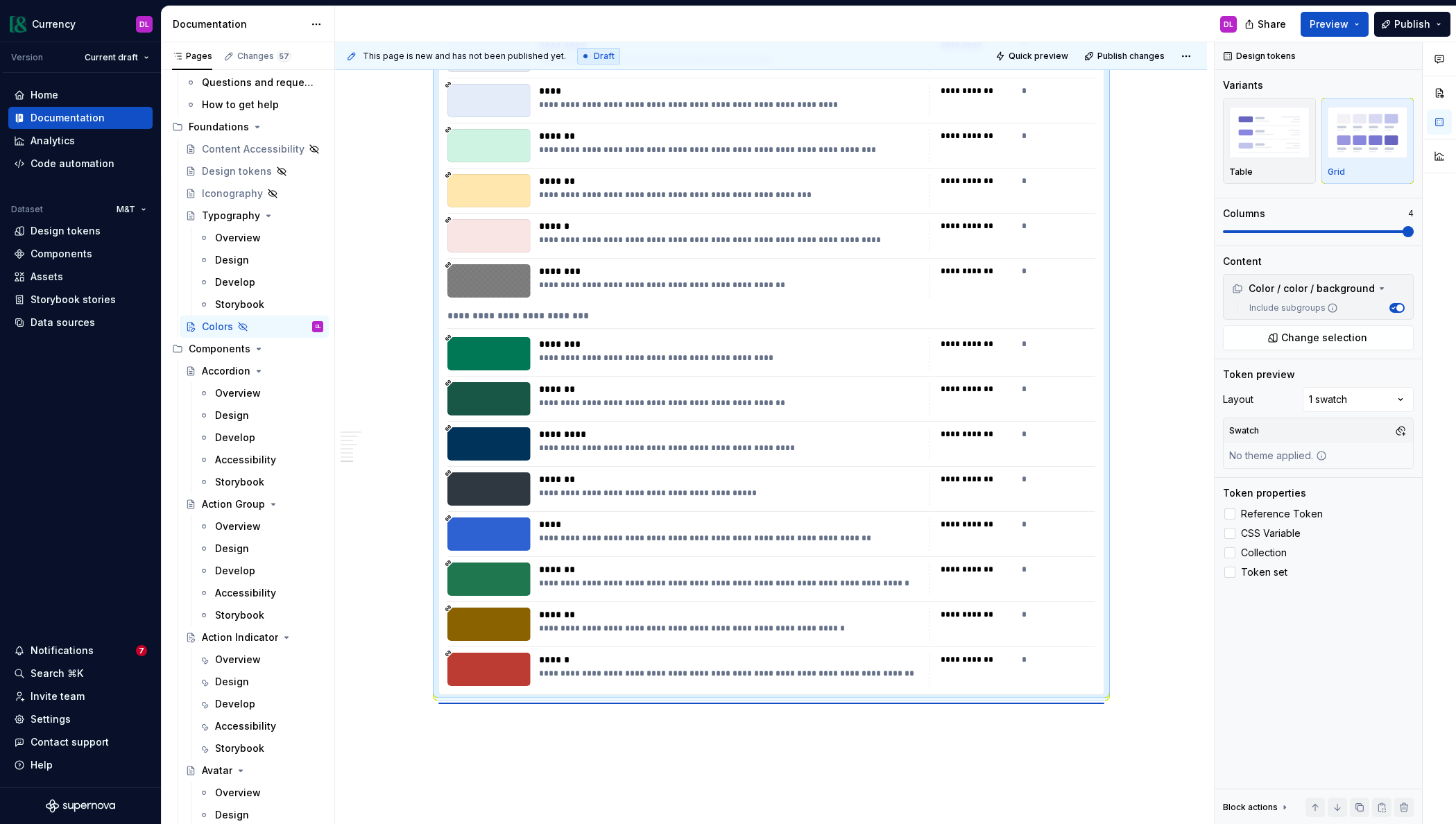
scroll to position [2581, 0]
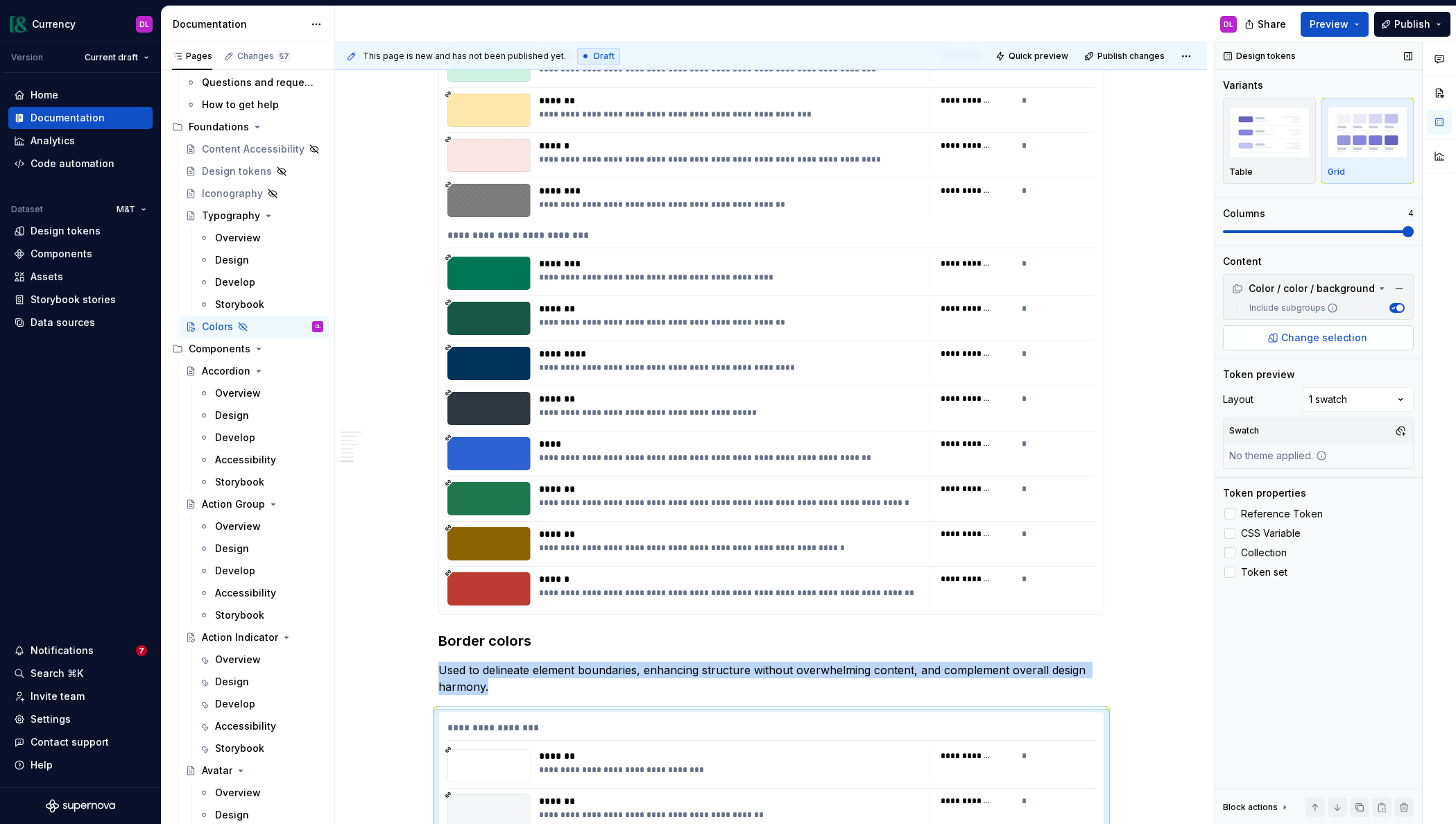
click at [1298, 335] on span "Change selection" at bounding box center [1324, 338] width 86 height 14
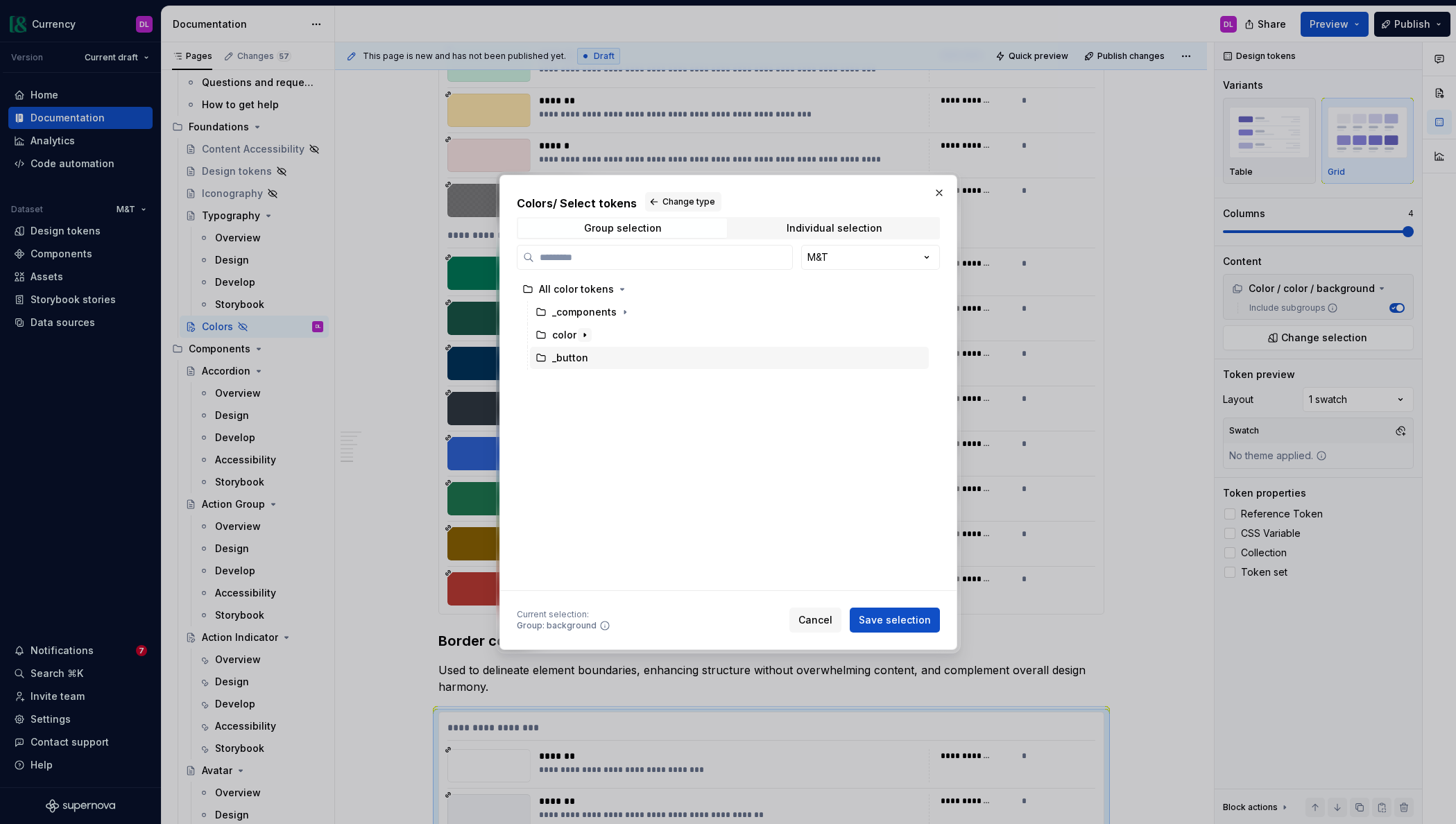
click at [580, 339] on icon "button" at bounding box center [585, 335] width 11 height 11
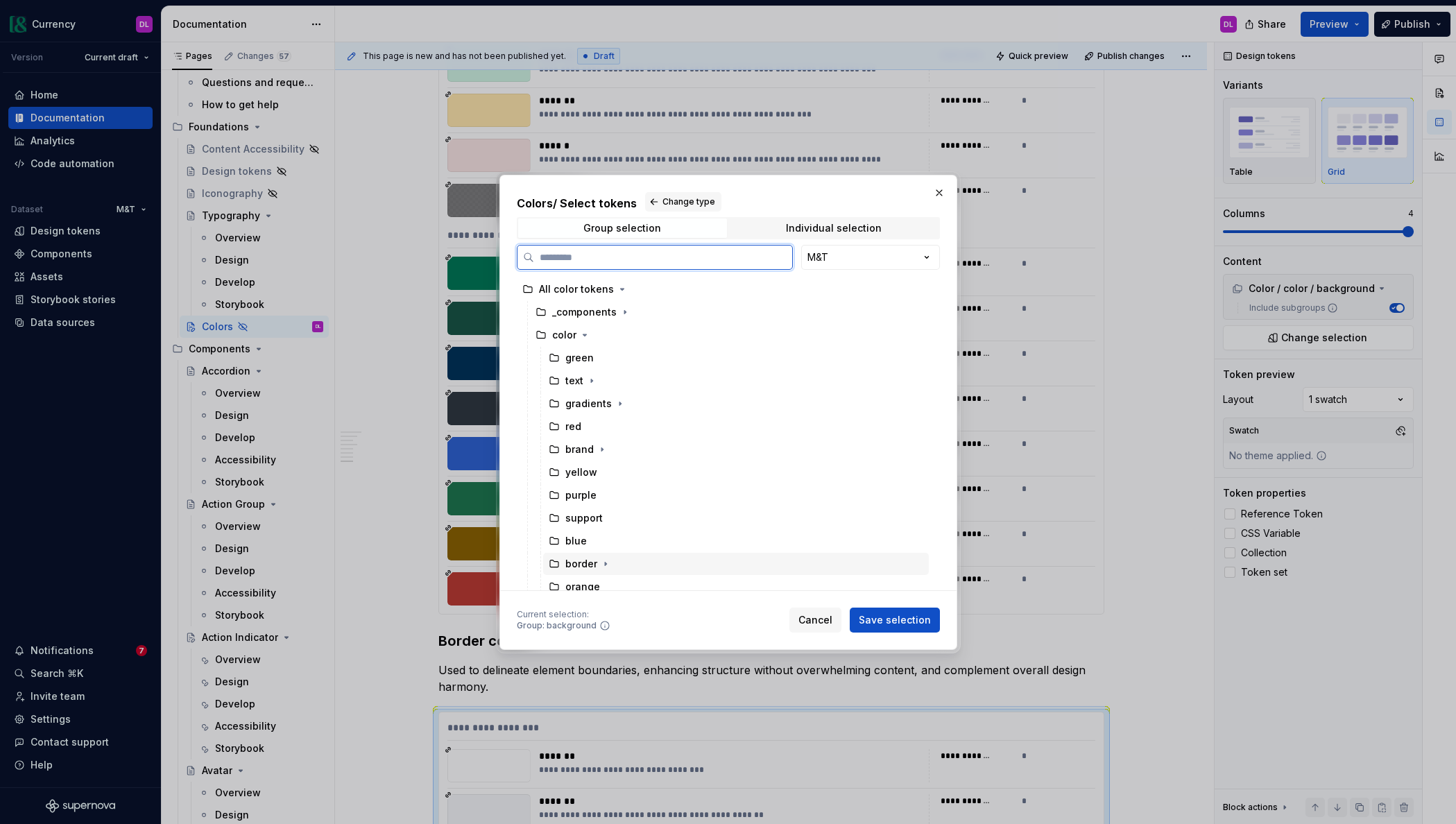
click at [615, 563] on div "border" at bounding box center [735, 564] width 385 height 22
click at [923, 627] on button "Save selection" at bounding box center [895, 620] width 90 height 25
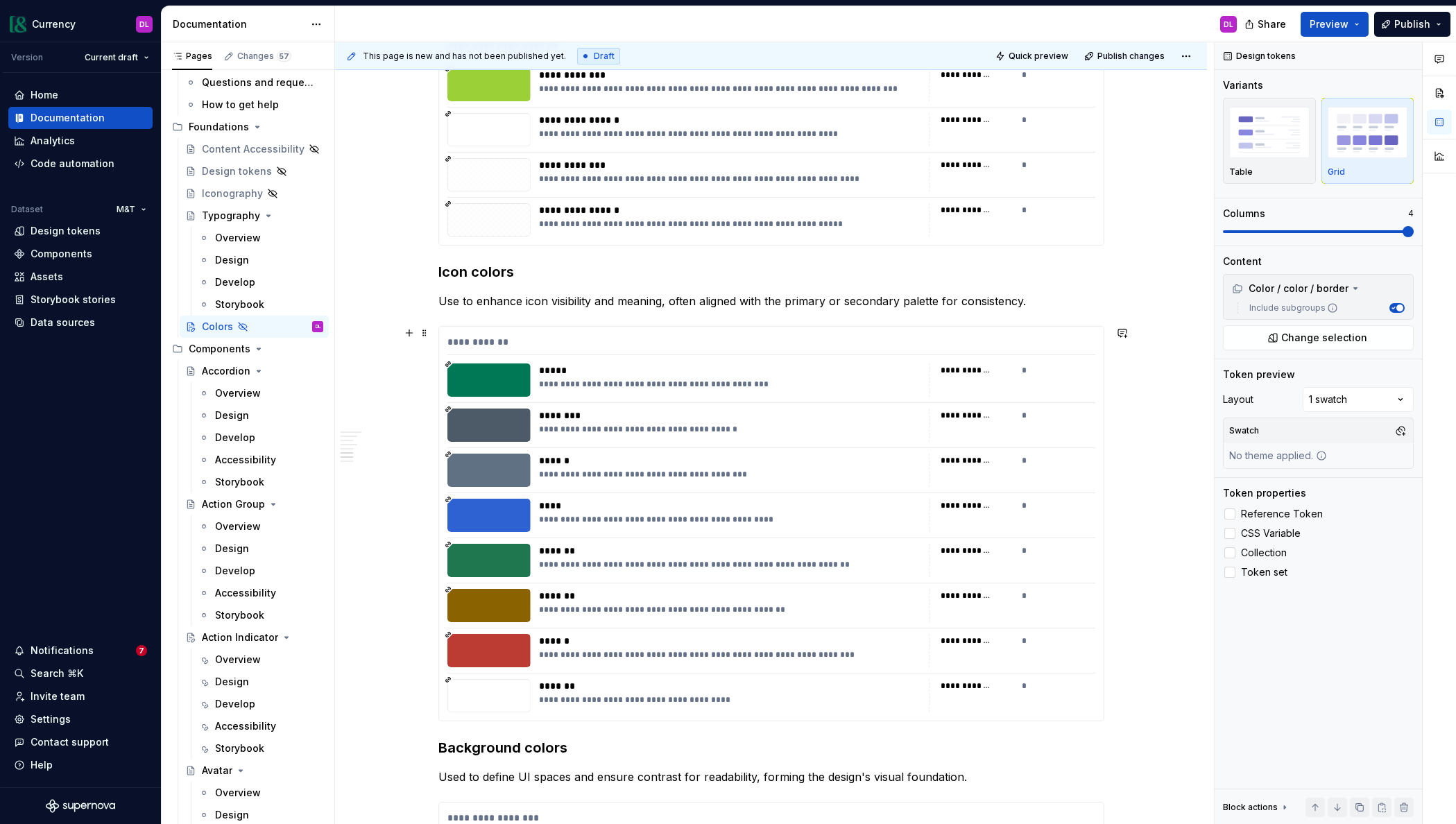
scroll to position [1591, 0]
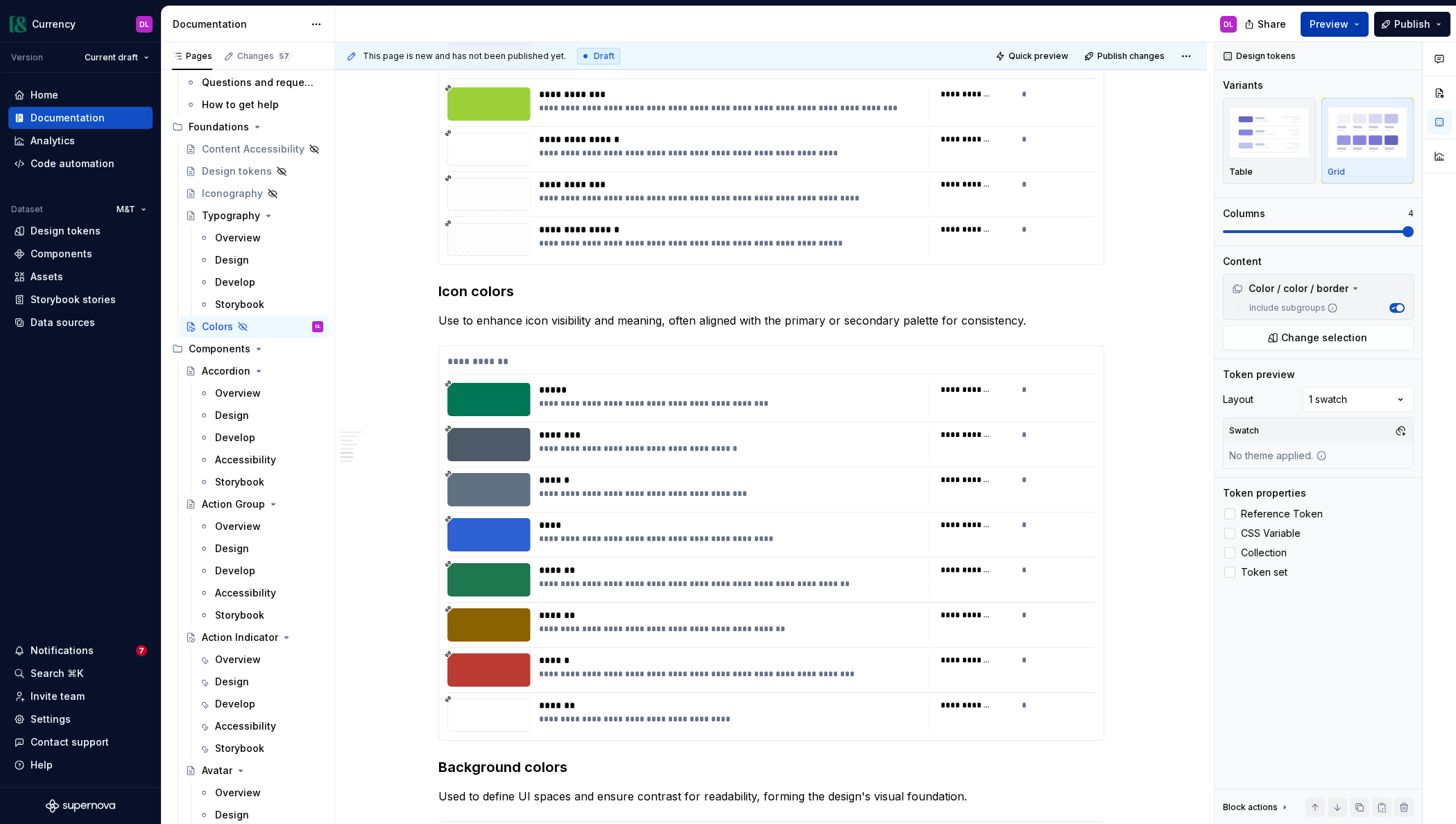
click at [1355, 29] on button "Preview" at bounding box center [1335, 24] width 68 height 25
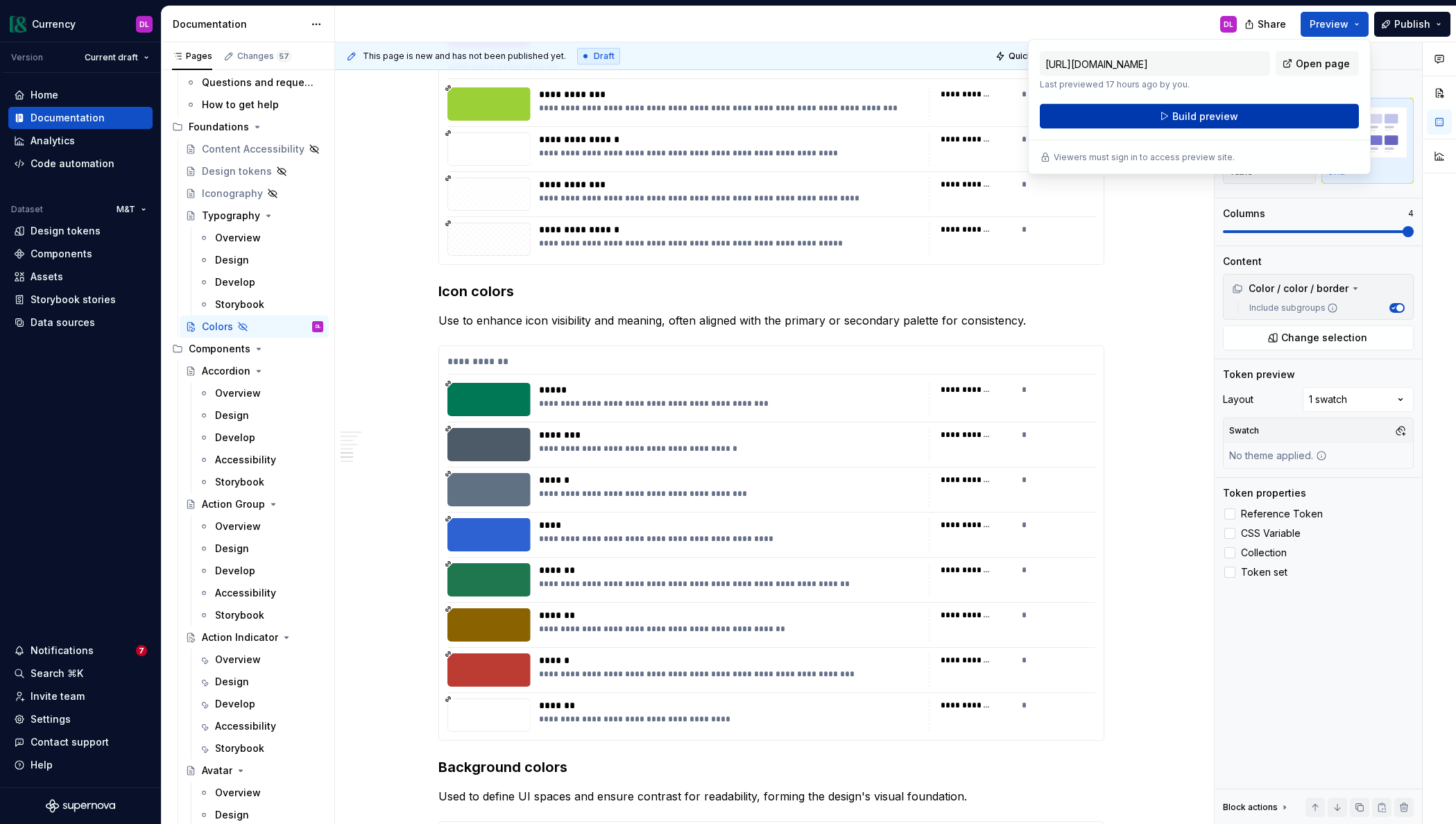
click at [1236, 122] on button "Build preview" at bounding box center [1198, 116] width 319 height 25
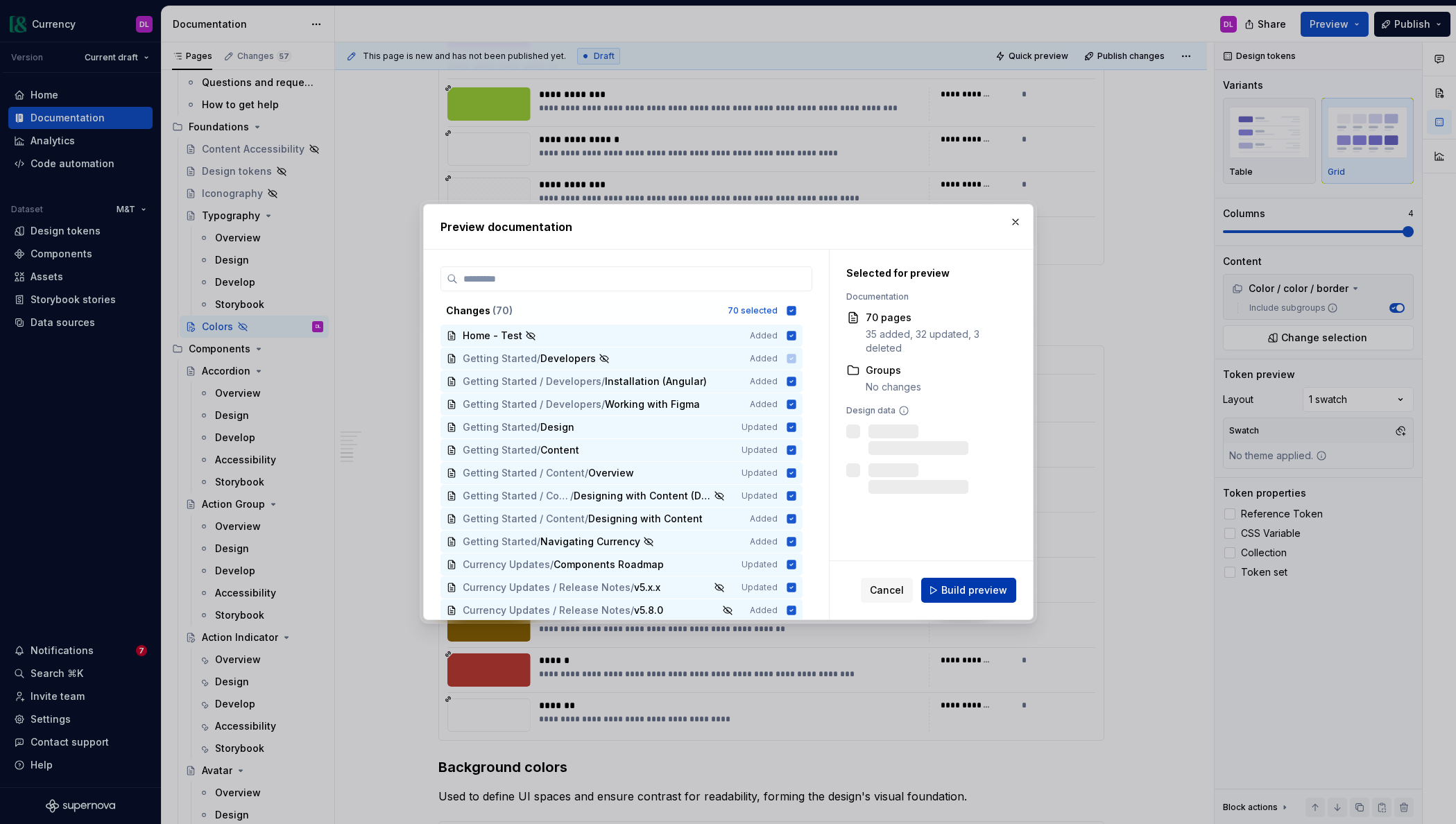
click at [970, 594] on span "Build preview" at bounding box center [974, 589] width 66 height 14
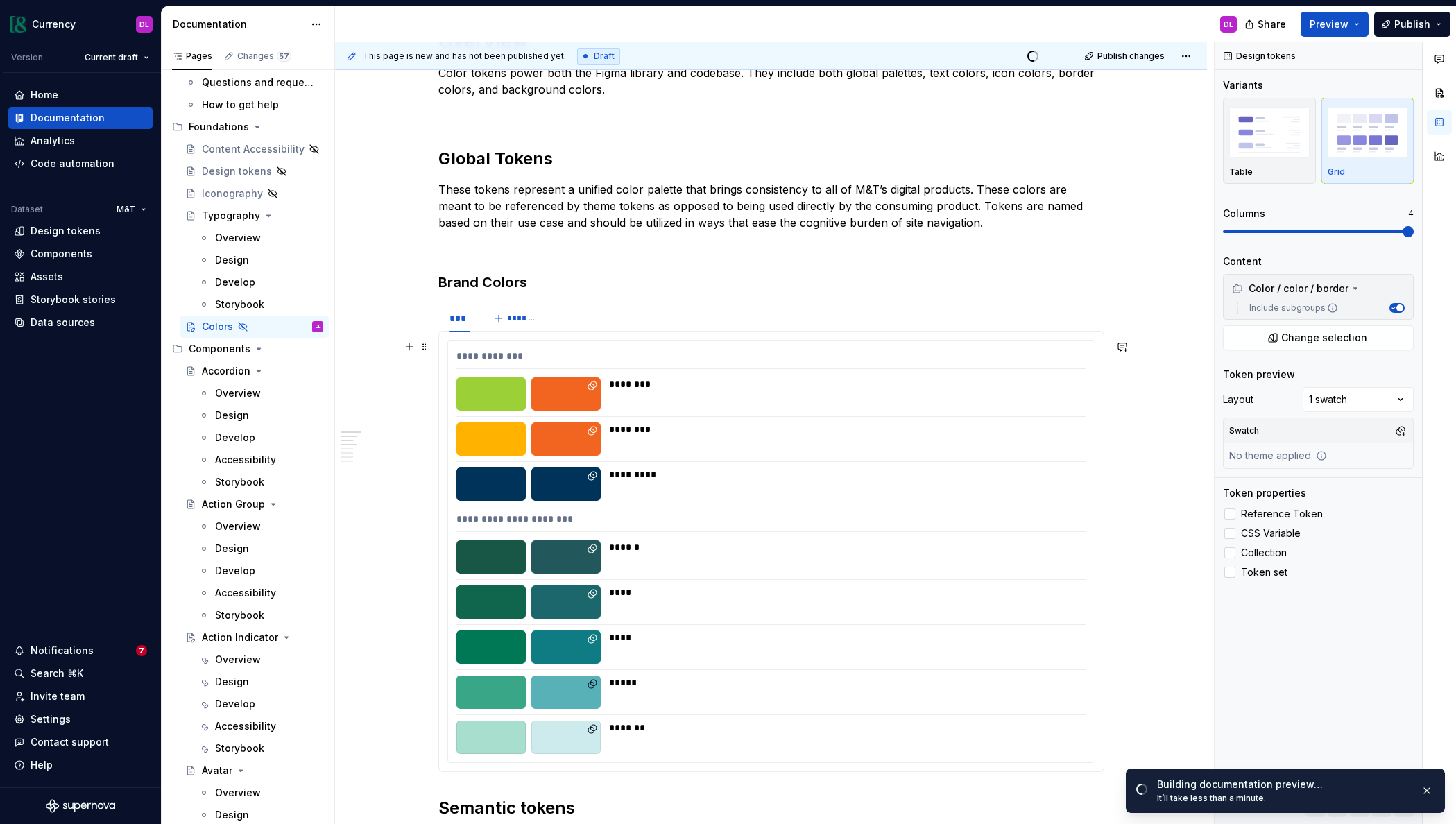
scroll to position [303, 0]
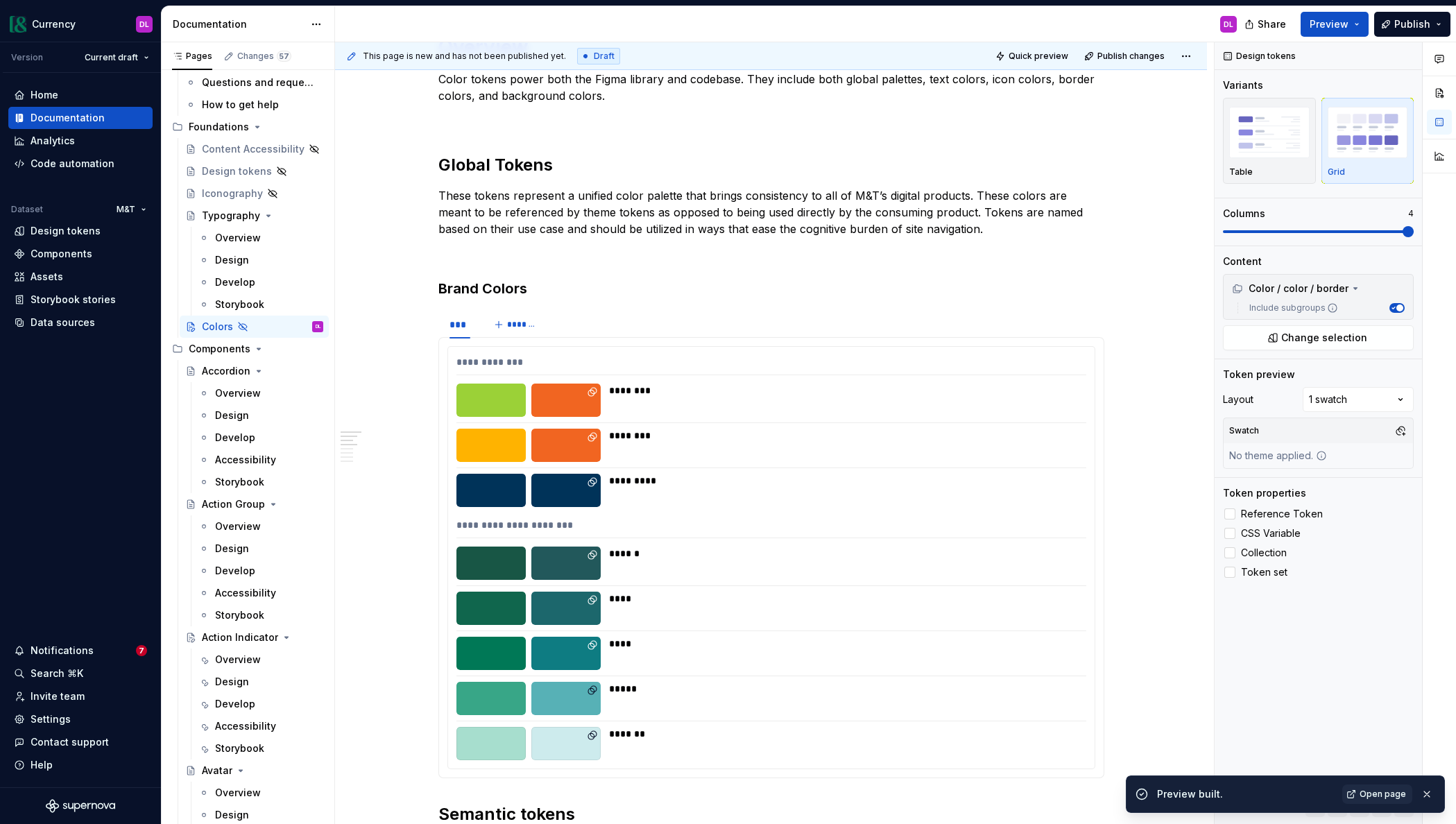
type textarea "*"
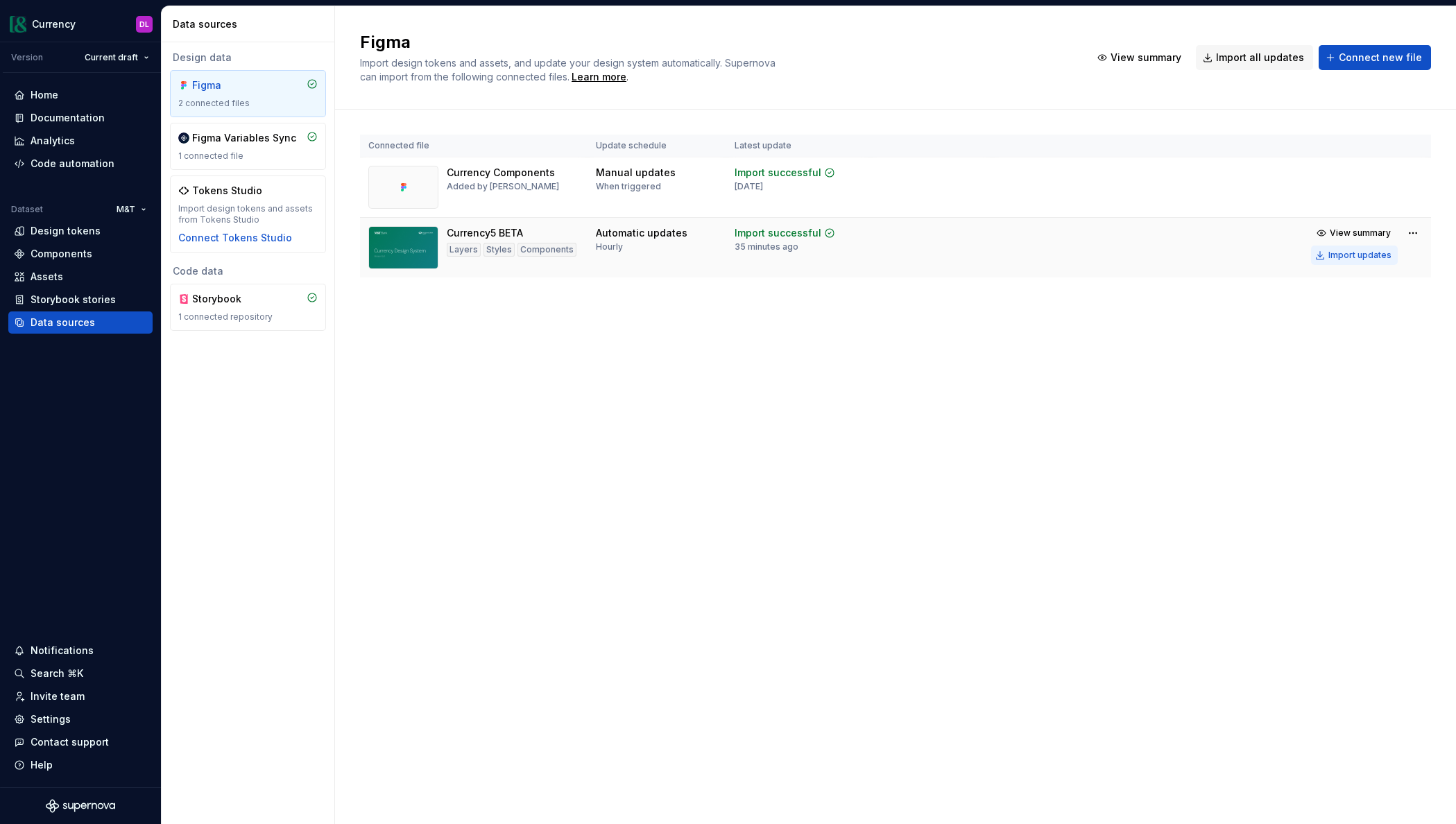
click at [1355, 258] on div "Import updates" at bounding box center [1359, 255] width 63 height 11
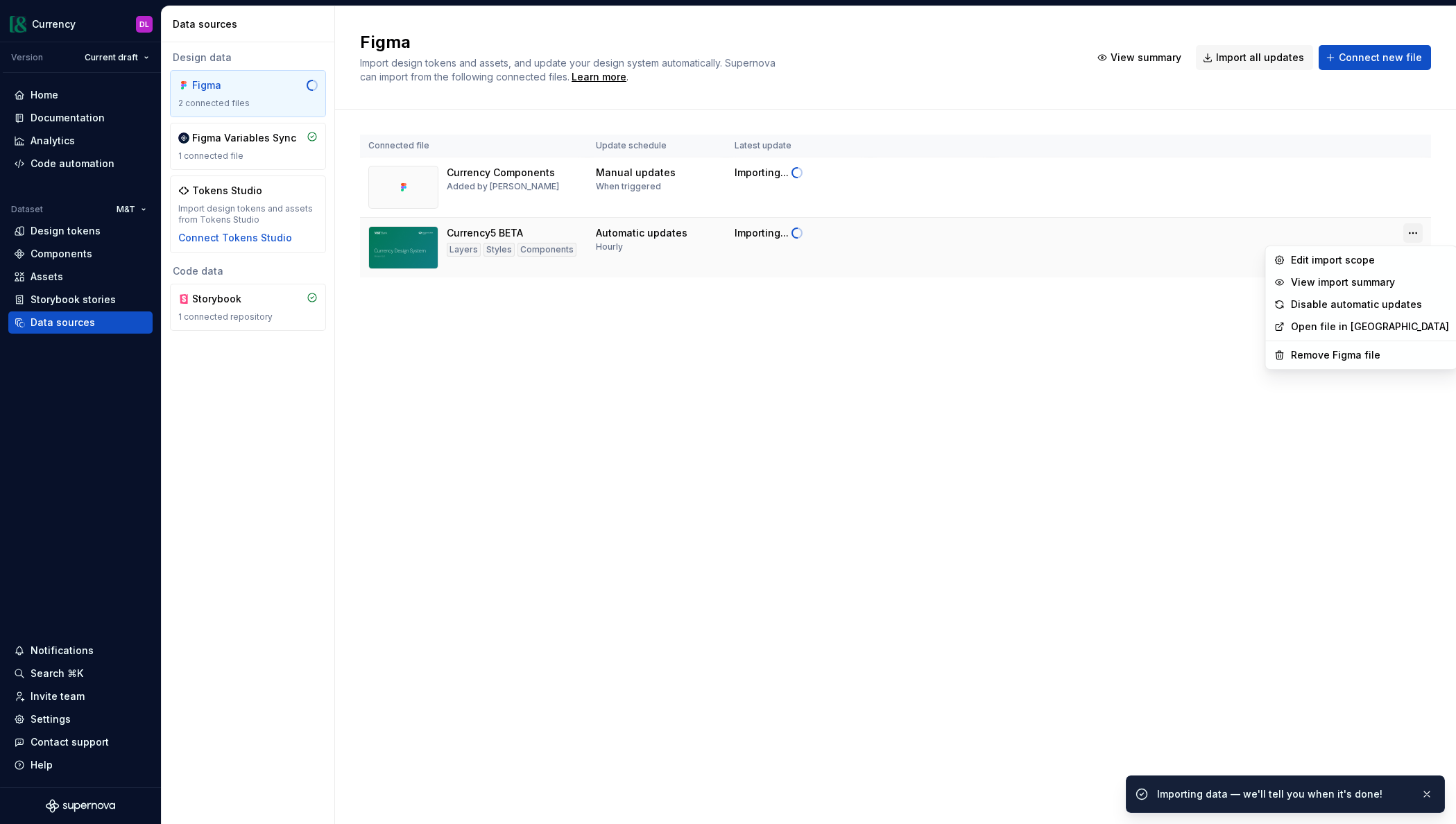
click at [1414, 234] on html "Currency DL Version Current draft Home Documentation Analytics Code automation …" at bounding box center [728, 412] width 1456 height 824
click at [774, 572] on html "Currency DL Version Current draft Home Documentation Analytics Code automation …" at bounding box center [728, 412] width 1456 height 824
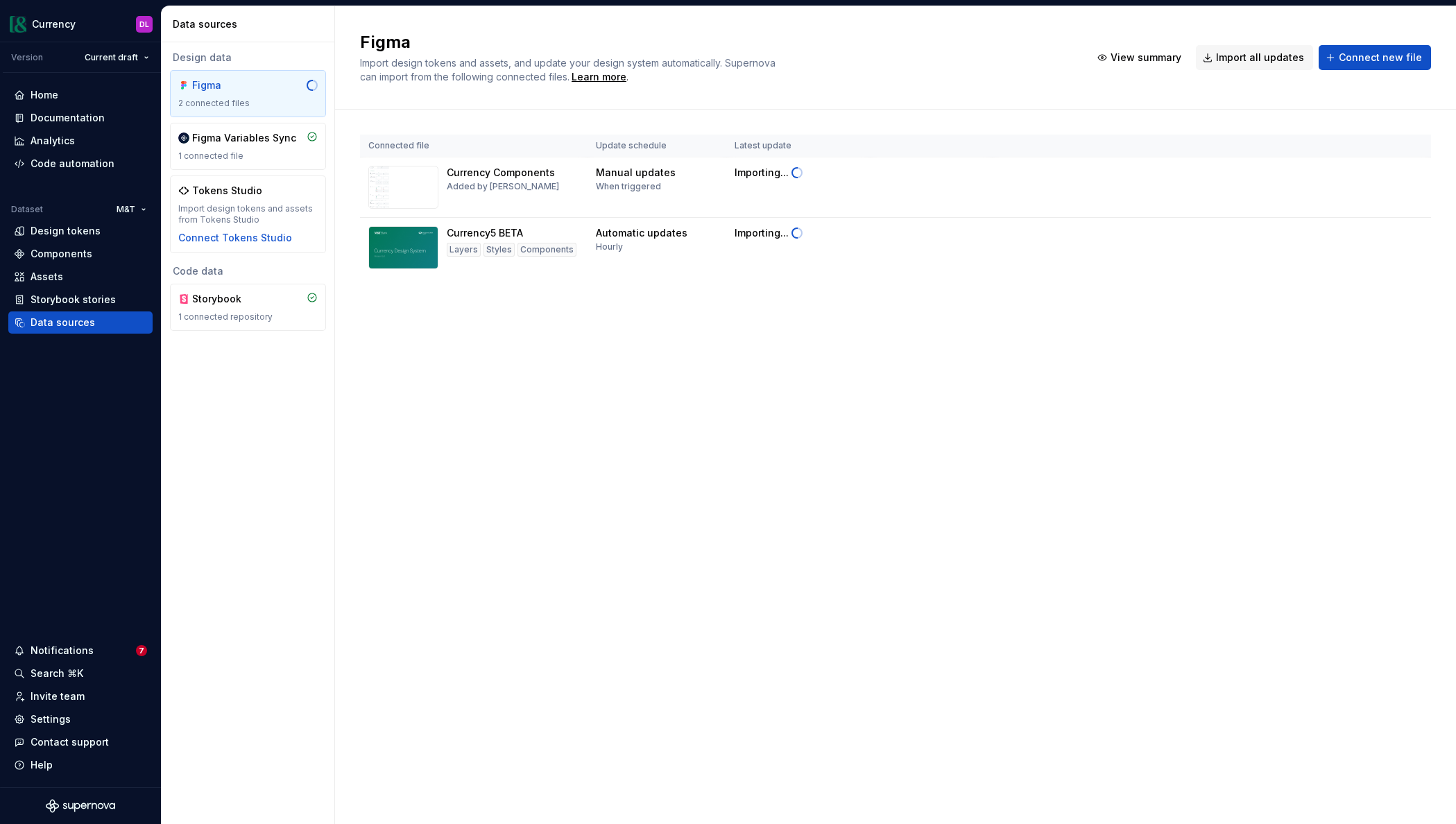
click at [665, 484] on div "Figma Import design tokens and assets, and update your design system automatica…" at bounding box center [895, 415] width 1121 height 818
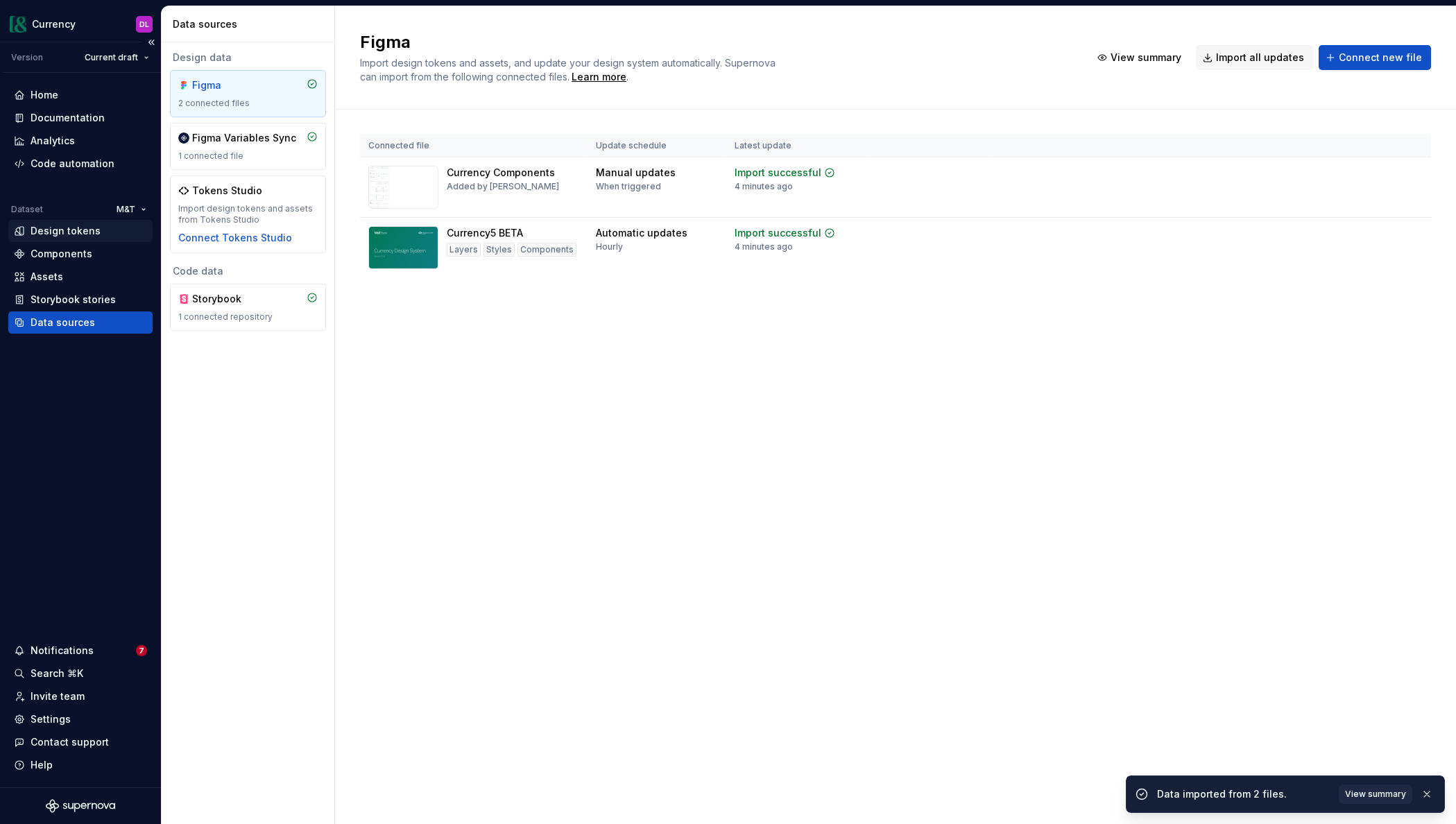
click at [58, 234] on div "Design tokens" at bounding box center [65, 231] width 70 height 14
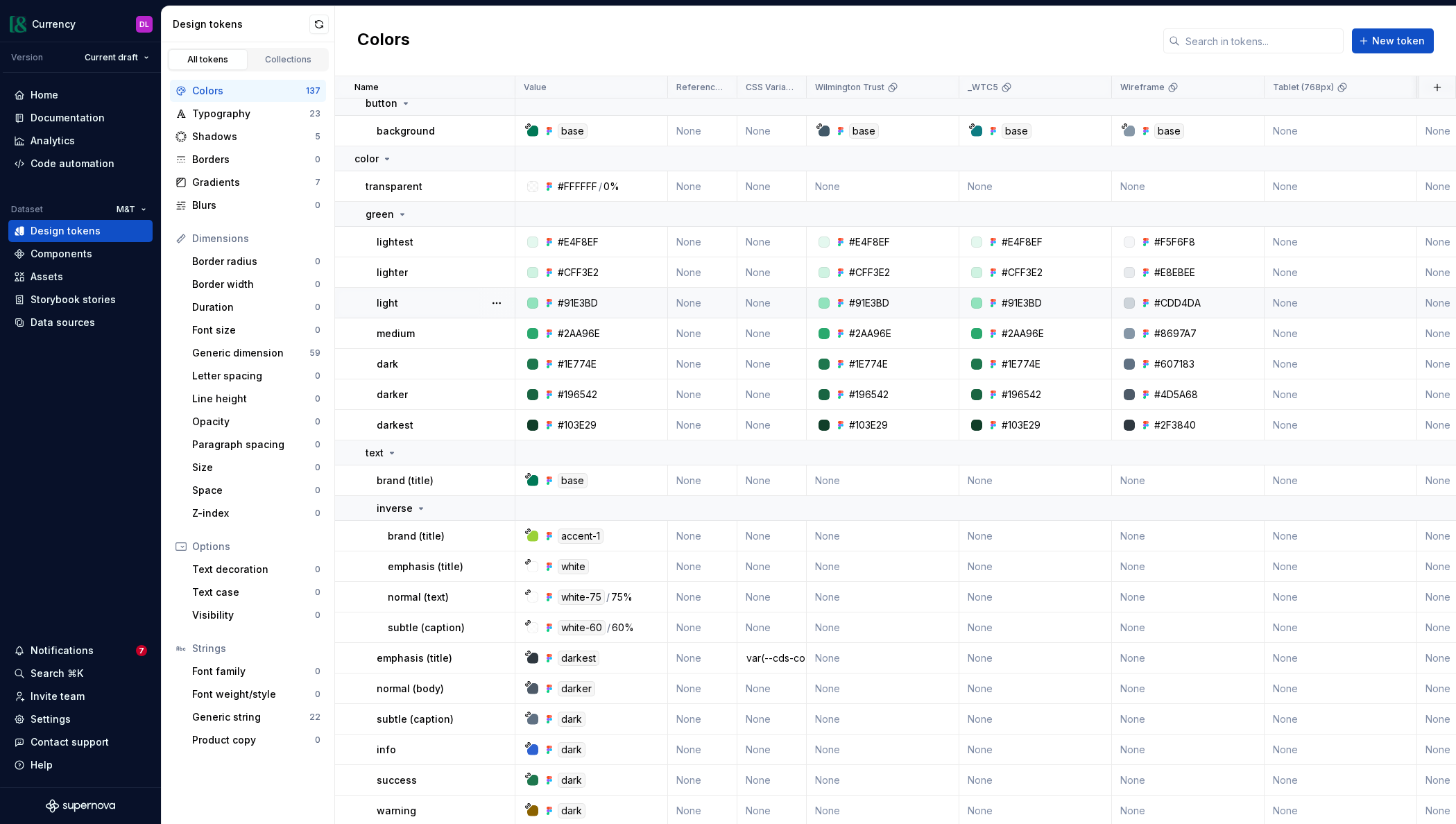
scroll to position [56, 0]
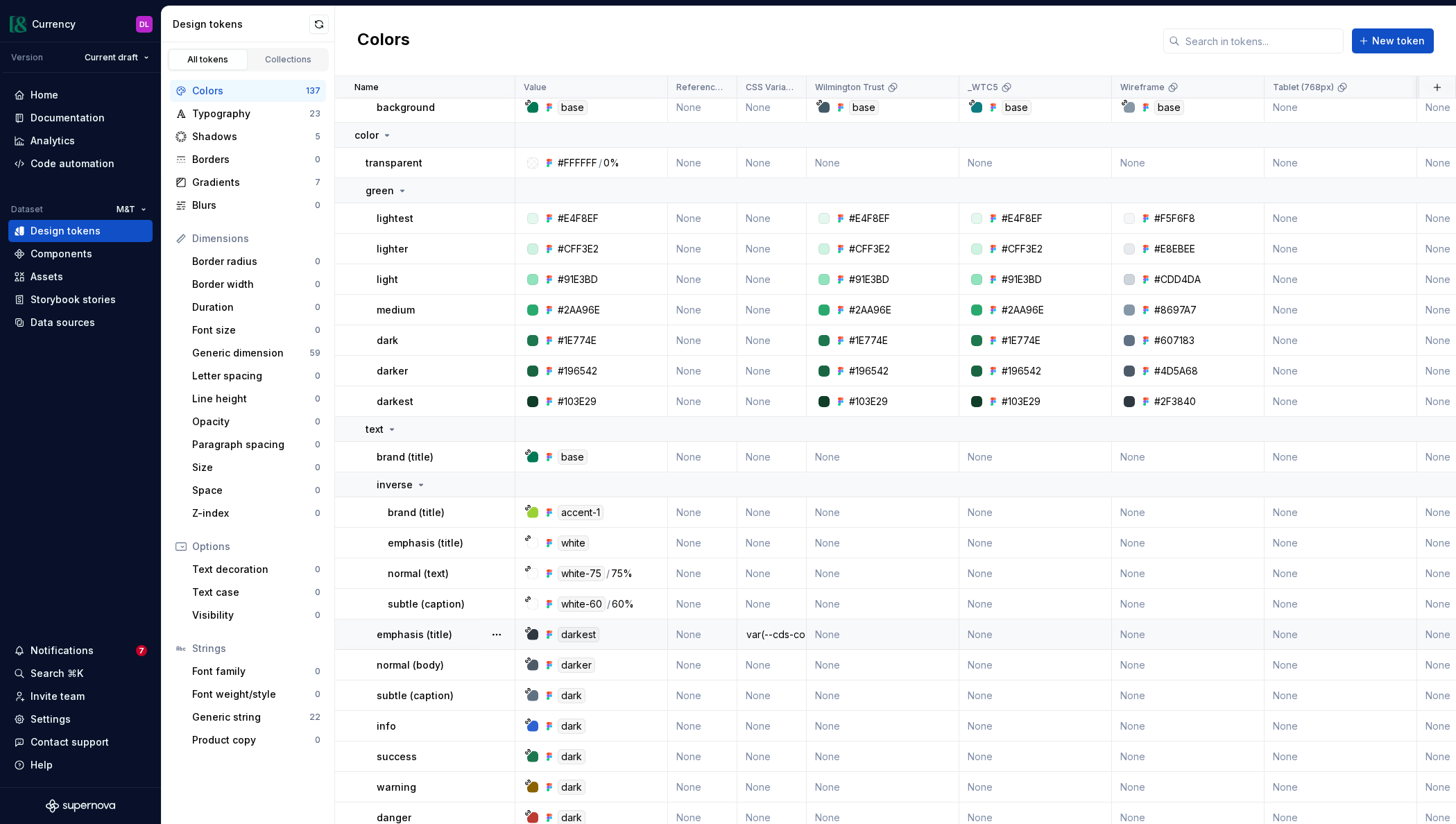
click at [767, 633] on div "var(--cds-color-text-emphasis)" at bounding box center [771, 634] width 67 height 14
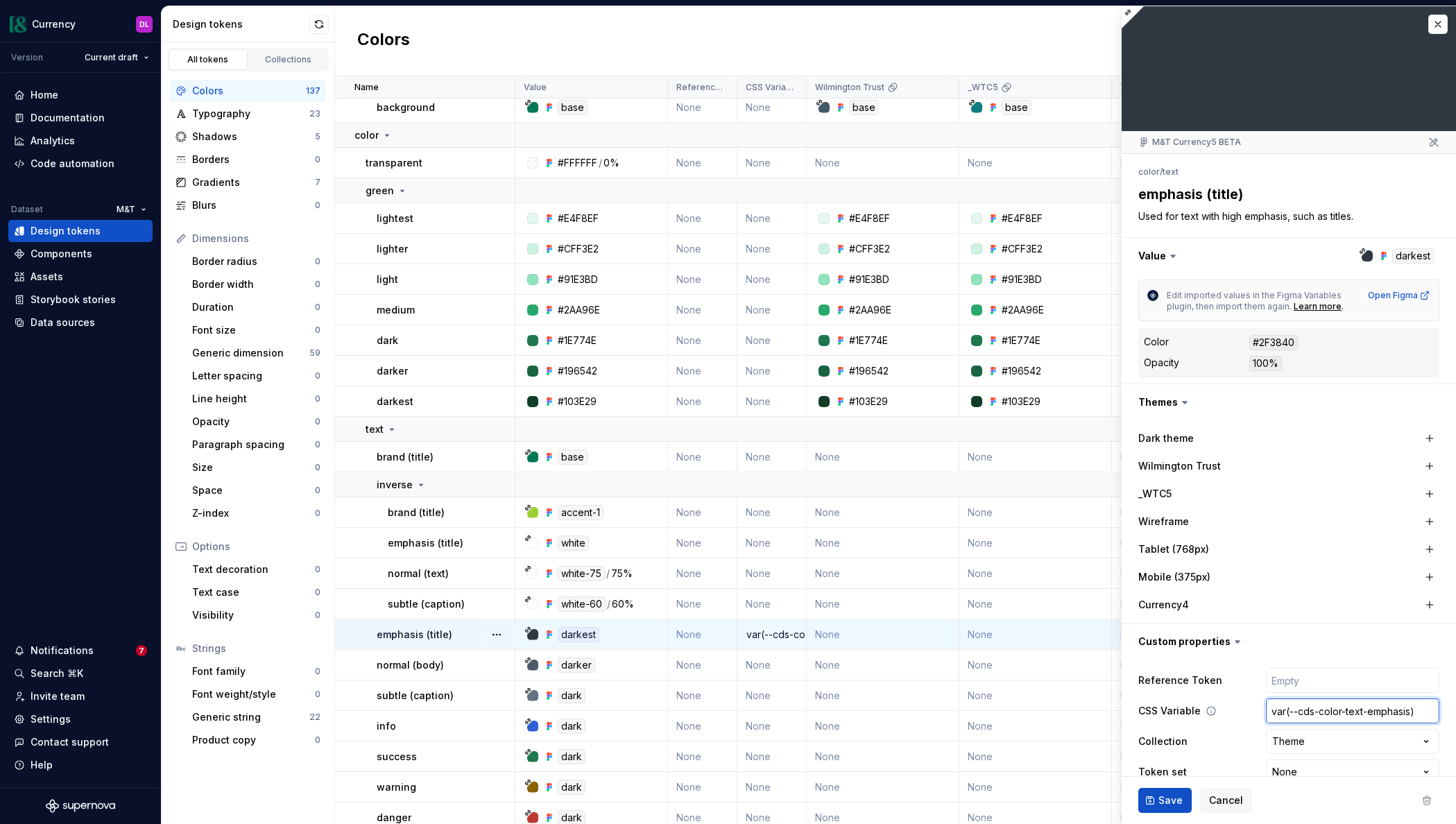
drag, startPoint x: 1424, startPoint y: 714, endPoint x: 1233, endPoint y: 705, distance: 191.2
click at [1233, 705] on div "CSS Variable var(--cds-color-text-emphasis)" at bounding box center [1288, 710] width 301 height 25
type textarea "*"
click at [1313, 677] on input "text" at bounding box center [1352, 680] width 174 height 25
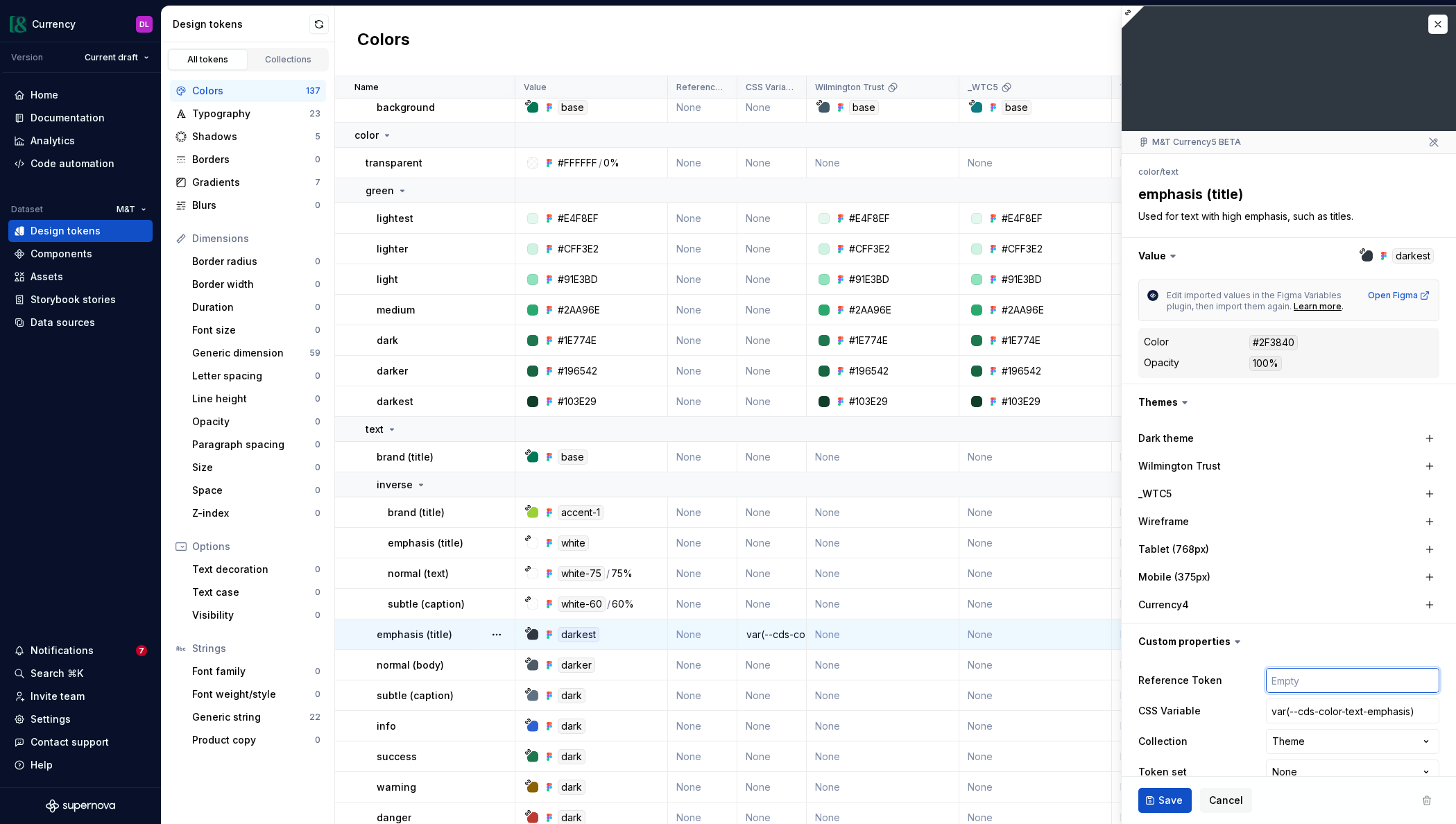
type input "c"
type textarea "*"
type input "n"
type textarea "*"
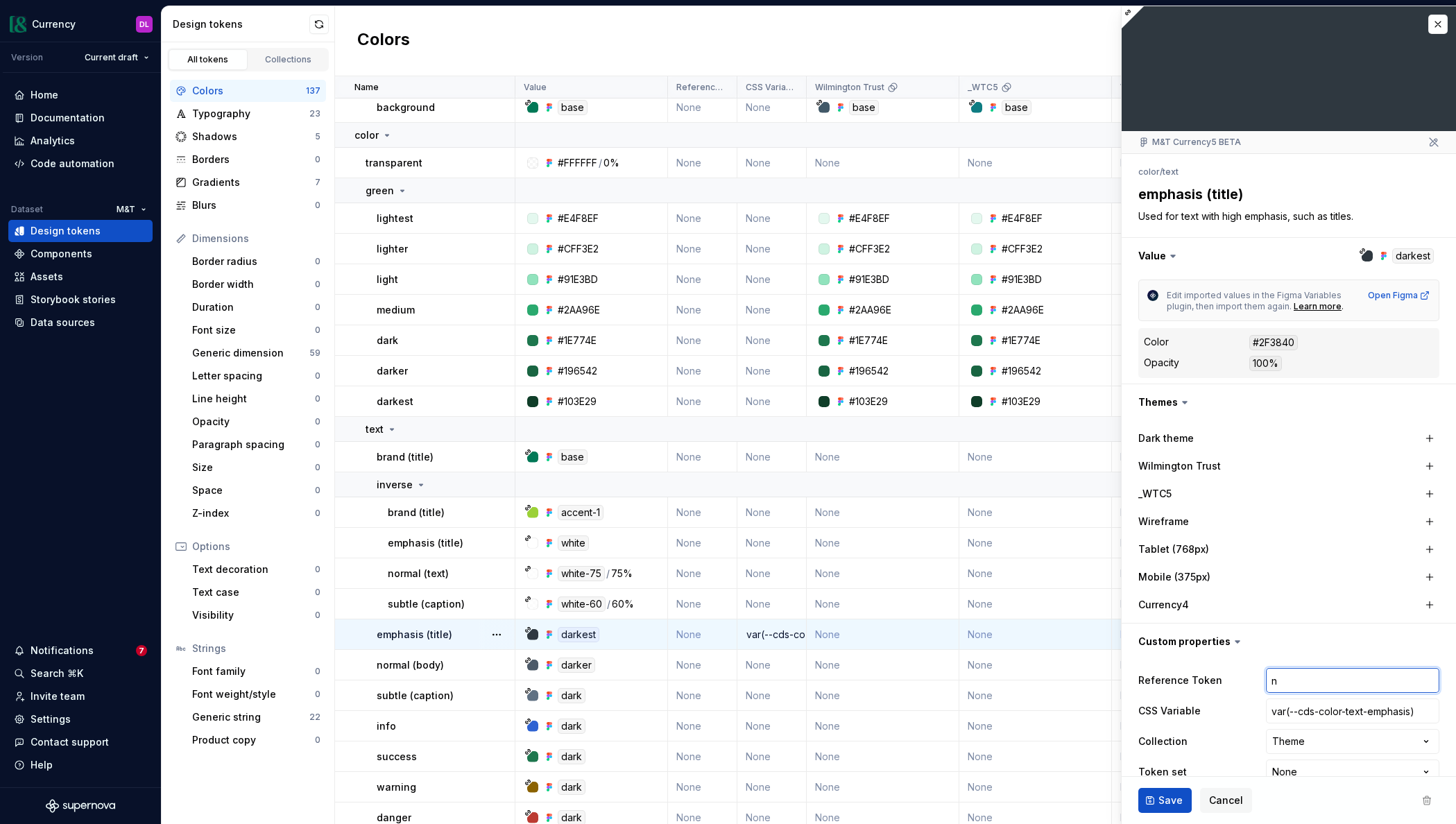
type input "ne"
type textarea "*"
type input "neu"
type textarea "*"
type input "neut"
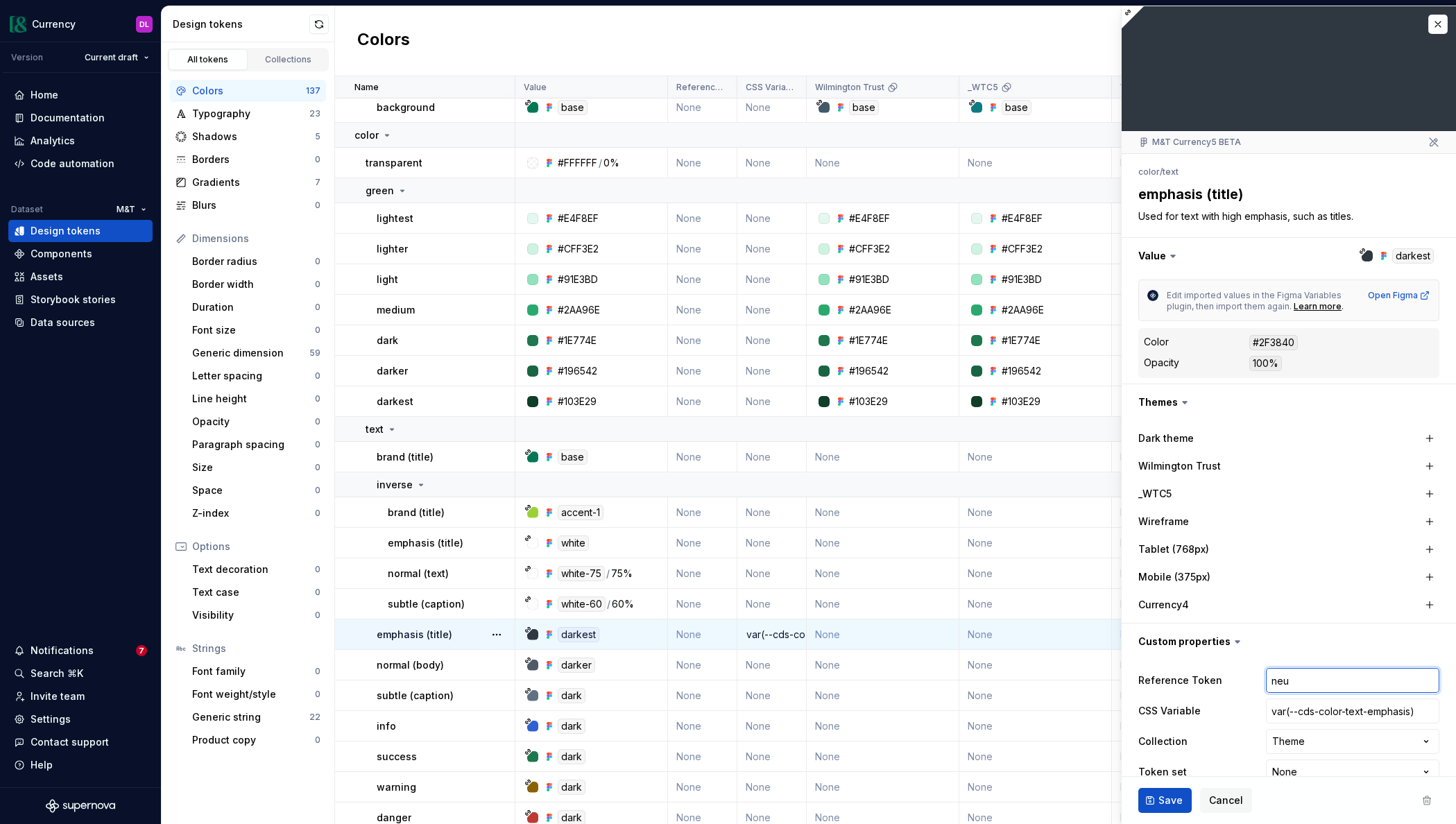
type textarea "*"
type input "neutr"
type textarea "*"
type input "neutra"
type textarea "*"
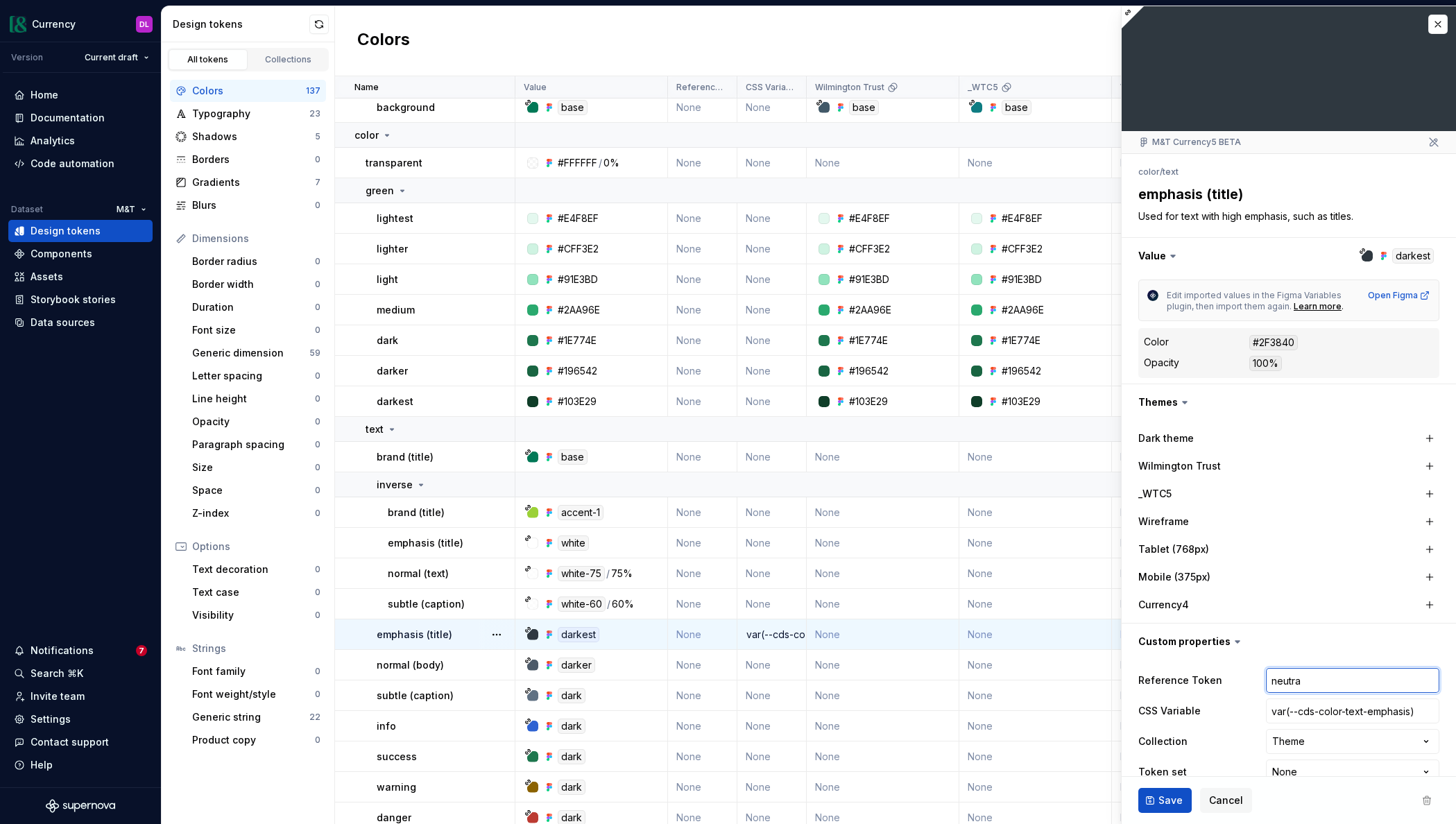
type input "neutral"
type textarea "*"
type input "neutral="
type textarea "*"
type input "neutral=d"
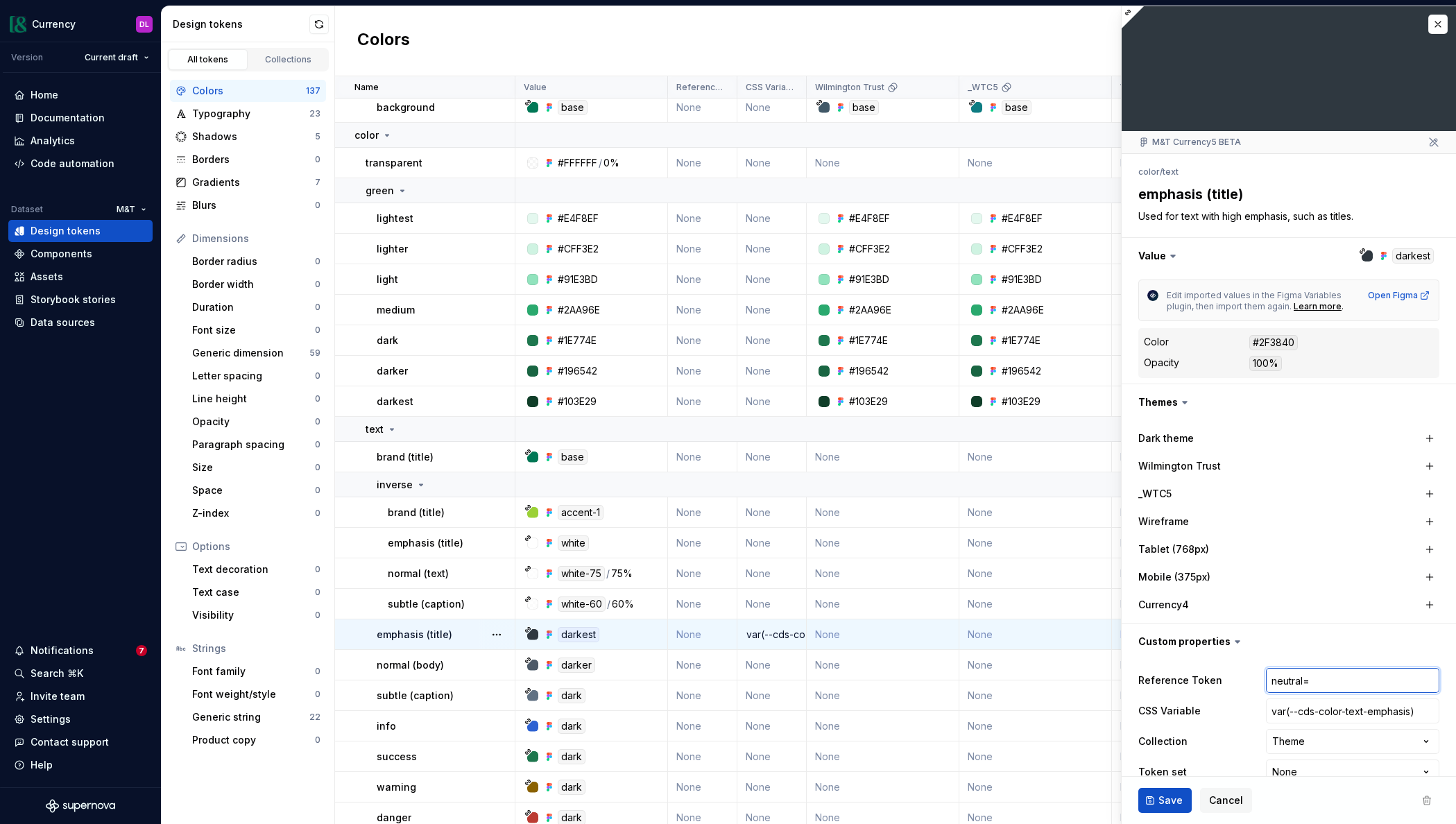
type textarea "*"
type input "neutral=da"
type textarea "*"
type input "neutral=dar"
type textarea "*"
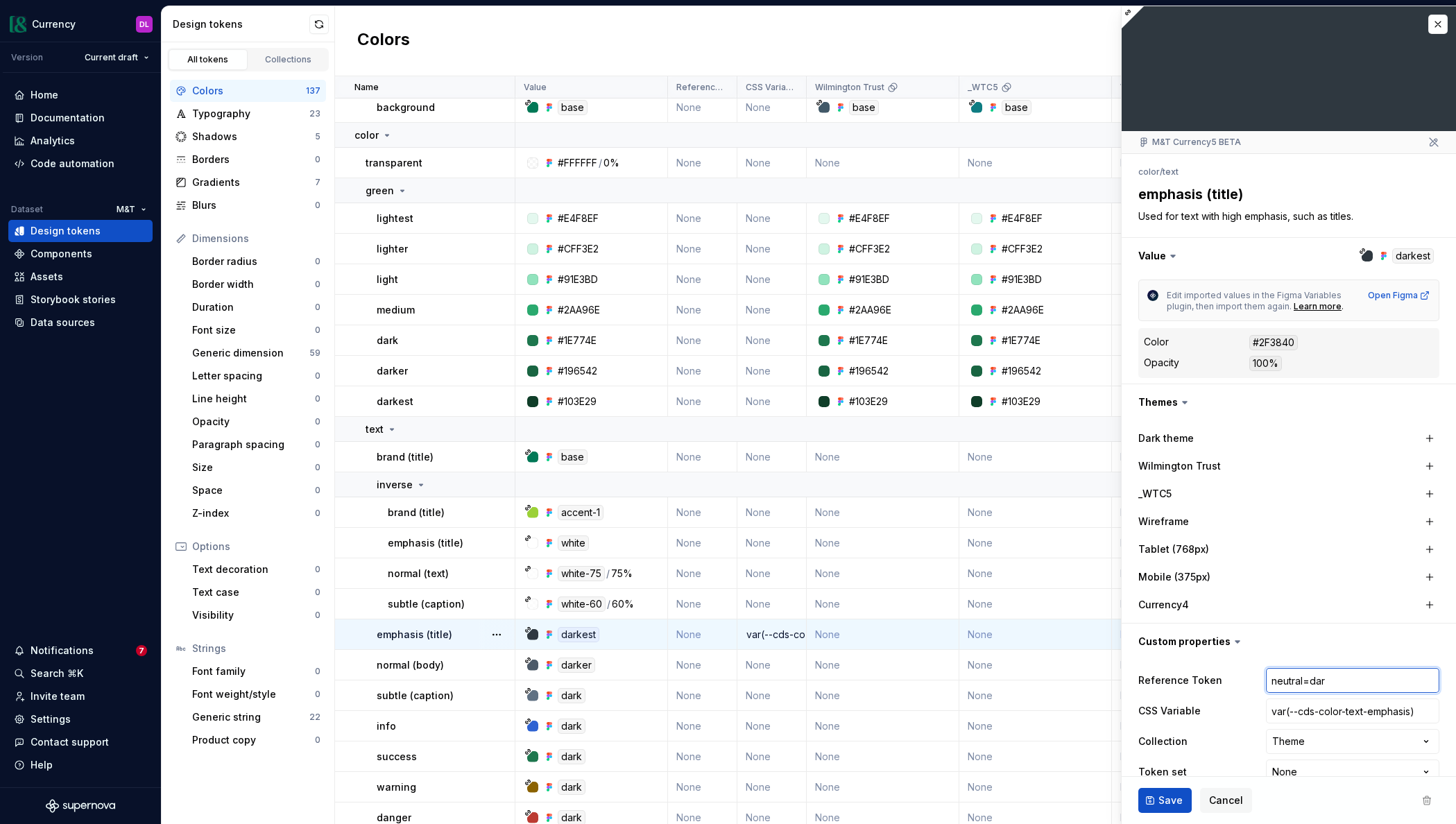
type input "neutral=dark"
type textarea "*"
type input "neutral=dar"
type textarea "*"
type input "neutral=da"
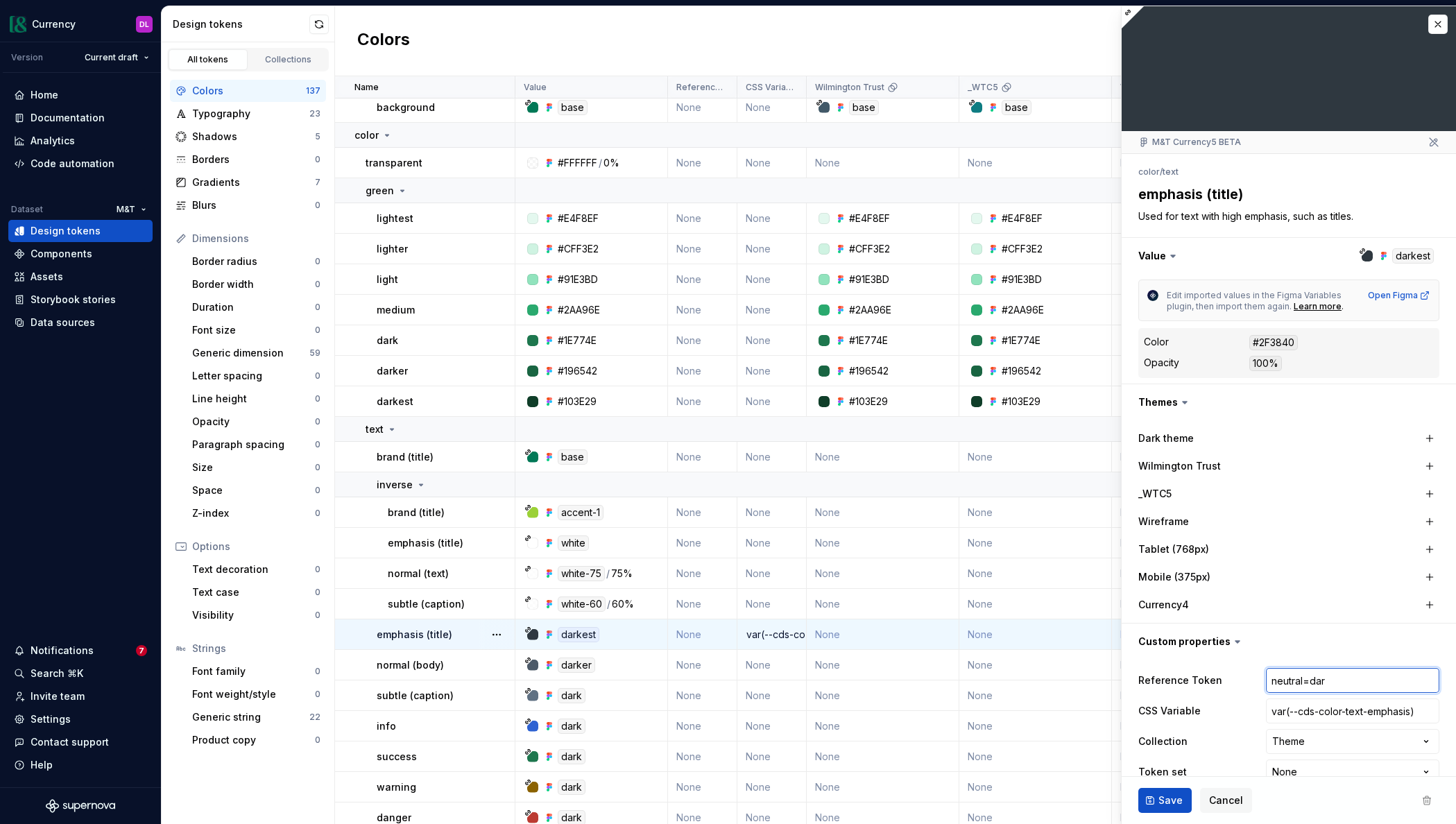
type textarea "*"
type input "neutral=d"
type textarea "*"
type input "neutral="
type textarea "*"
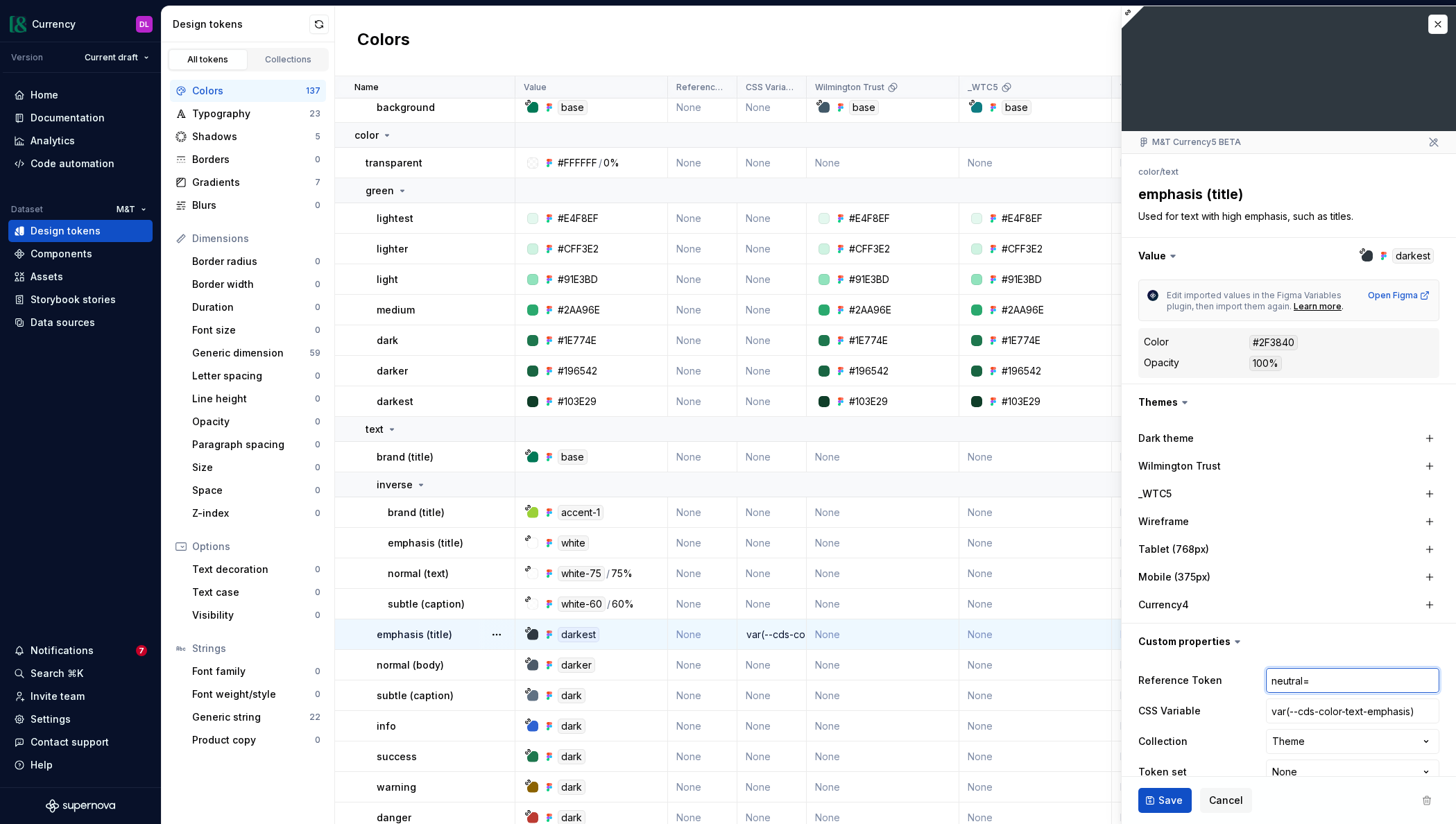
type input "neutral"
type textarea "*"
type input "neutral-"
type textarea "*"
type input "neutral-d"
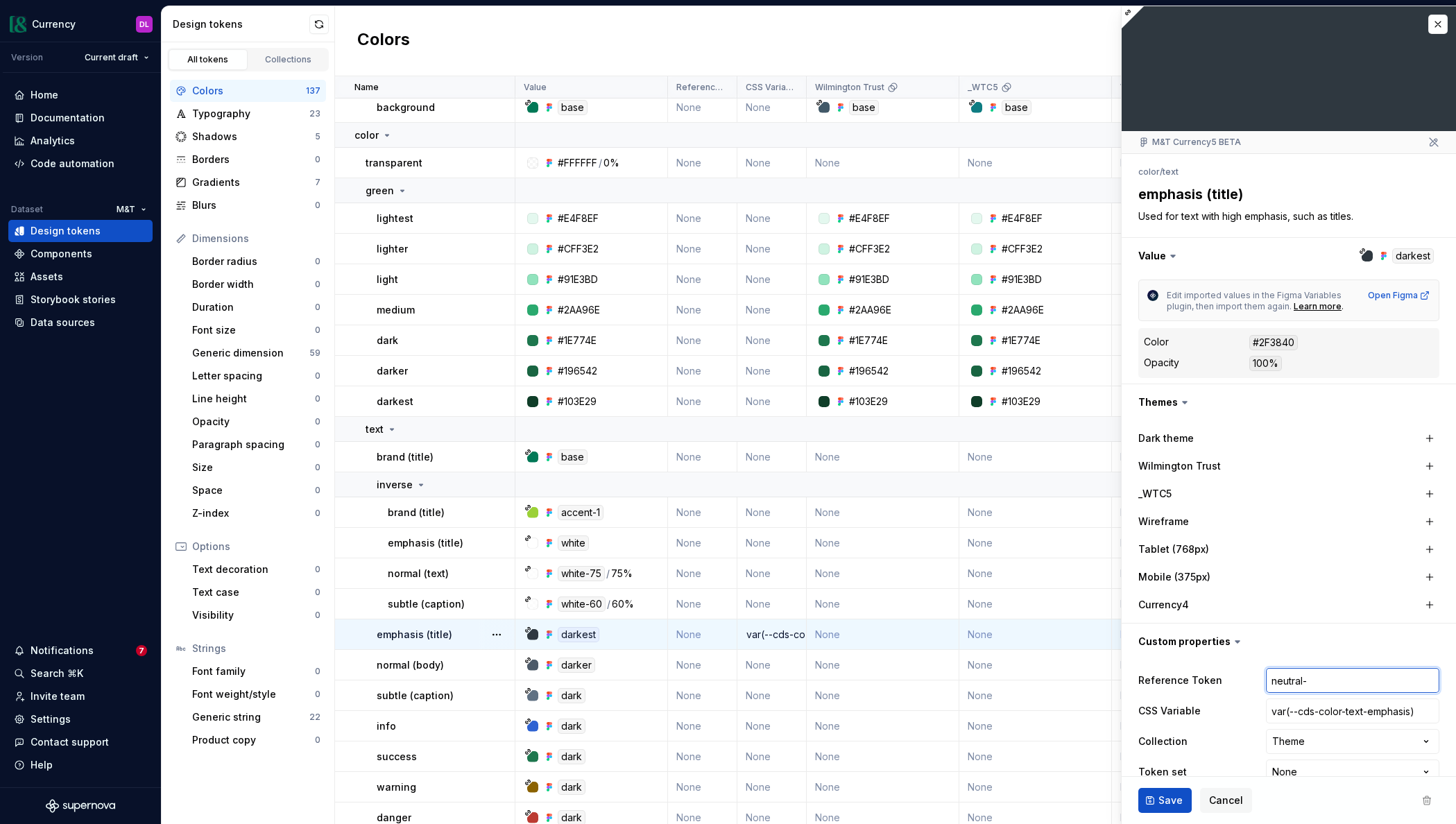
type textarea "*"
type input "neutral-da"
type textarea "*"
type input "neutral-dar"
type textarea "*"
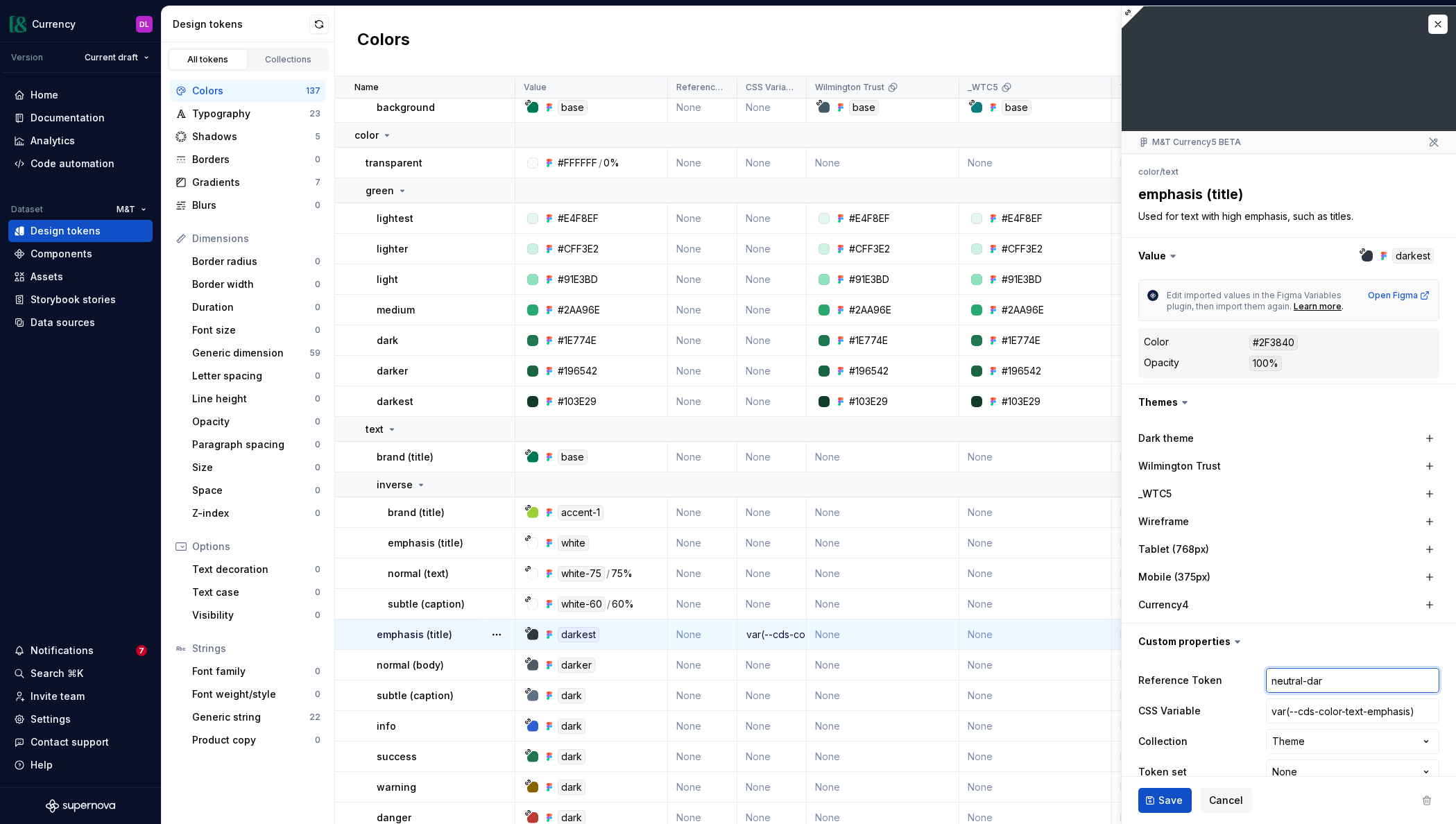
type input "neutral-dark"
type textarea "*"
type input "neutral-darke"
type textarea "*"
type input "neutral-[PERSON_NAME]"
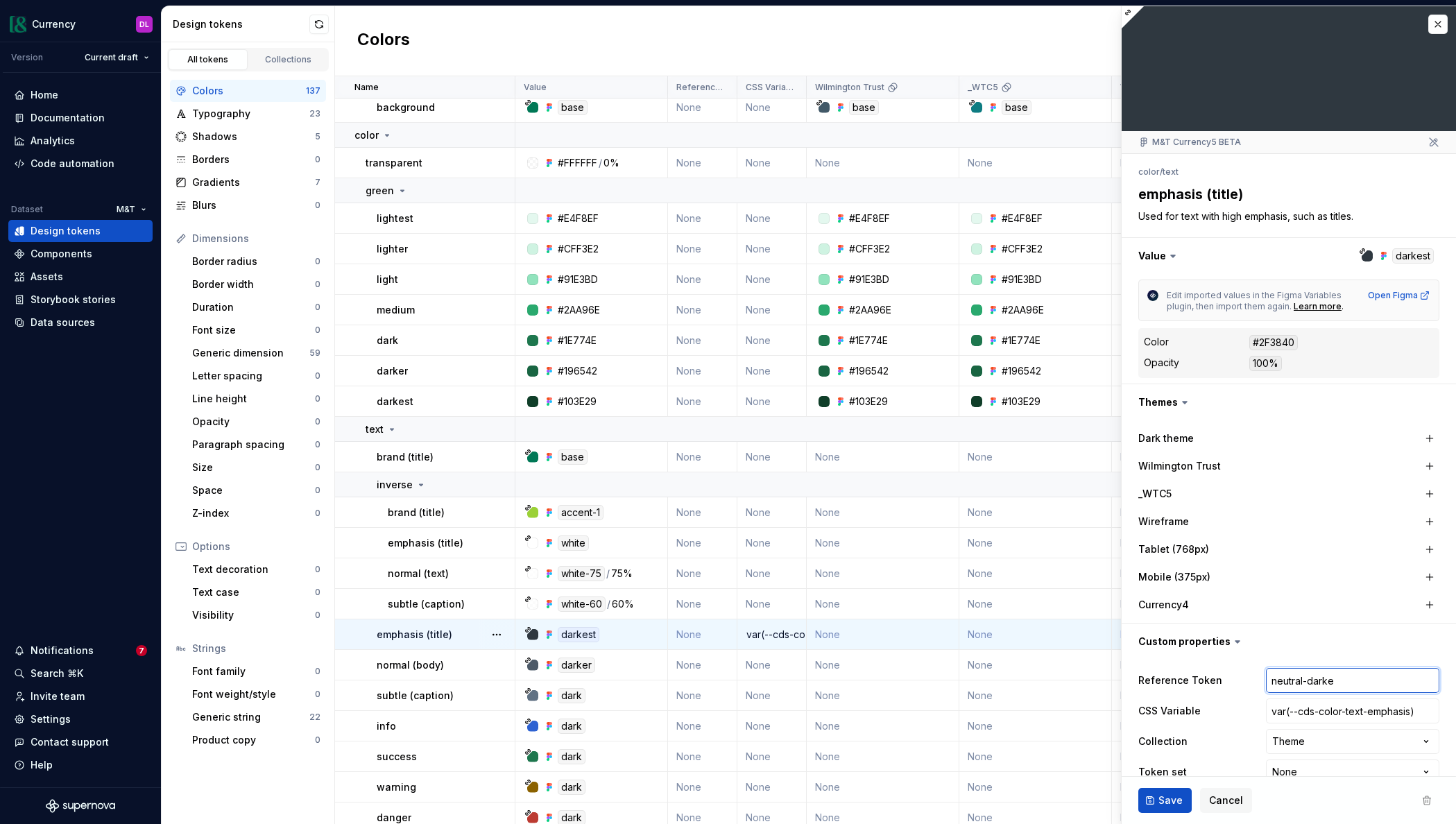
type textarea "*"
type input "neutral-darkest"
type textarea "*"
type input "neutral-darkest"
drag, startPoint x: 1426, startPoint y: 710, endPoint x: 1241, endPoint y: 704, distance: 185.1
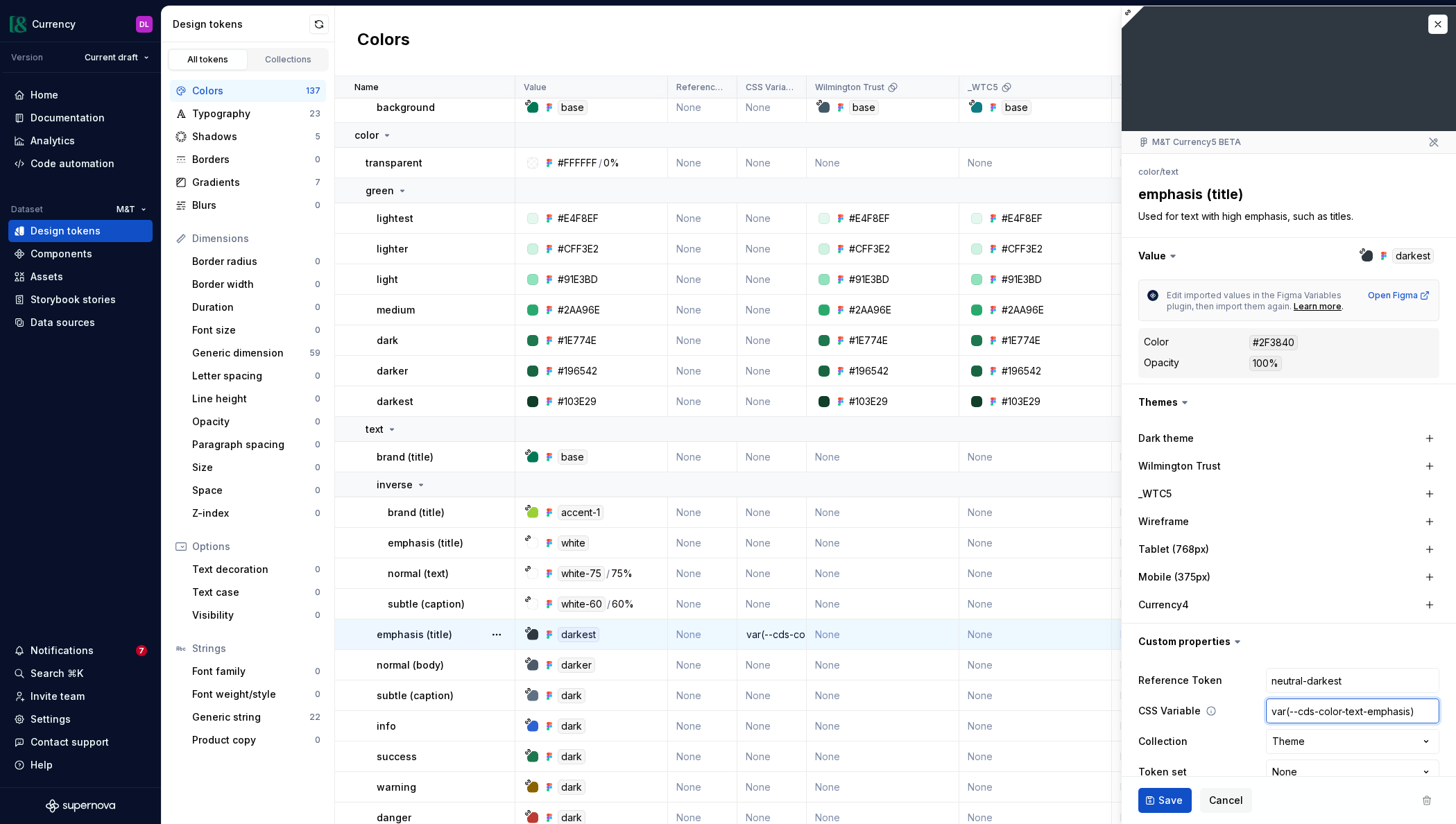
click at [1241, 704] on div "CSS Variable var(--cds-color-text-emphasis)" at bounding box center [1288, 710] width 301 height 25
click at [1154, 802] on button "Save" at bounding box center [1164, 800] width 53 height 25
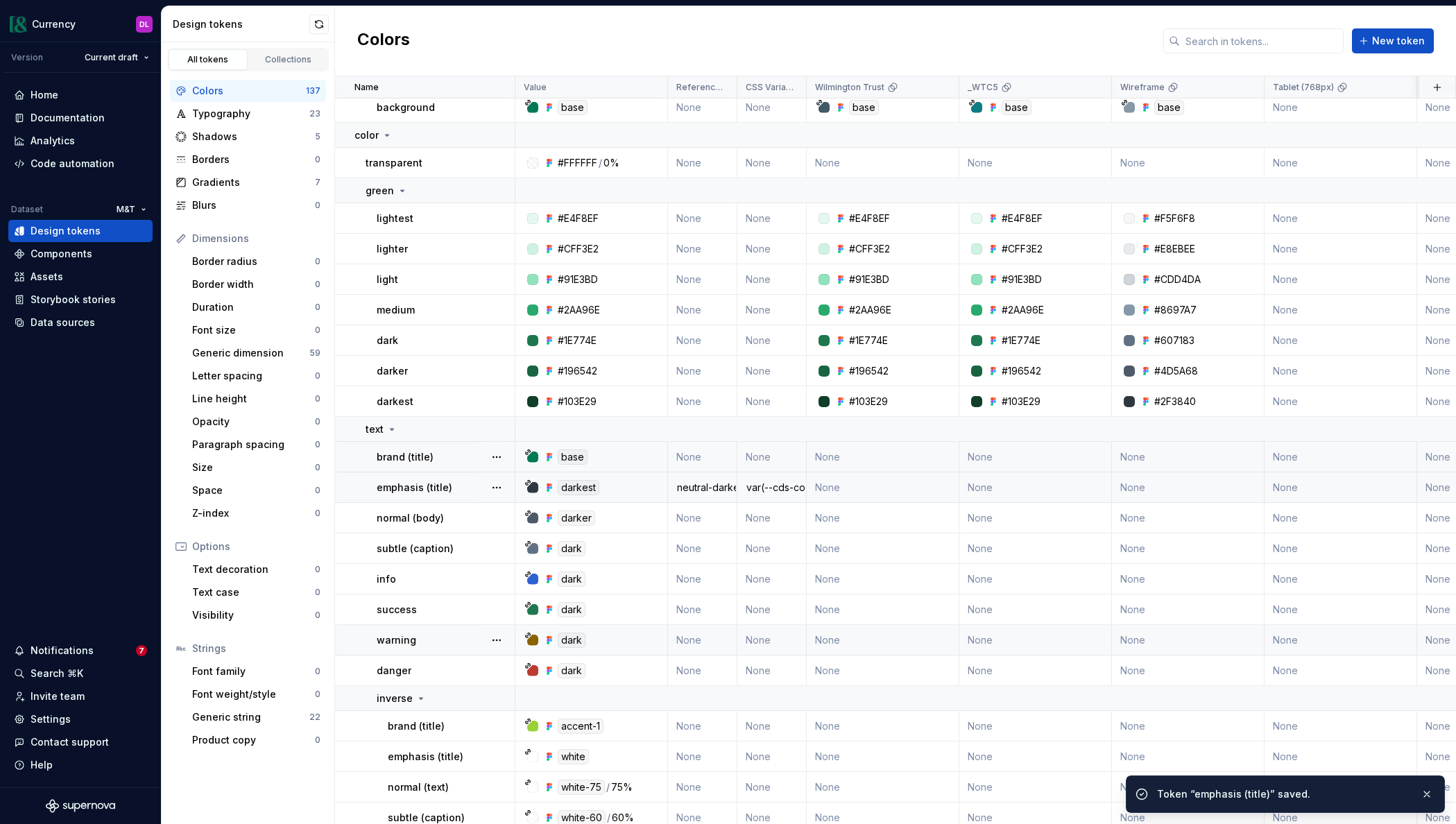
click at [701, 461] on td "None" at bounding box center [702, 456] width 69 height 30
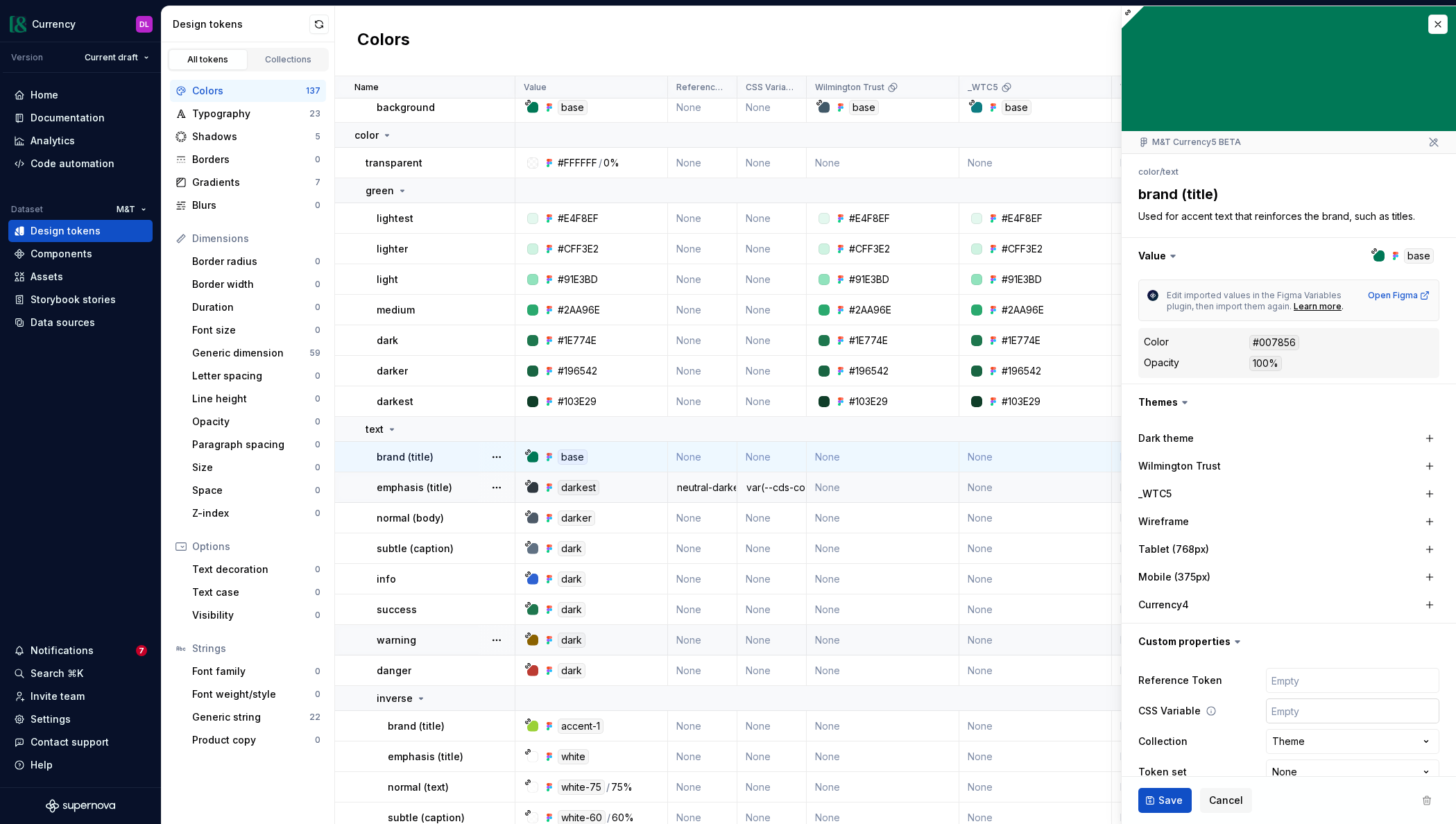
type textarea "*"
click at [1301, 709] on input "text" at bounding box center [1352, 710] width 174 height 25
paste input "var(--cds-color-text-emphasis)"
type input "var(--cds-color-text-emphasis)"
click at [1390, 714] on input "var(--cds-color-text-emphasis)" at bounding box center [1352, 710] width 174 height 25
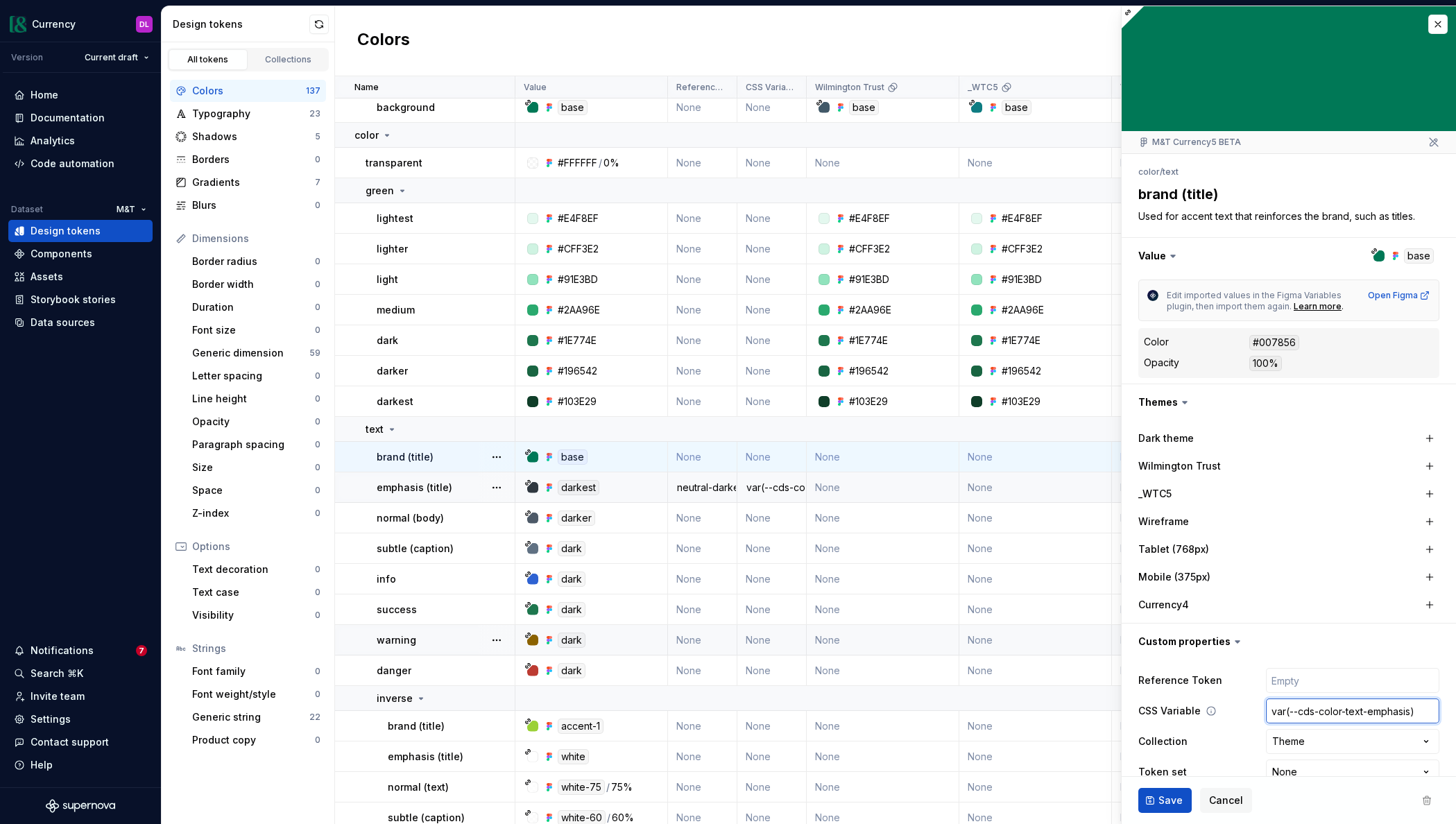
click at [1390, 714] on input "var(--cds-color-text-emphasis)" at bounding box center [1352, 710] width 174 height 25
type textarea "*"
type input "var(--cds-color-text-b)"
type textarea "*"
type input "var(--cds-color-text-br)"
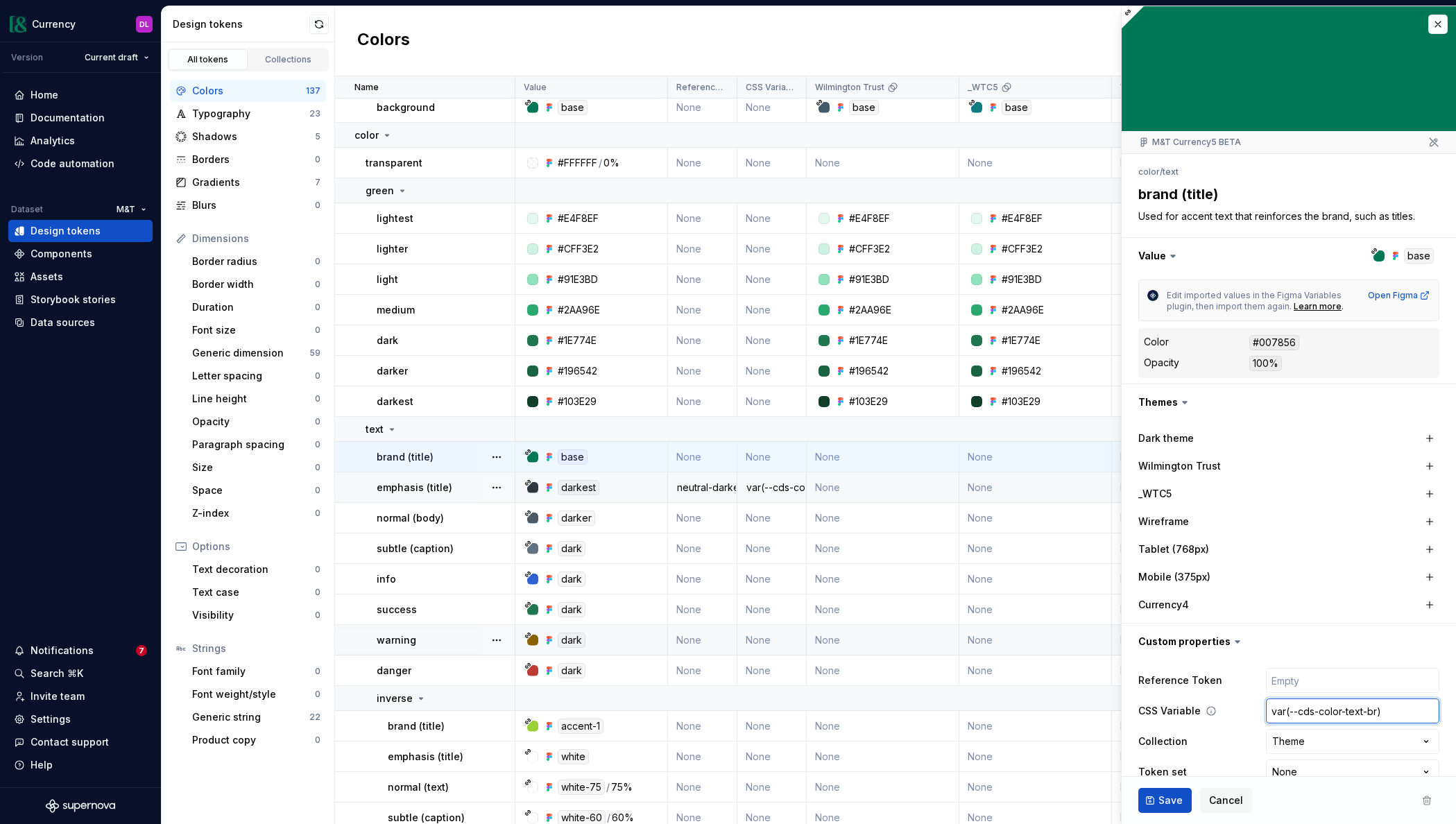
type textarea "*"
type input "var(--cds-color-text-bra)"
type textarea "*"
type input "var(--cds-color-text-bran)"
type textarea "*"
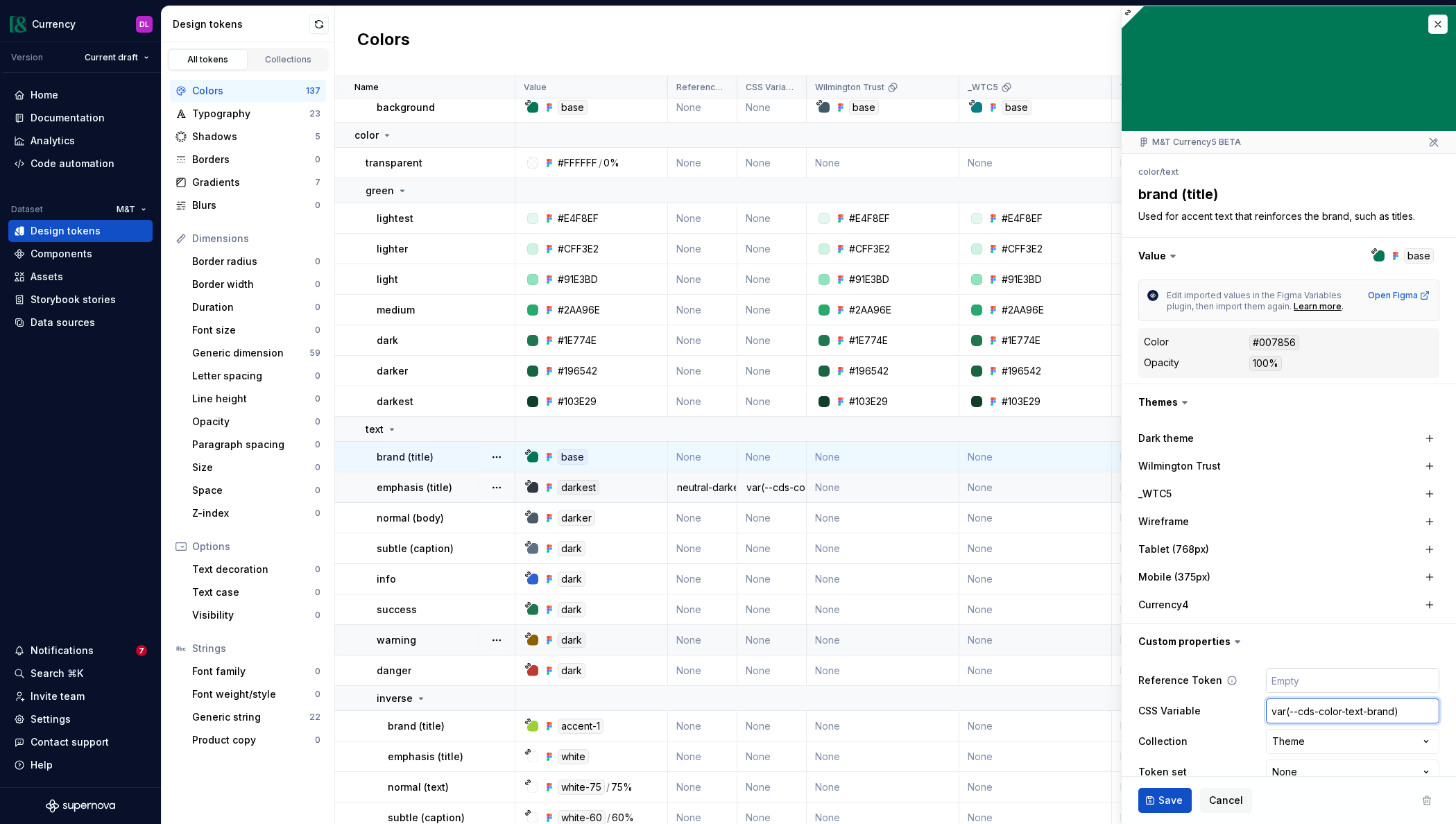
type input "var(--cds-color-text-brand)"
click at [1311, 685] on input "text" at bounding box center [1352, 680] width 174 height 25
type textarea "*"
type input "b"
type textarea "*"
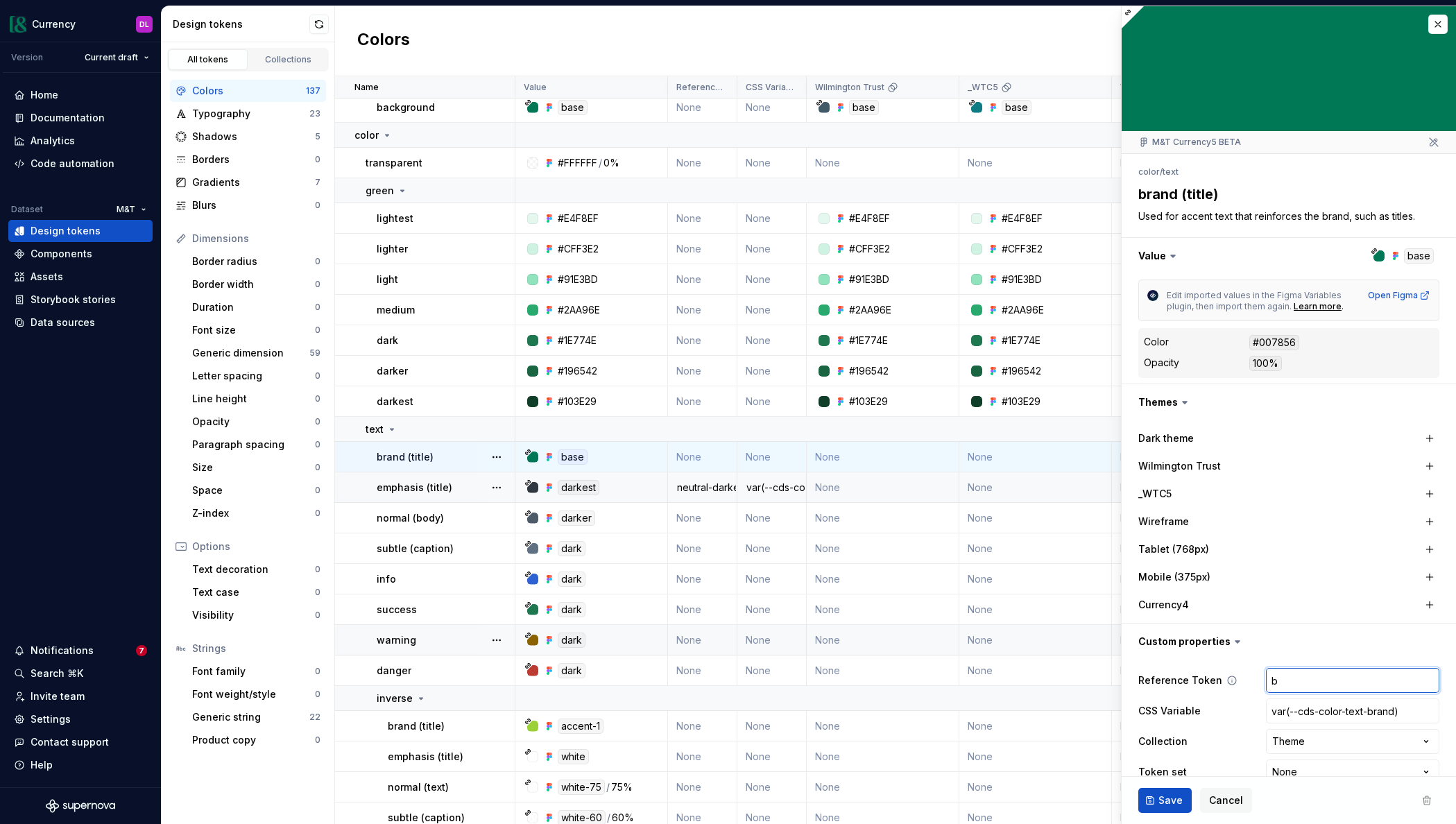
type input "br"
type textarea "*"
type input "bra"
type textarea "*"
type input "bran"
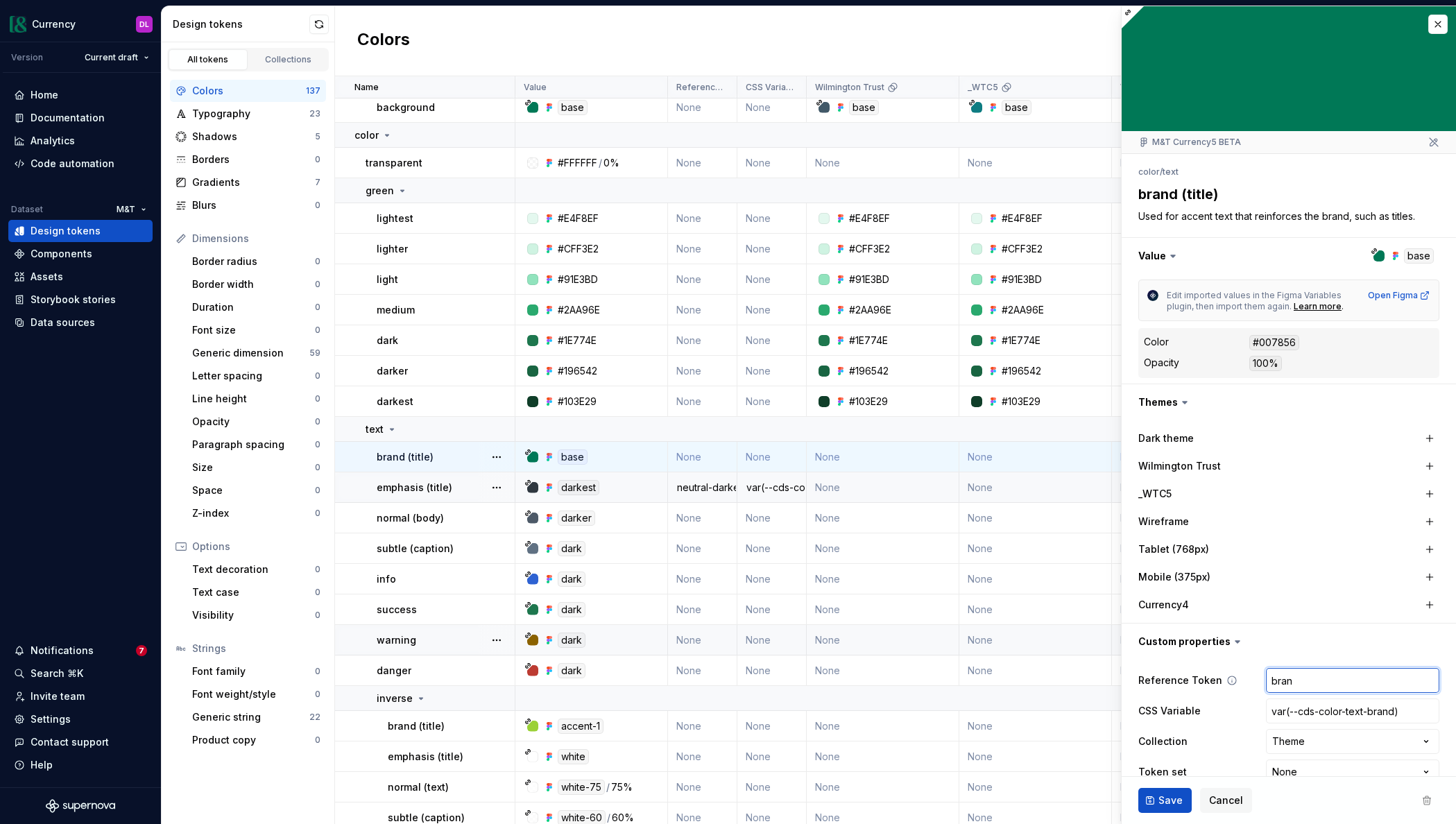
type textarea "*"
type input "brand"
type textarea "*"
type input "brand-"
type textarea "*"
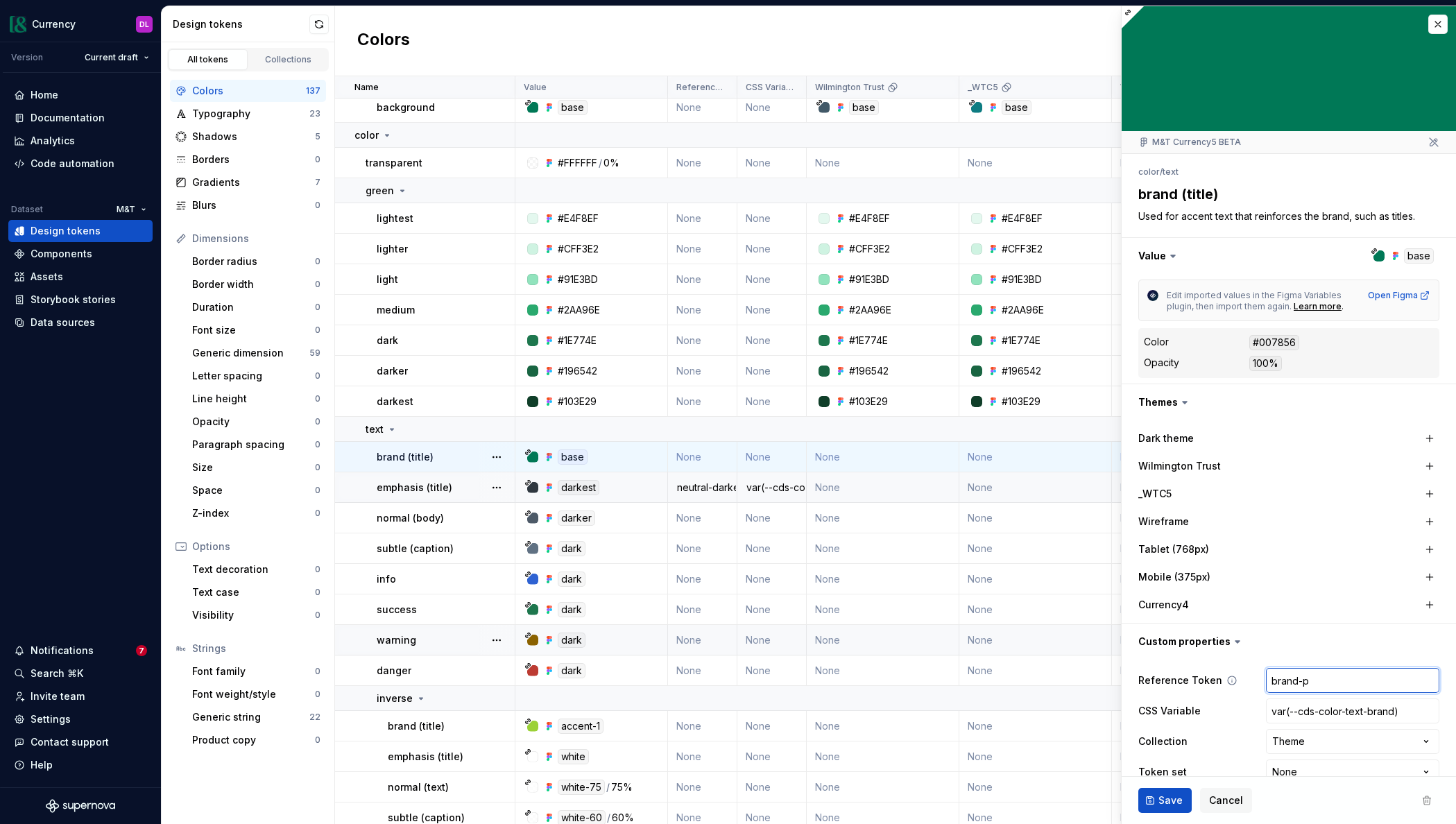
type input "brand-pr"
type textarea "*"
type input "brand-pri"
type textarea "*"
type input "brand-prima"
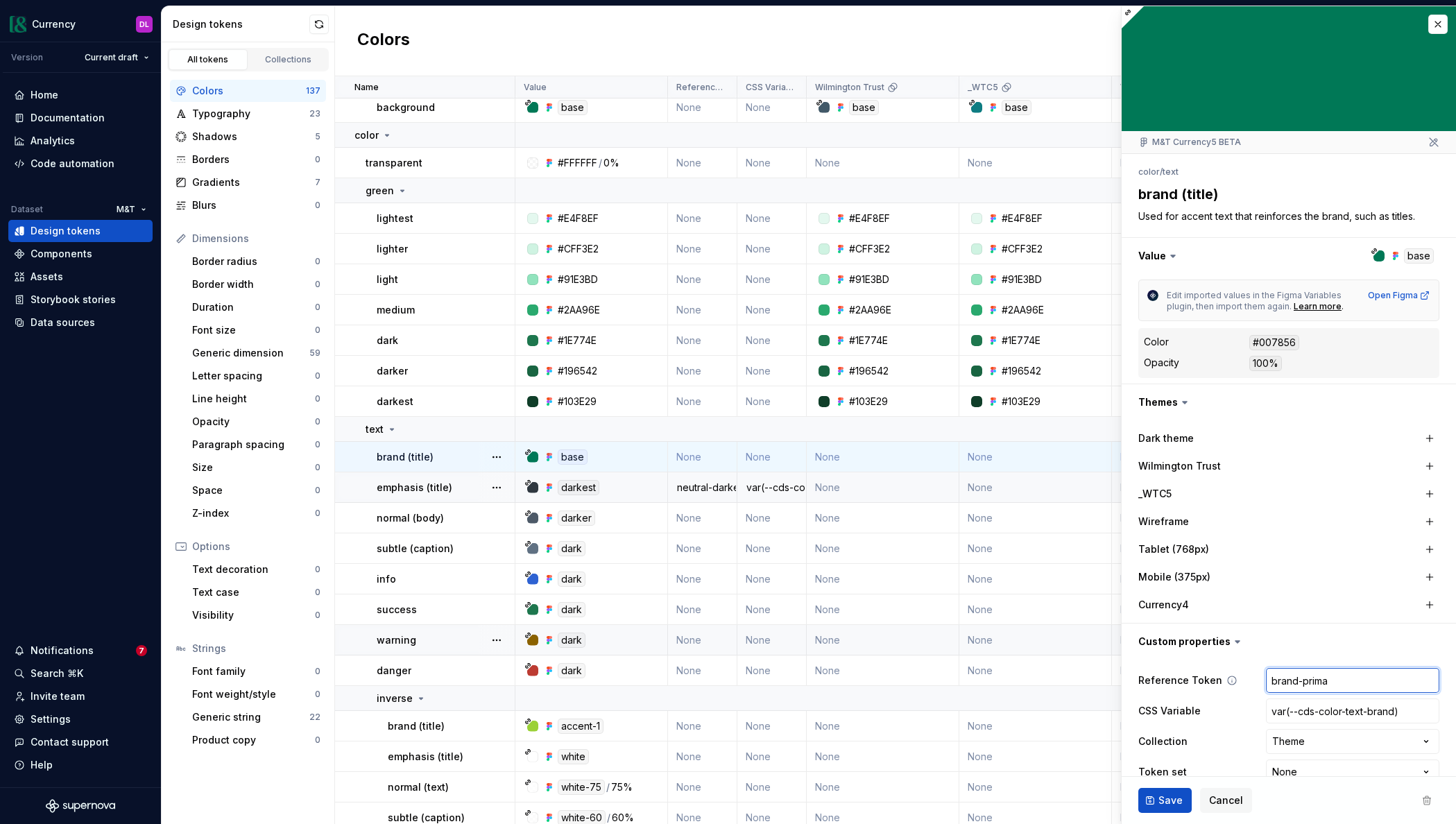
type textarea "*"
type input "brand-primar"
type textarea "*"
type input "brand-primary"
type textarea "*"
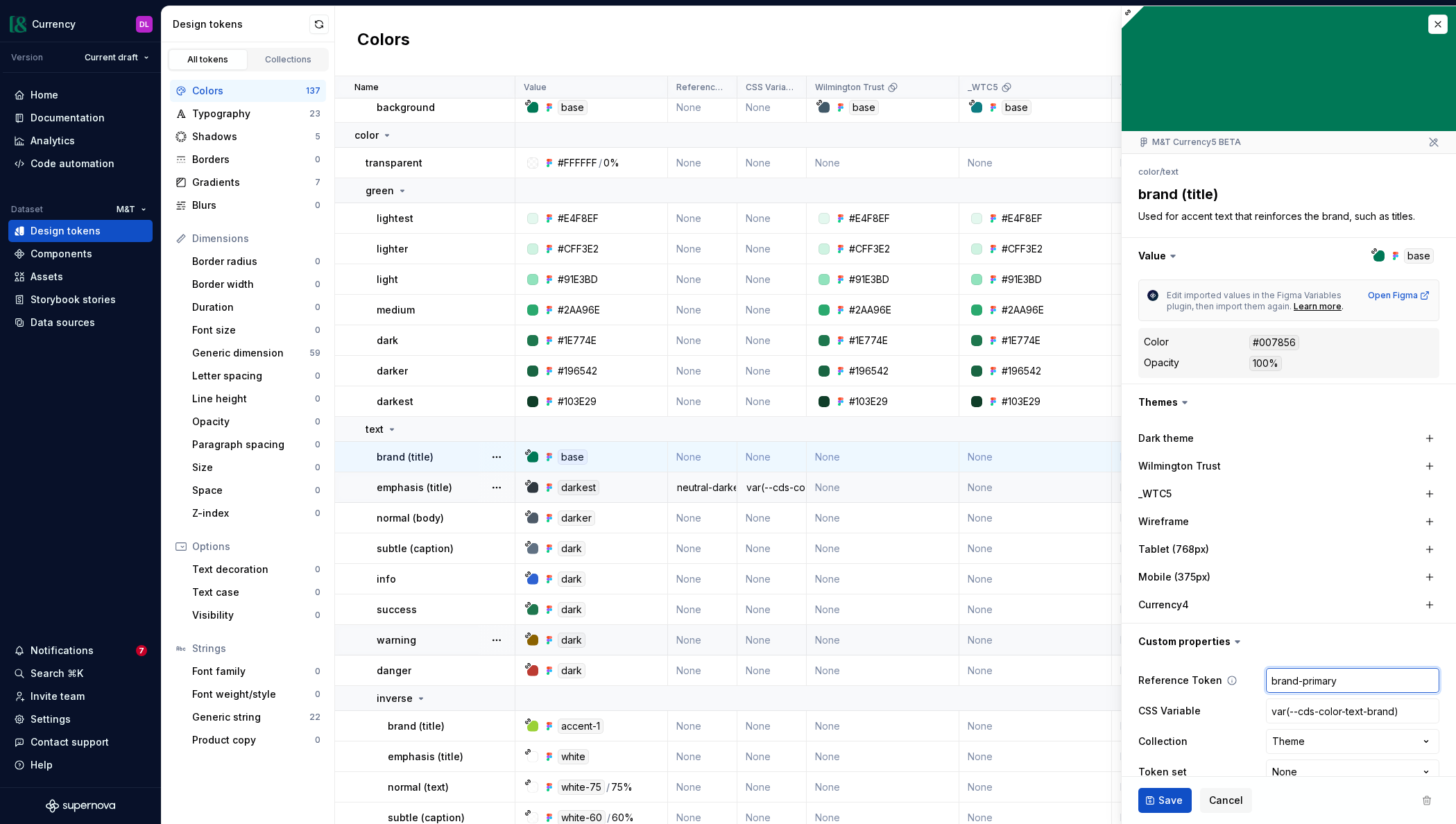
type input "brand-primary-"
type textarea "*"
type input "brand-primary-ba"
type textarea "*"
type input "brand-primary-bas"
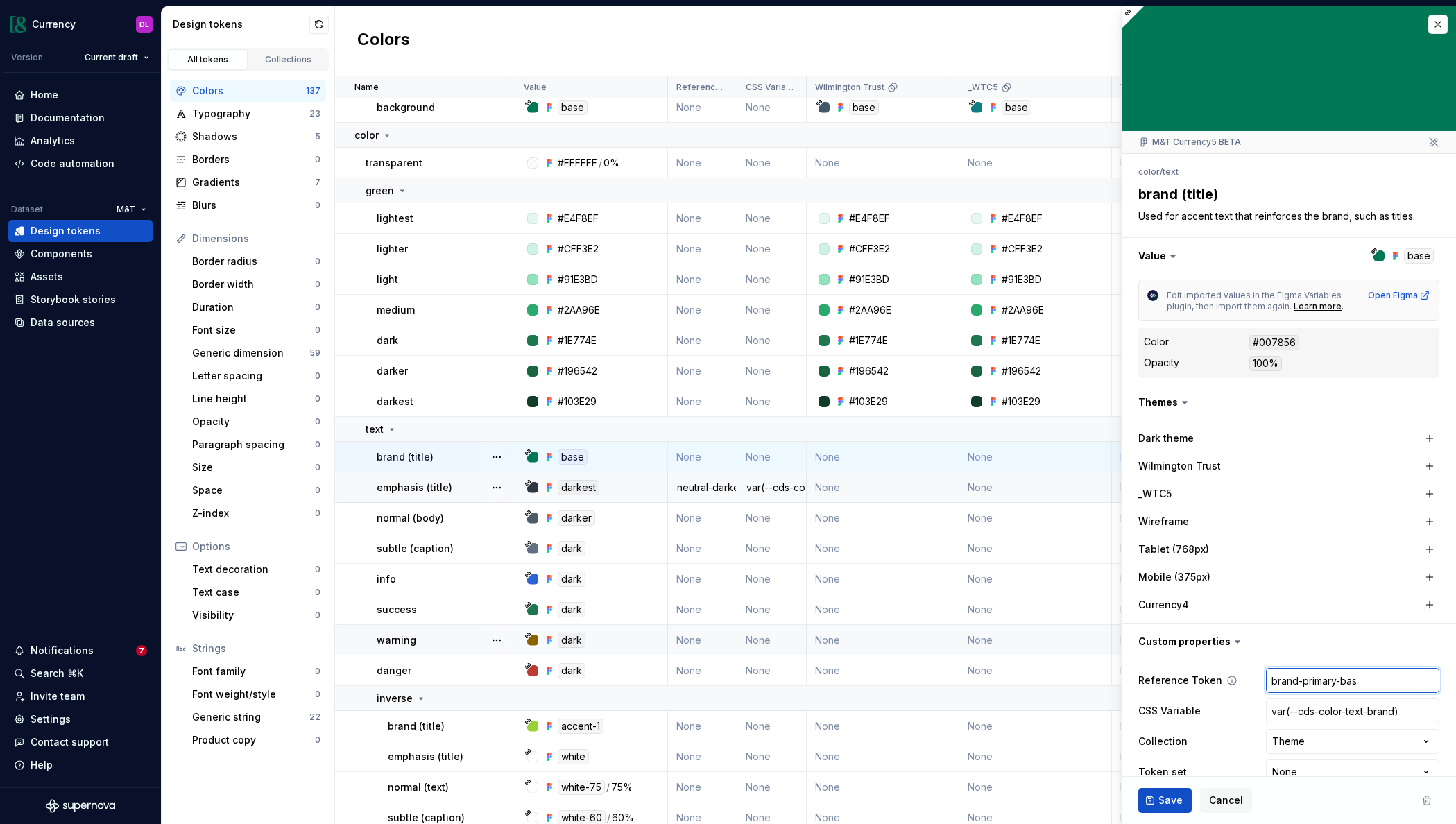
type textarea "*"
type input "brand-primary-base"
click at [1166, 802] on span "Save" at bounding box center [1170, 800] width 24 height 14
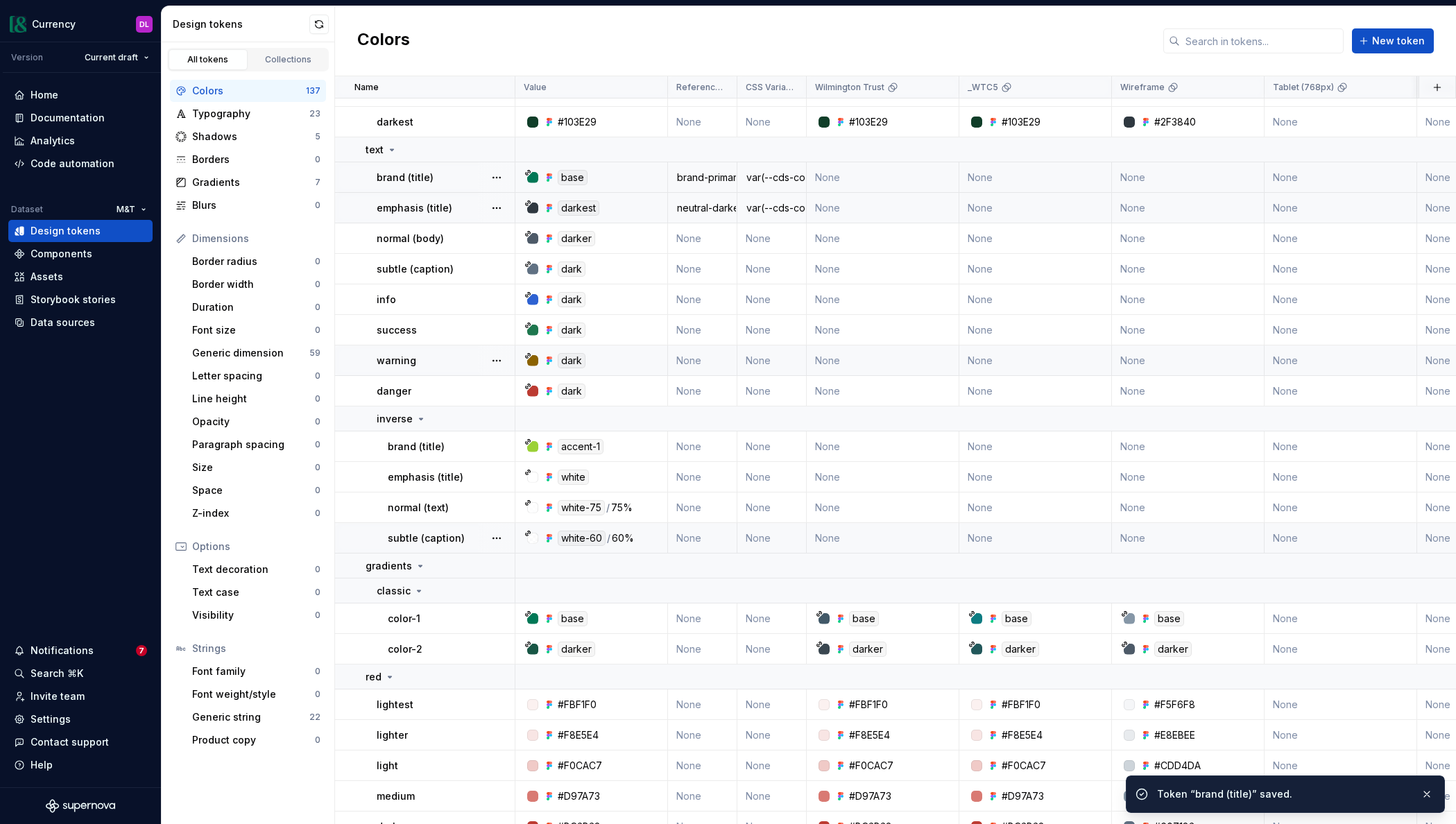
scroll to position [309, 0]
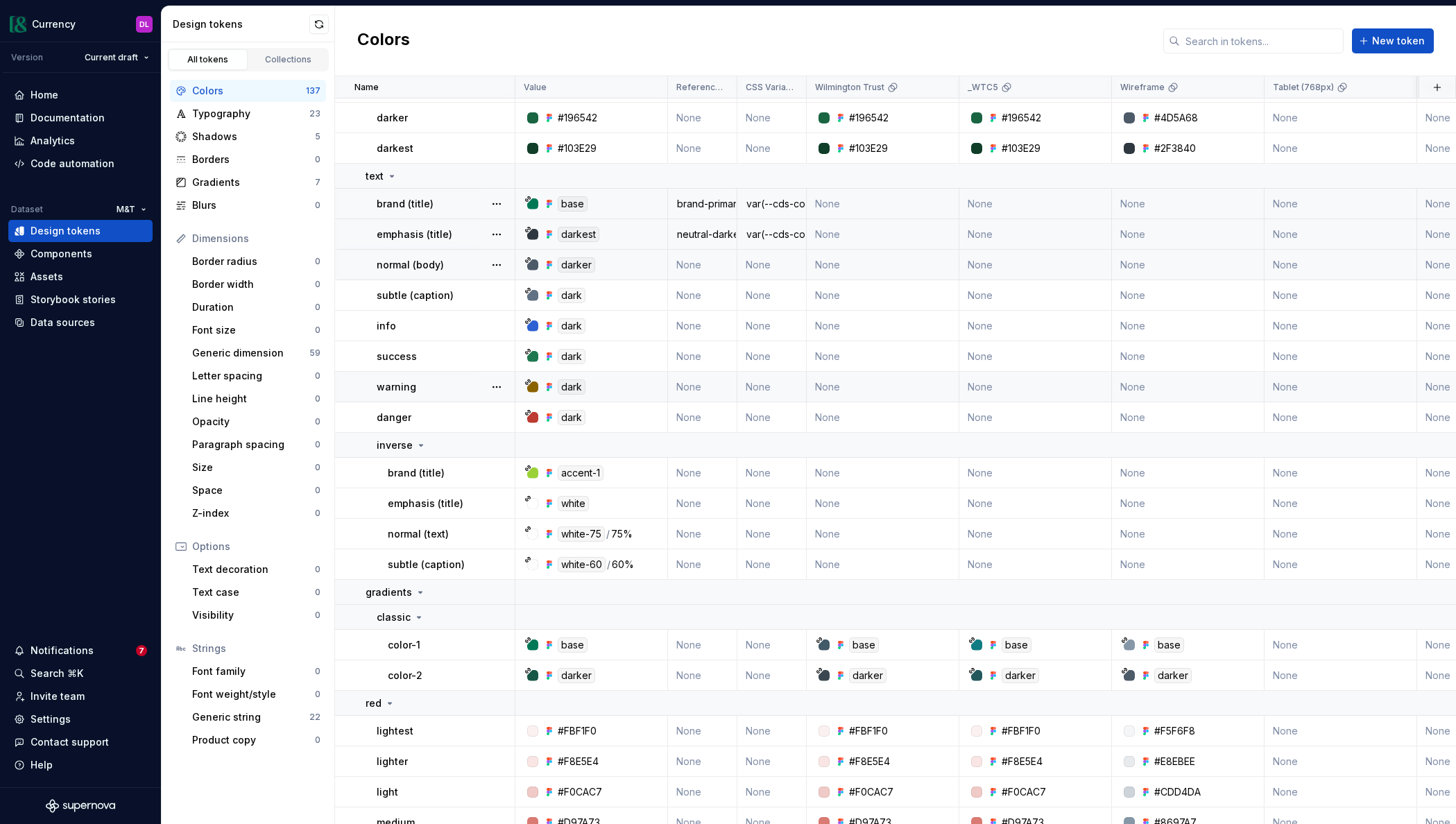
click at [695, 261] on td "None" at bounding box center [702, 264] width 69 height 30
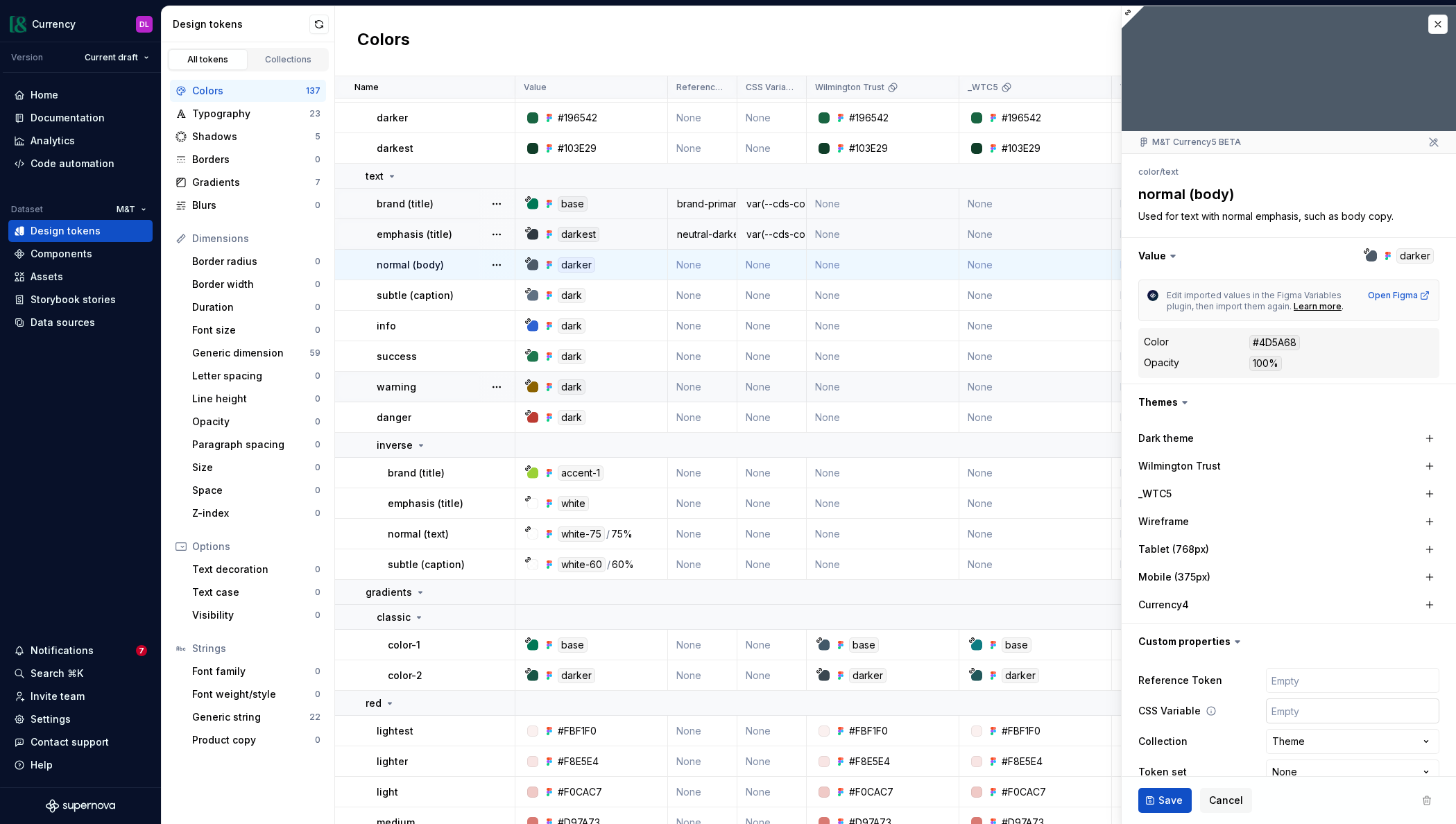
type textarea "*"
click at [1309, 706] on input "text" at bounding box center [1352, 710] width 174 height 25
paste input "var(--cds-color-text-emphasis)"
type input "var(--cds-color-text-emphasis)"
click at [1381, 709] on input "var(--cds-color-text-emphasis)" at bounding box center [1352, 710] width 174 height 25
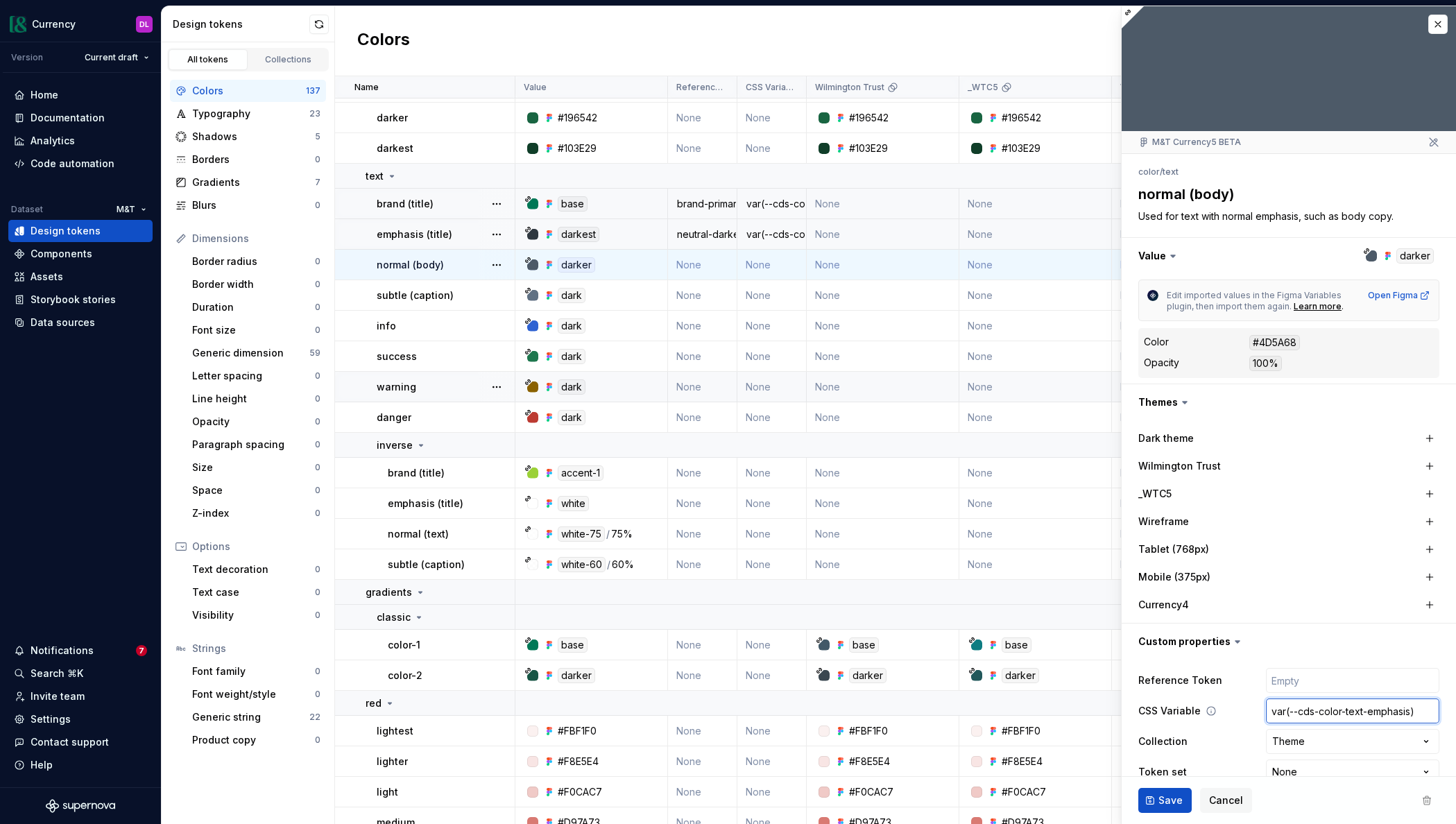
click at [1381, 709] on input "var(--cds-color-text-emphasis)" at bounding box center [1352, 710] width 174 height 25
type textarea "*"
type input "var(--cds-color-text-n)"
type textarea "*"
type input "var(--cds-color-text-no)"
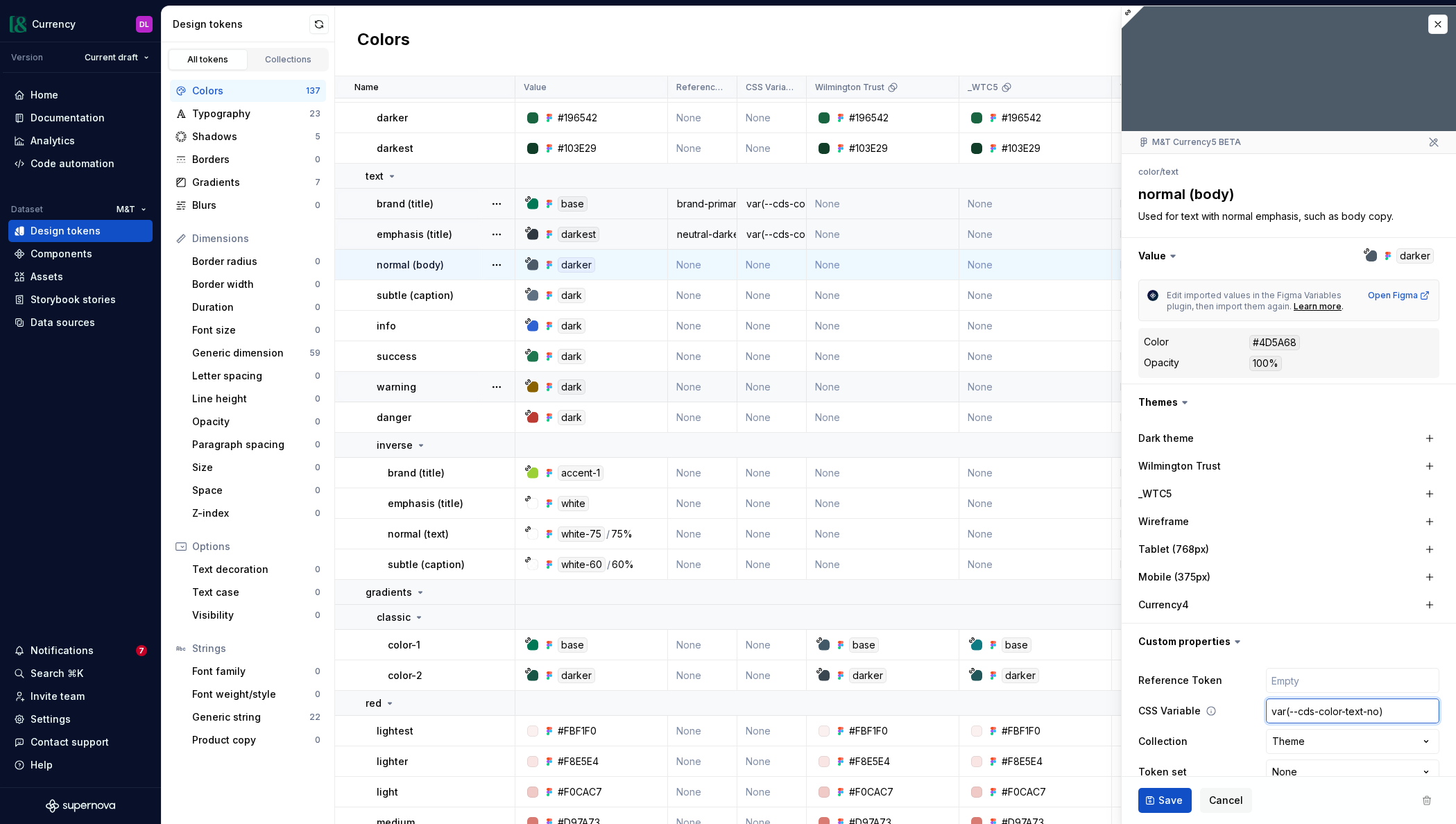
type textarea "*"
type input "var(--cds-color-text-nor)"
type textarea "*"
type input "var(--cds-color-text-norm)"
type textarea "*"
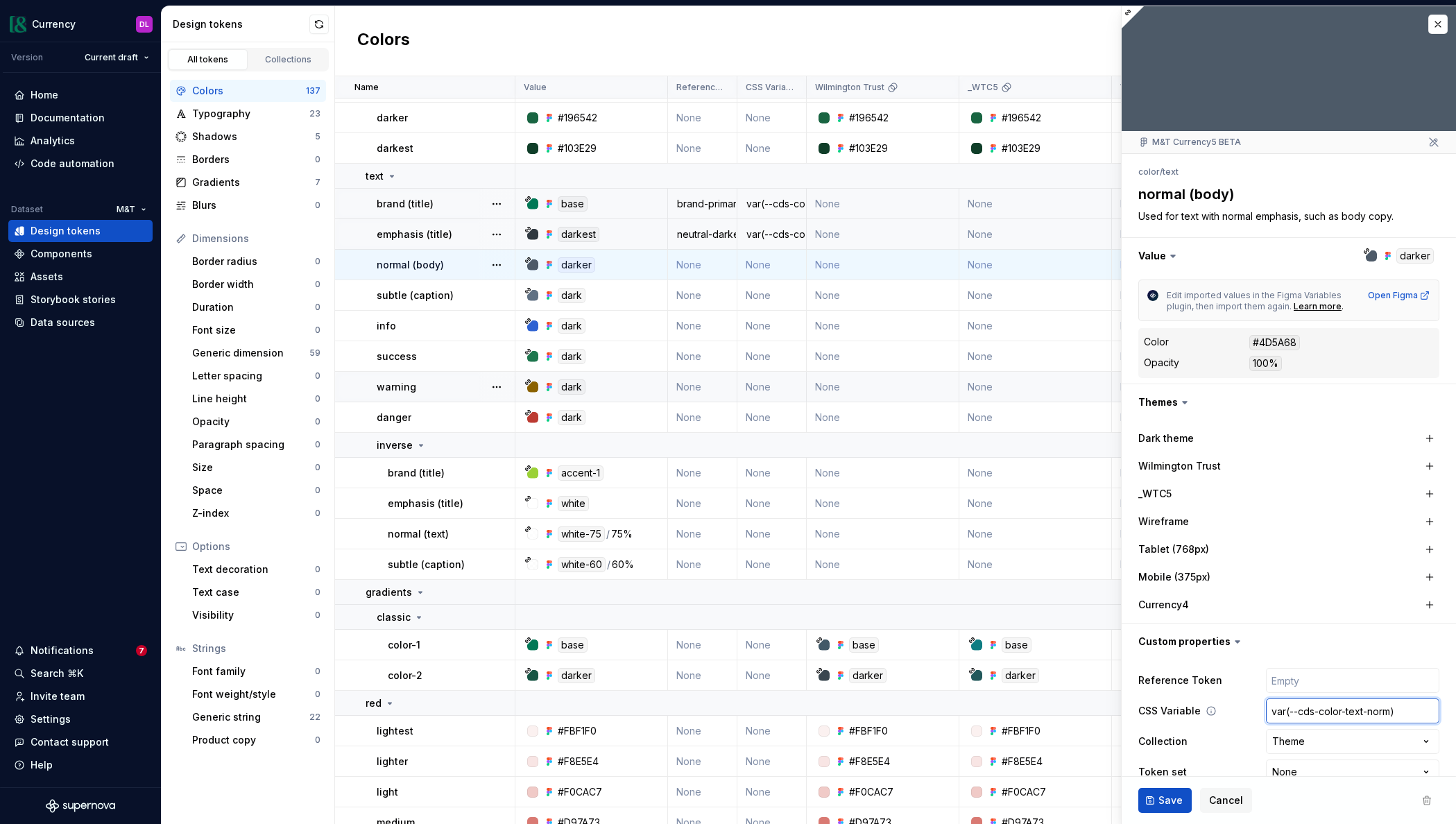
type input "var(--cds-color-text-[PERSON_NAME])"
type textarea "*"
type input "var(--cds-color-text-normal)"
click at [1321, 677] on input "text" at bounding box center [1352, 680] width 174 height 25
type textarea "*"
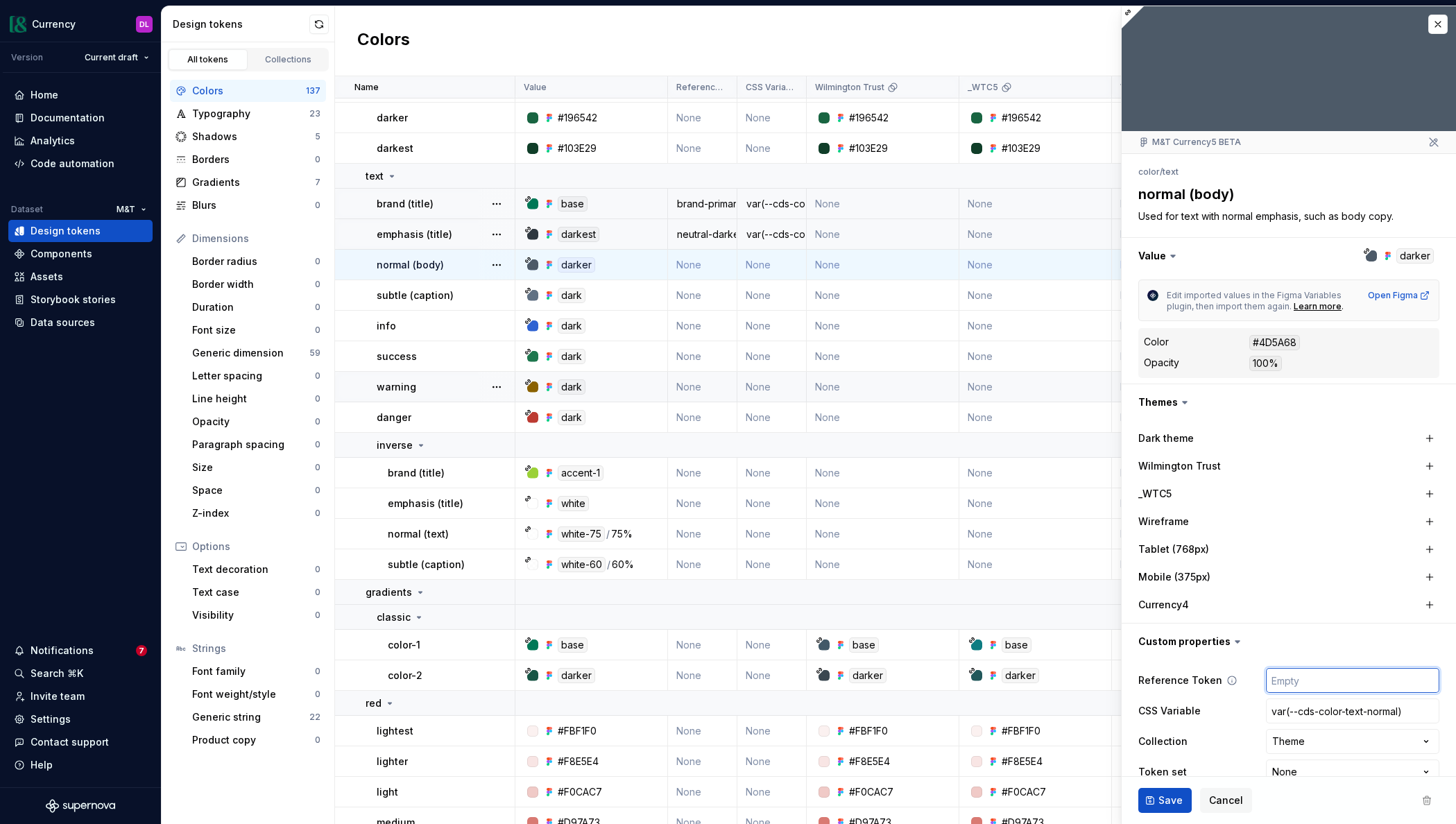
type input "n"
type textarea "*"
type input "ne"
type textarea "*"
type input "neu"
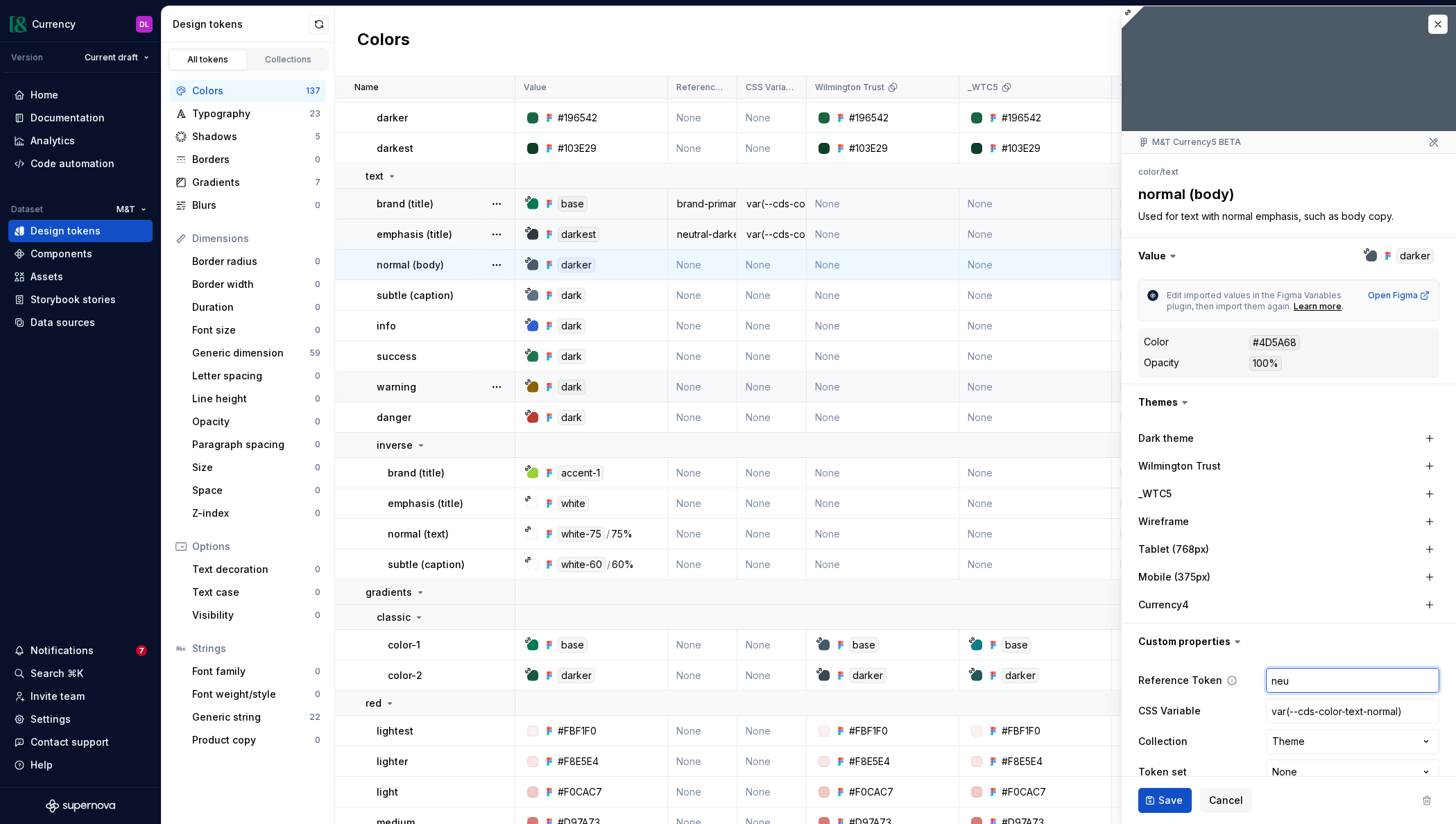
type textarea "*"
type input "neut"
type textarea "*"
type input "neutr"
type textarea "*"
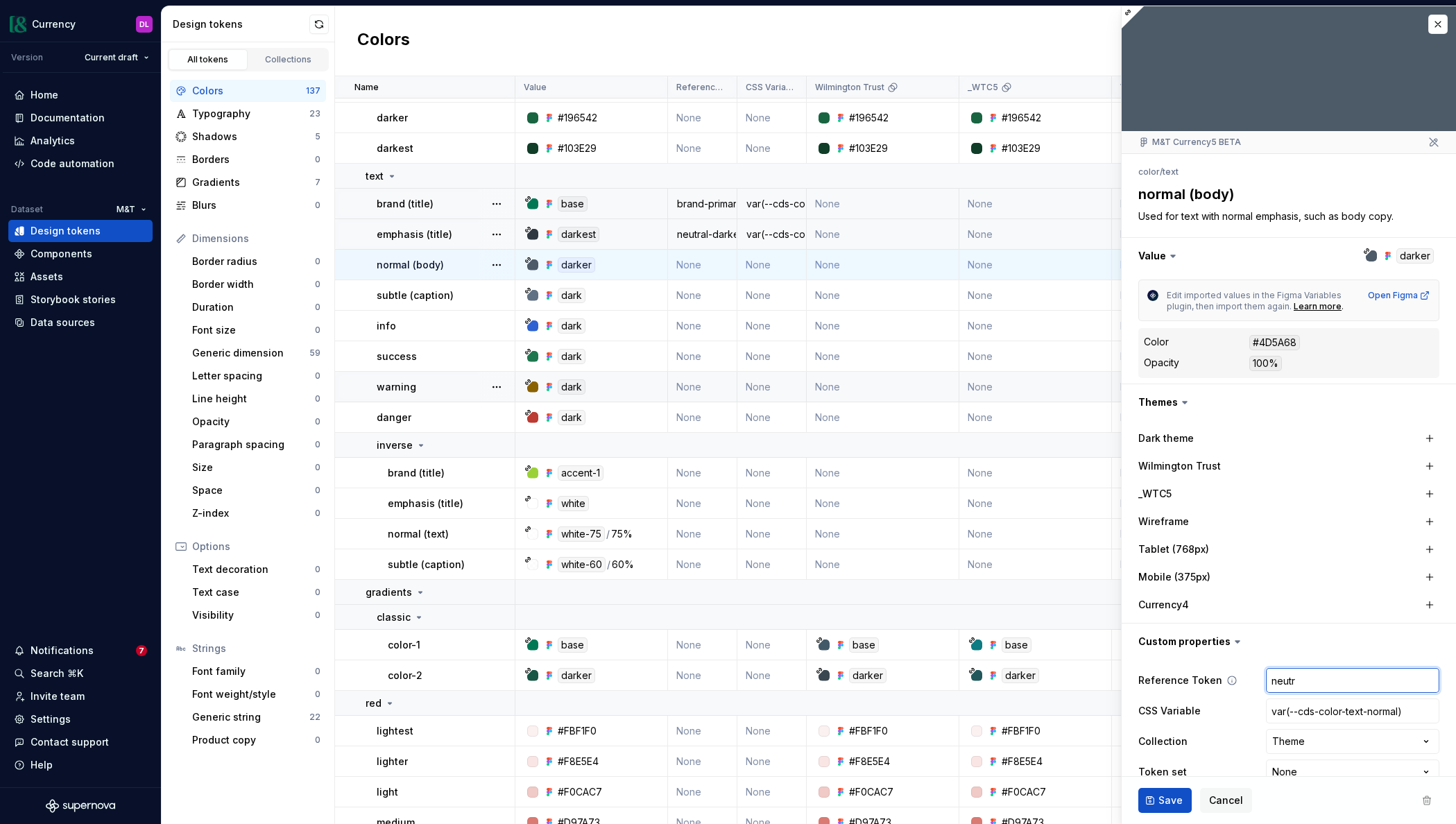
type input "neutra"
type textarea "*"
type input "neutral"
type textarea "*"
type input "neutral-"
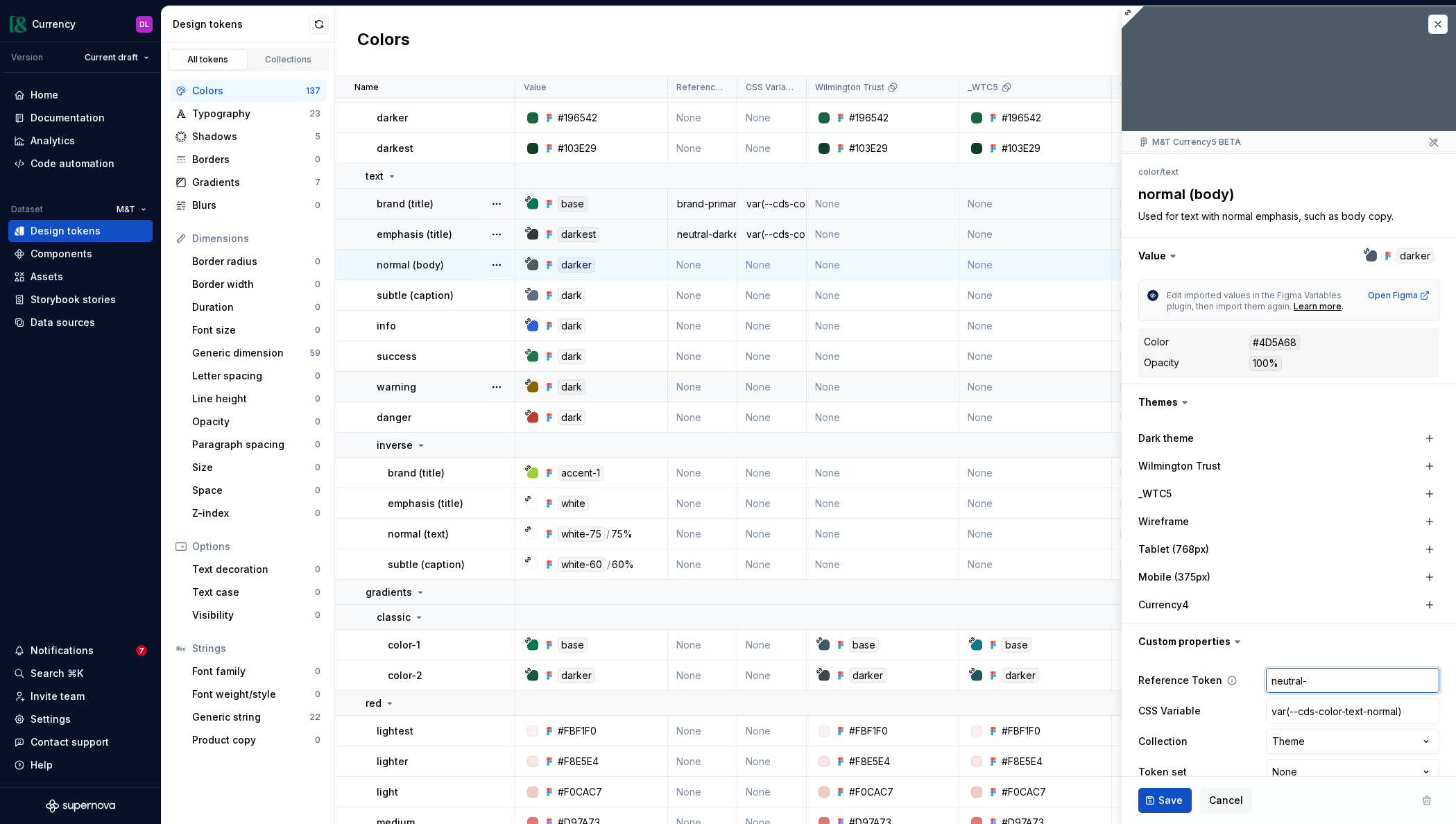
type textarea "*"
type input "neutral-d"
type textarea "*"
type input "neutral-da"
type textarea "*"
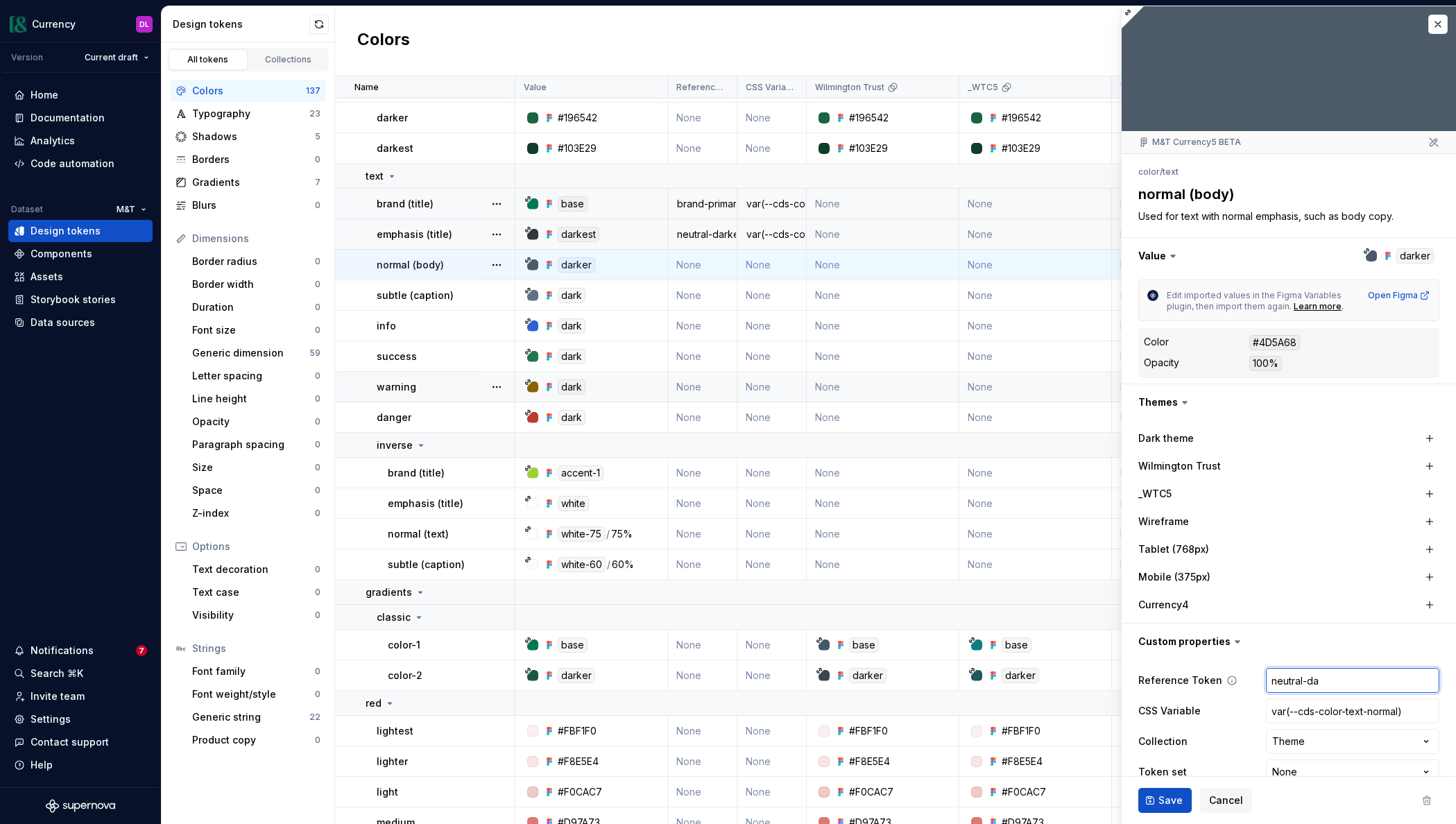
type input "neutral-dar"
type textarea "*"
type input "neutral-darke"
type textarea "*"
type input "neutral-darker"
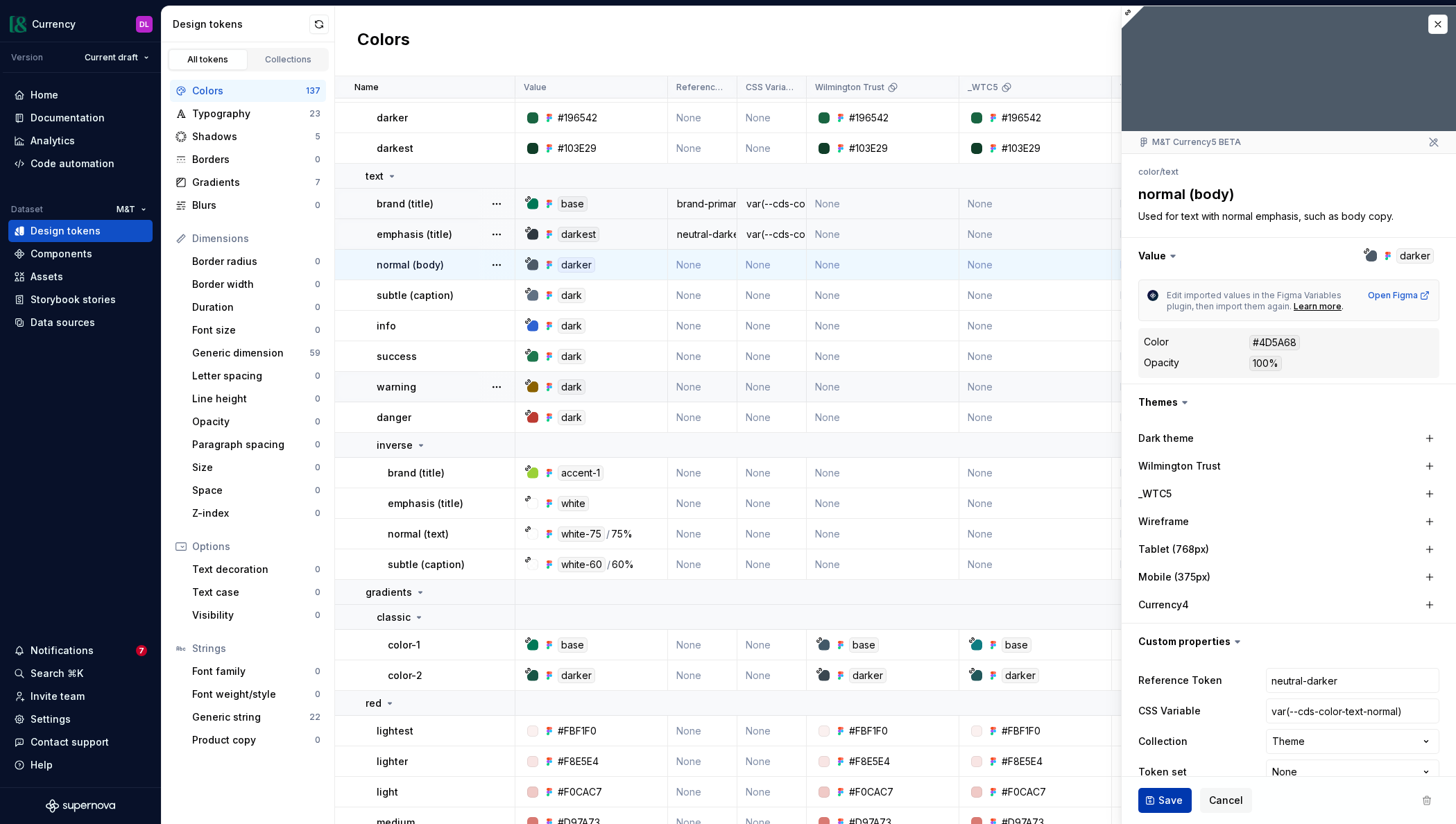
click at [1162, 794] on span "Save" at bounding box center [1170, 800] width 24 height 14
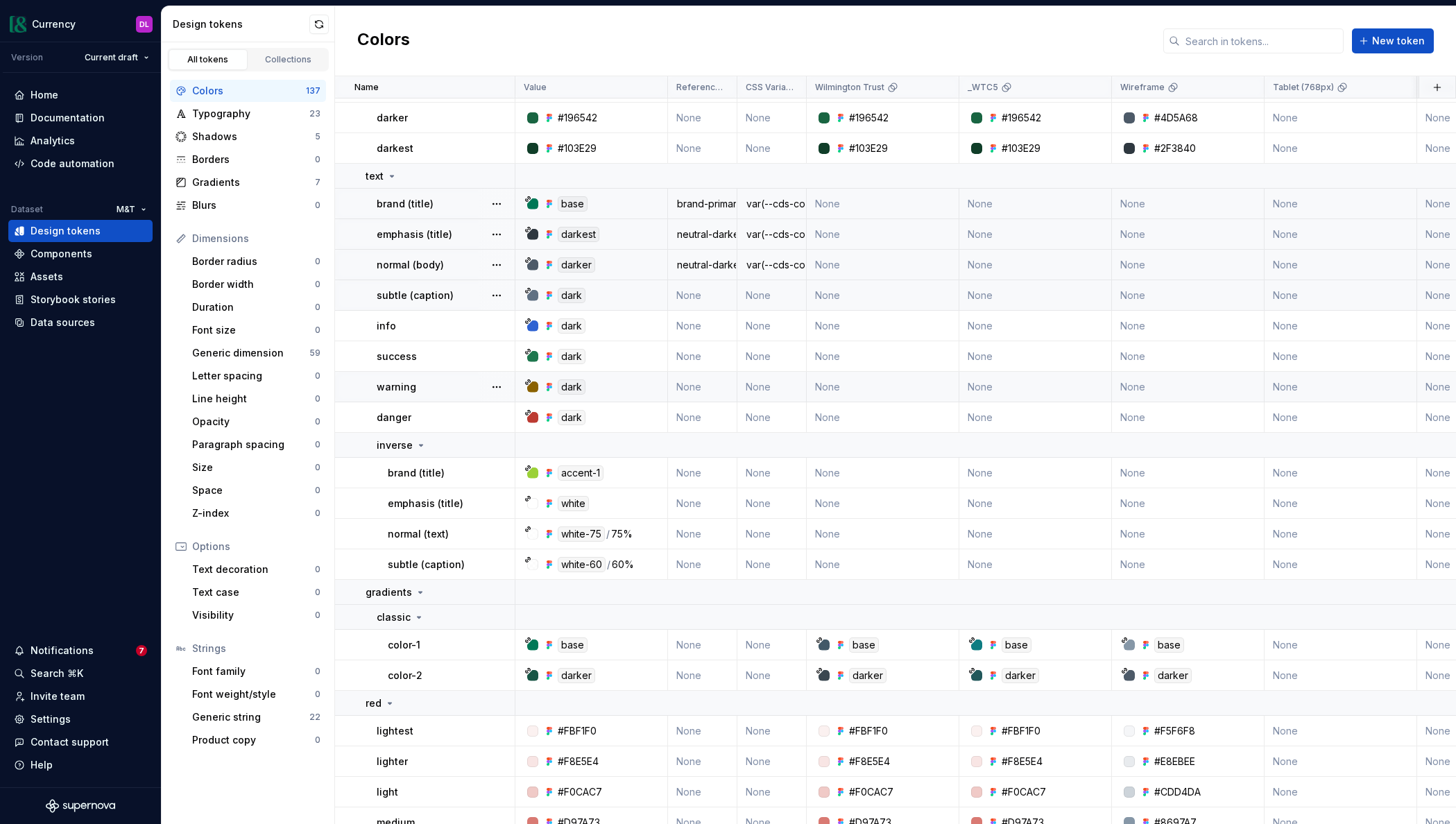
click at [757, 294] on td "None" at bounding box center [772, 295] width 69 height 30
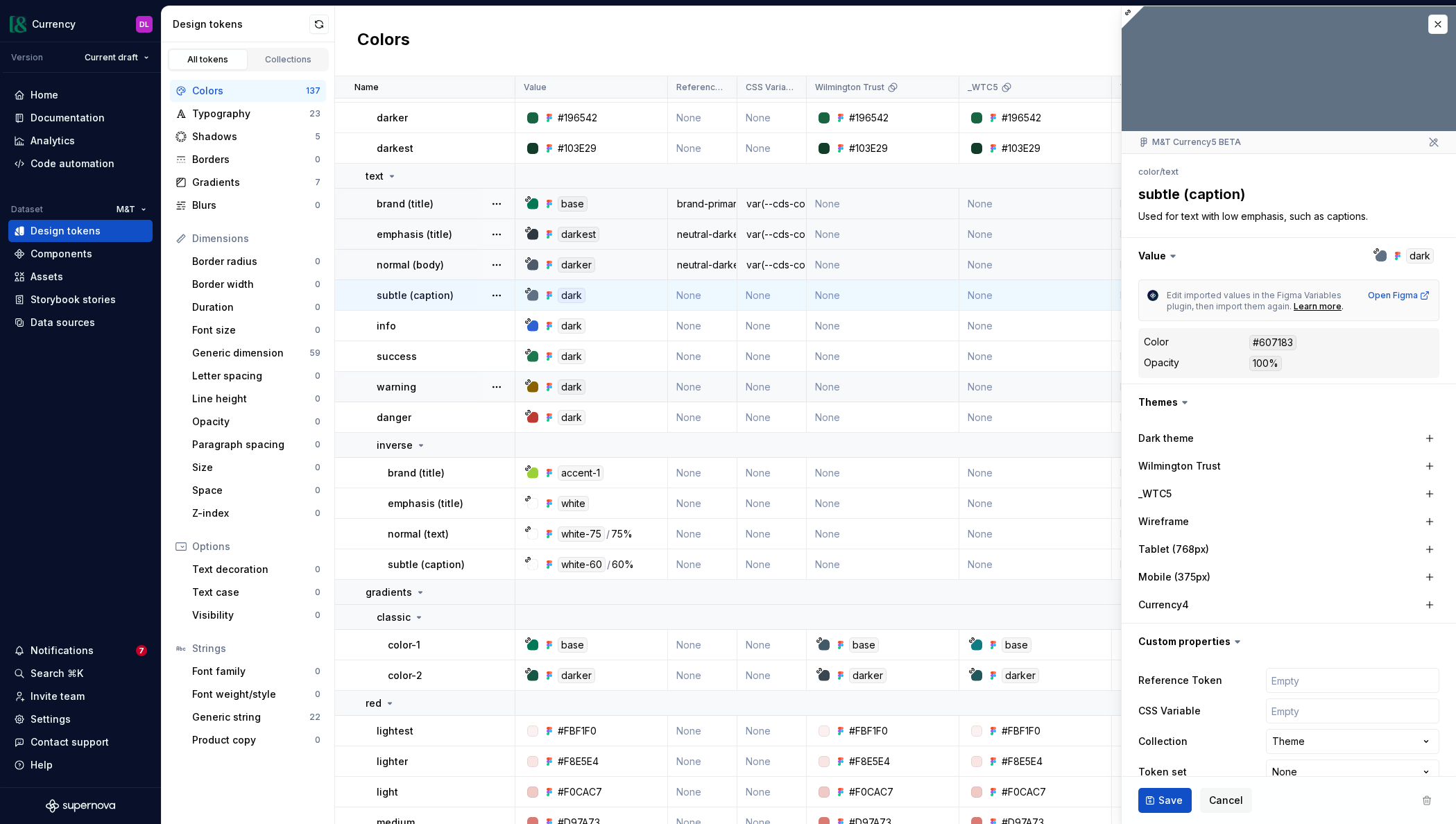
type textarea "*"
click at [1307, 707] on input "text" at bounding box center [1352, 710] width 174 height 25
paste input "var(--cds-color-text-emphasis)"
type input "var(--cds-color-text-emphasis)"
click at [1383, 709] on input "var(--cds-color-text-emphasis)" at bounding box center [1352, 710] width 174 height 25
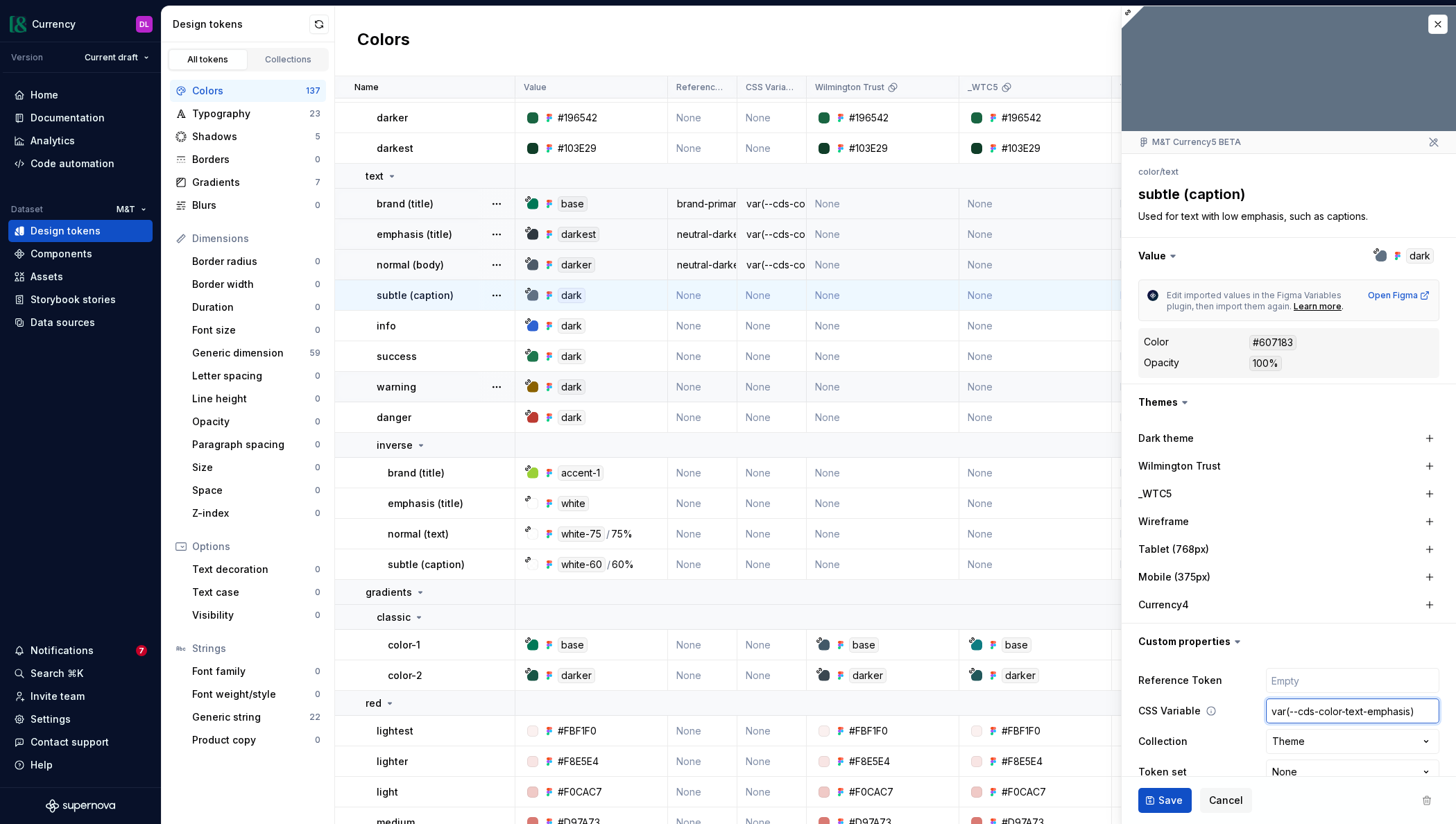
click at [1383, 709] on input "var(--cds-color-text-emphasis)" at bounding box center [1352, 710] width 174 height 25
type textarea "*"
type input "var(--cds-color-text-s)"
type textarea "*"
type input "var(--cds-color-text-su)"
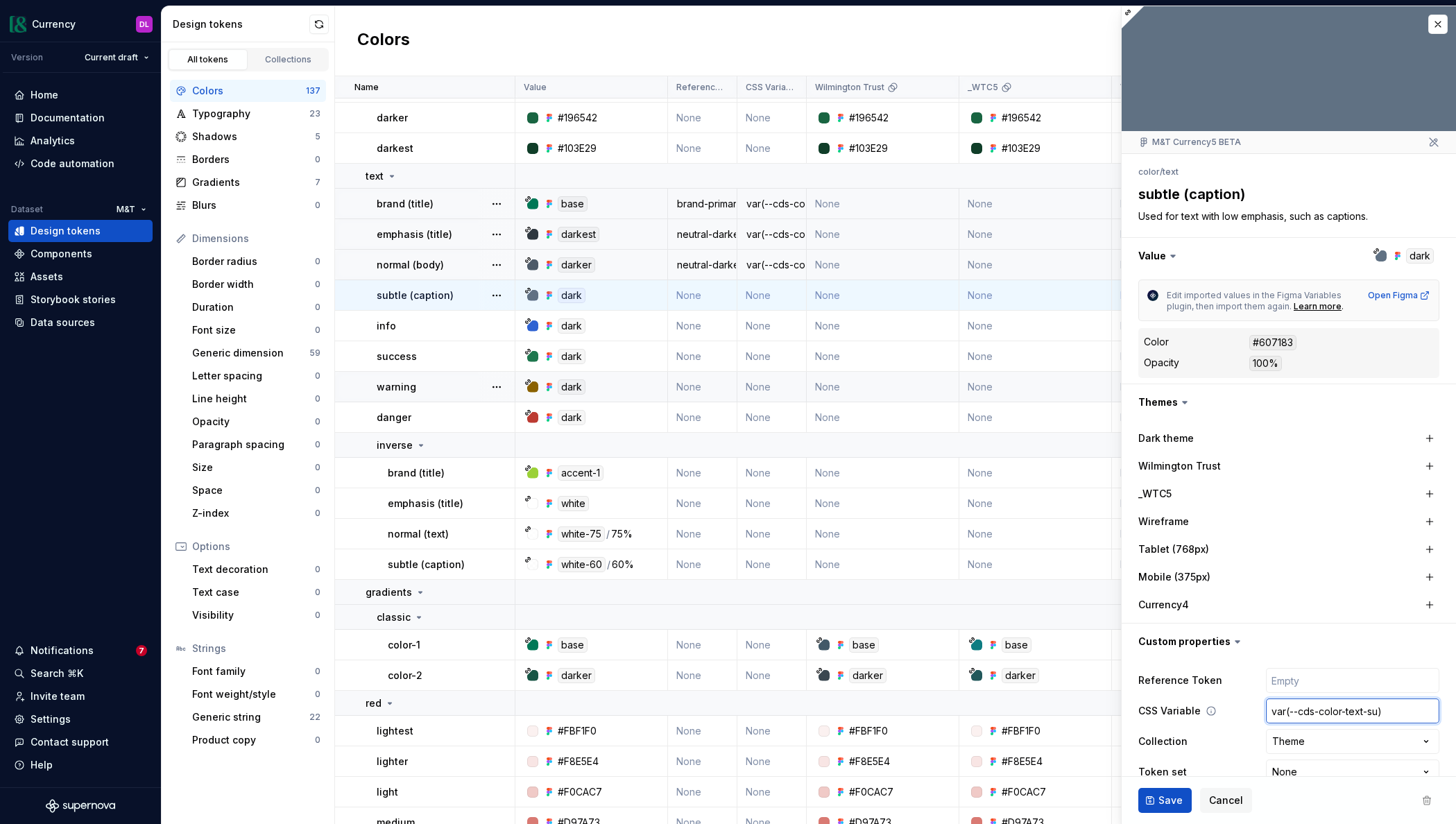
type textarea "*"
type input "var(--cds-color-text-sub)"
type textarea "*"
type input "var(--cds-color-text-subt)"
type textarea "*"
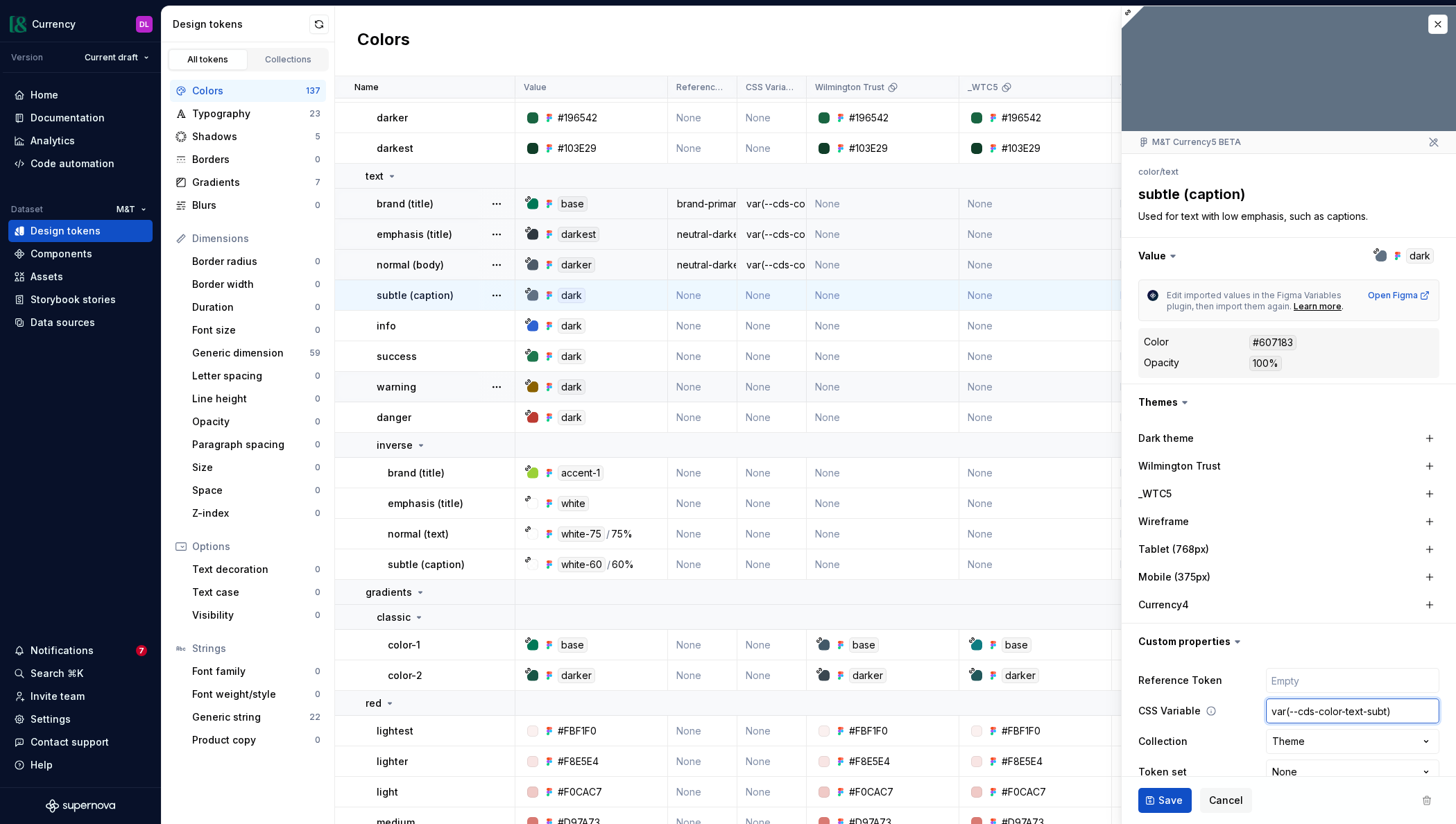
type input "var(--cds-color-text-subtl)"
type textarea "*"
type input "var(--cds-color-text-subtle)"
type textarea "*"
click at [1307, 684] on input "text" at bounding box center [1352, 680] width 174 height 25
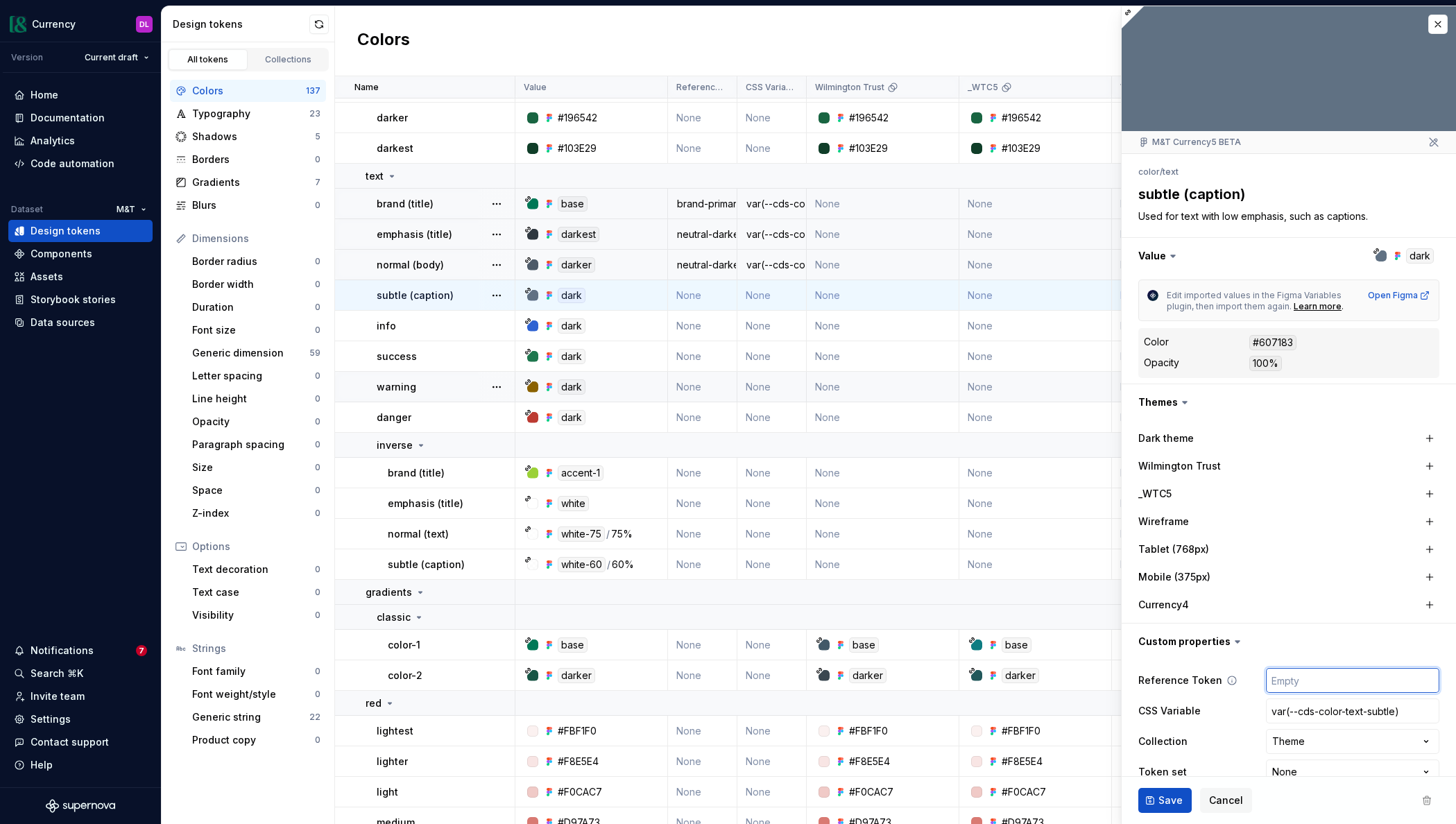
type input "n"
type textarea "*"
type input "ne"
type textarea "*"
type input "neu"
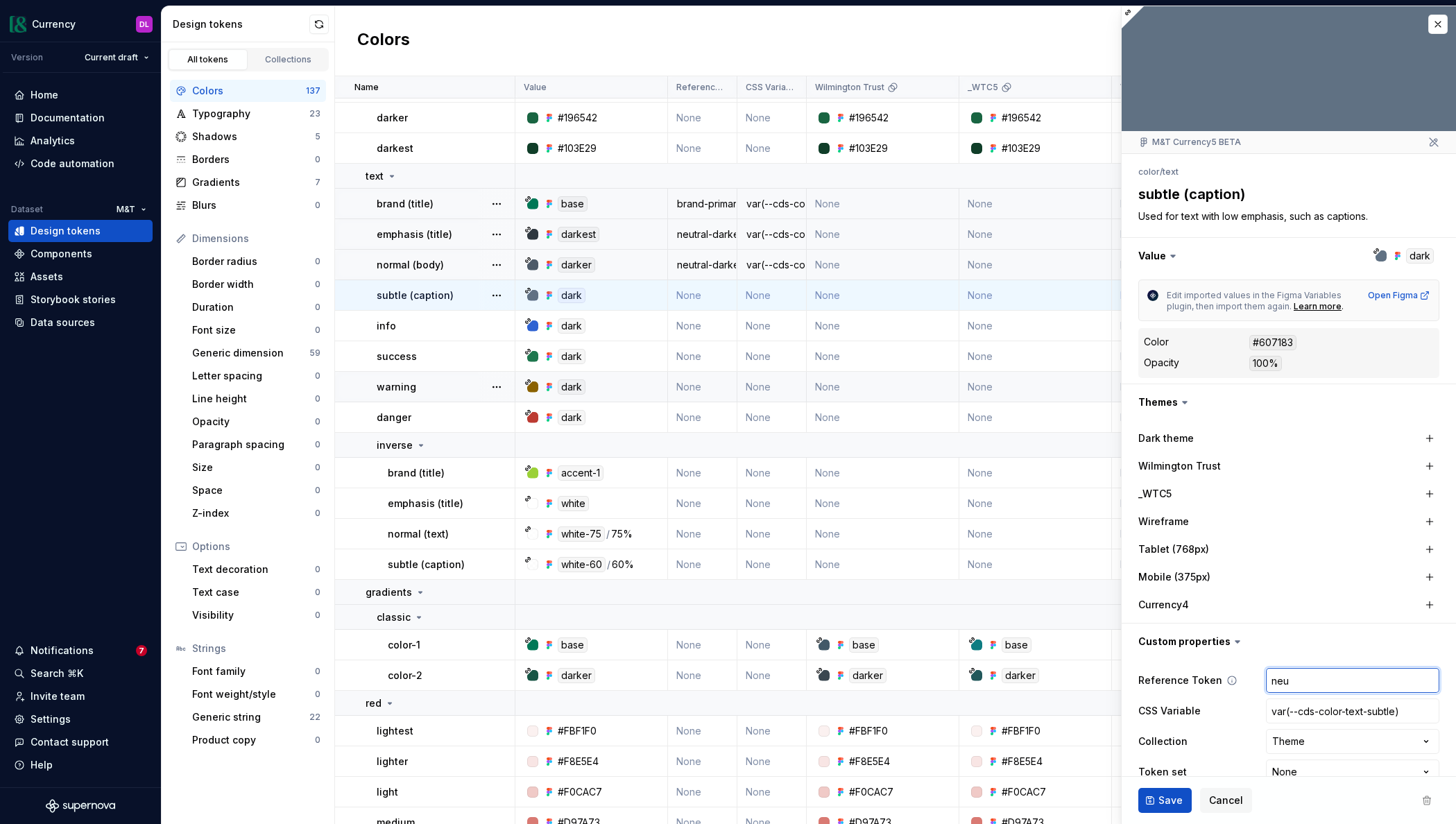
type textarea "*"
type input "neut"
type textarea "*"
type input "neutr"
type textarea "*"
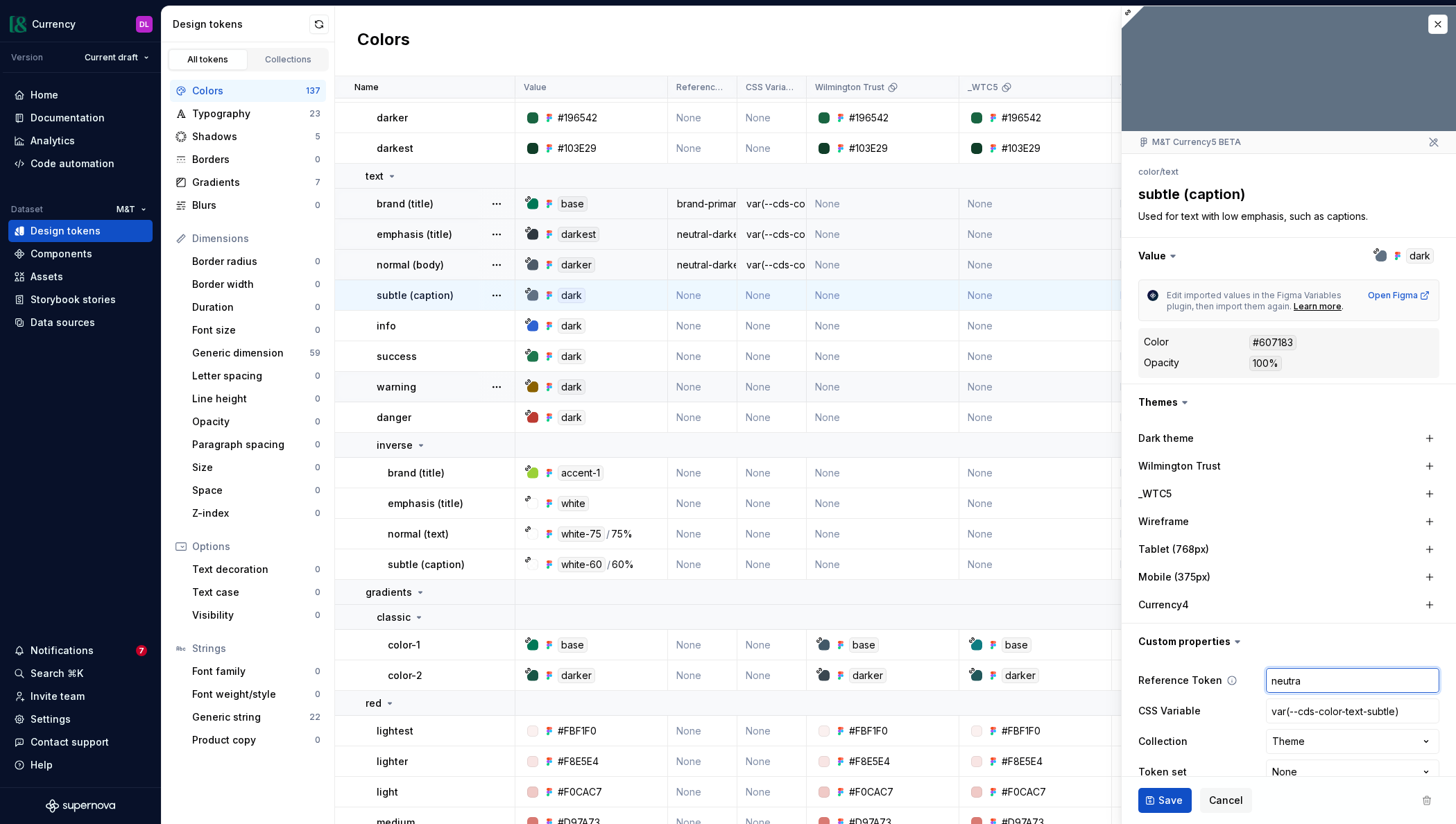
type input "neutral"
type textarea "*"
type input "neutral-d"
type textarea "*"
type input "neutral-da"
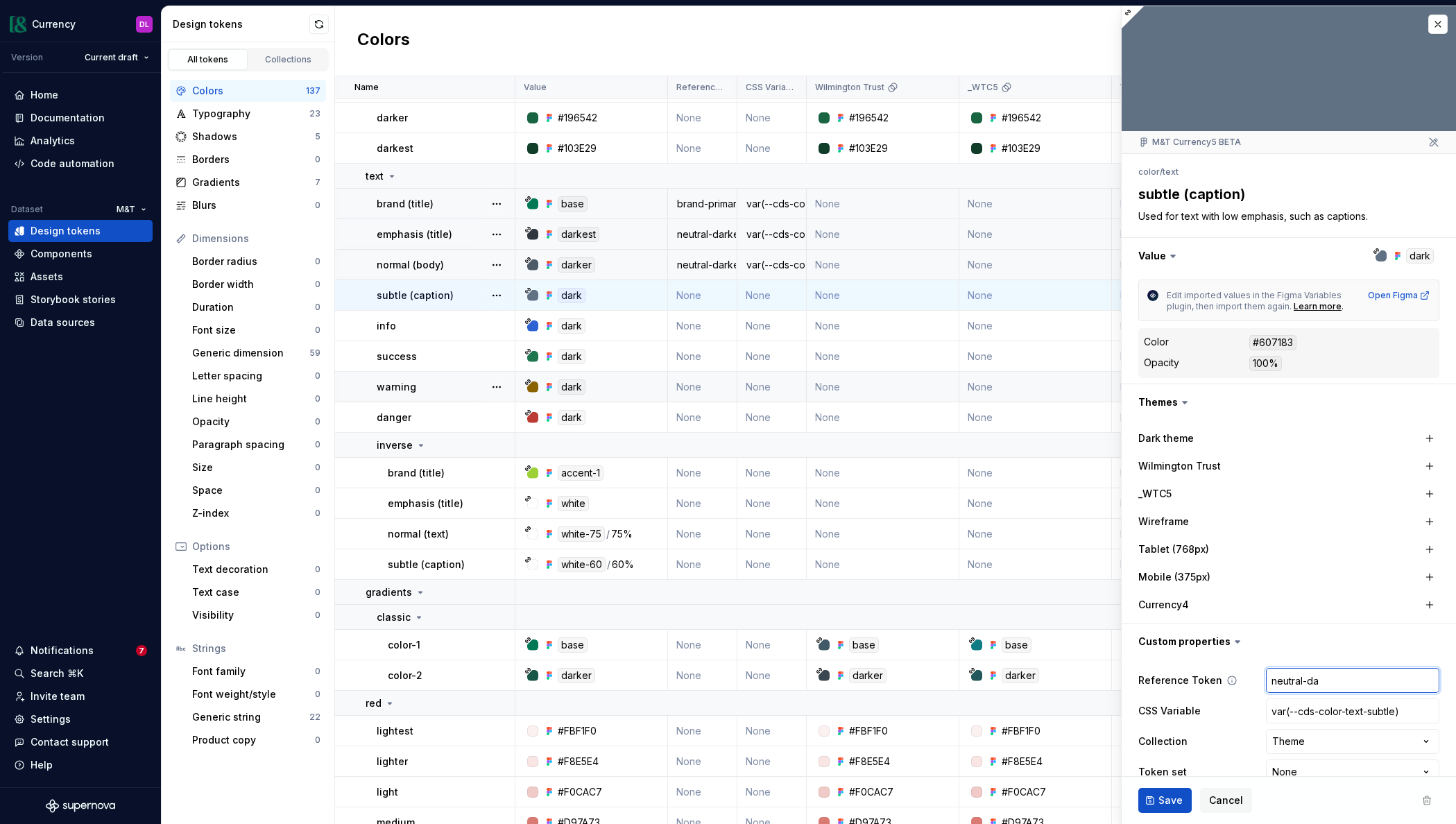
type textarea "*"
type input "neutral-dar"
type textarea "*"
type input "neutral-dark"
click at [1164, 797] on span "Save" at bounding box center [1170, 800] width 24 height 14
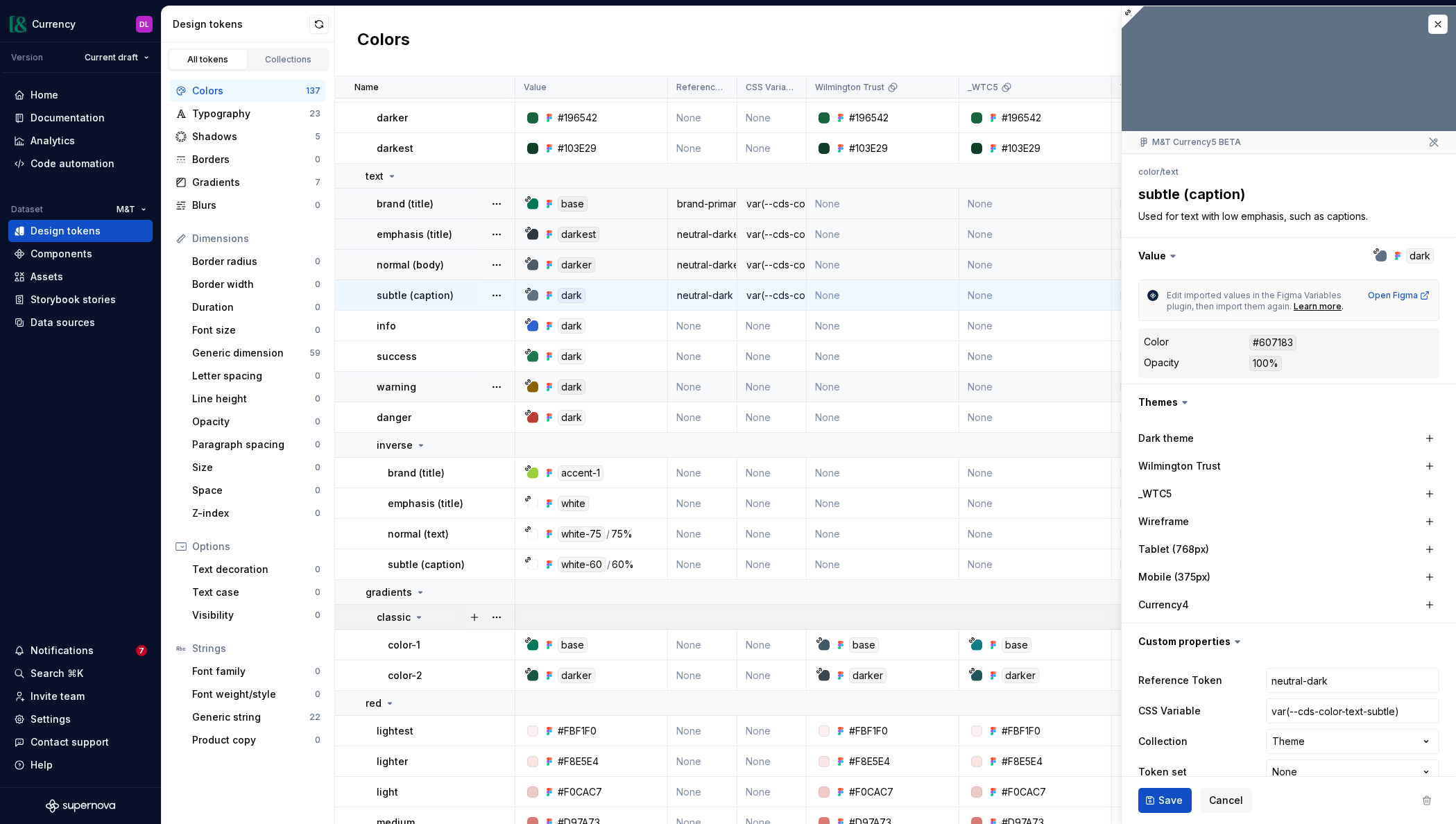
type textarea "*"
